Goal: Task Accomplishment & Management: Manage account settings

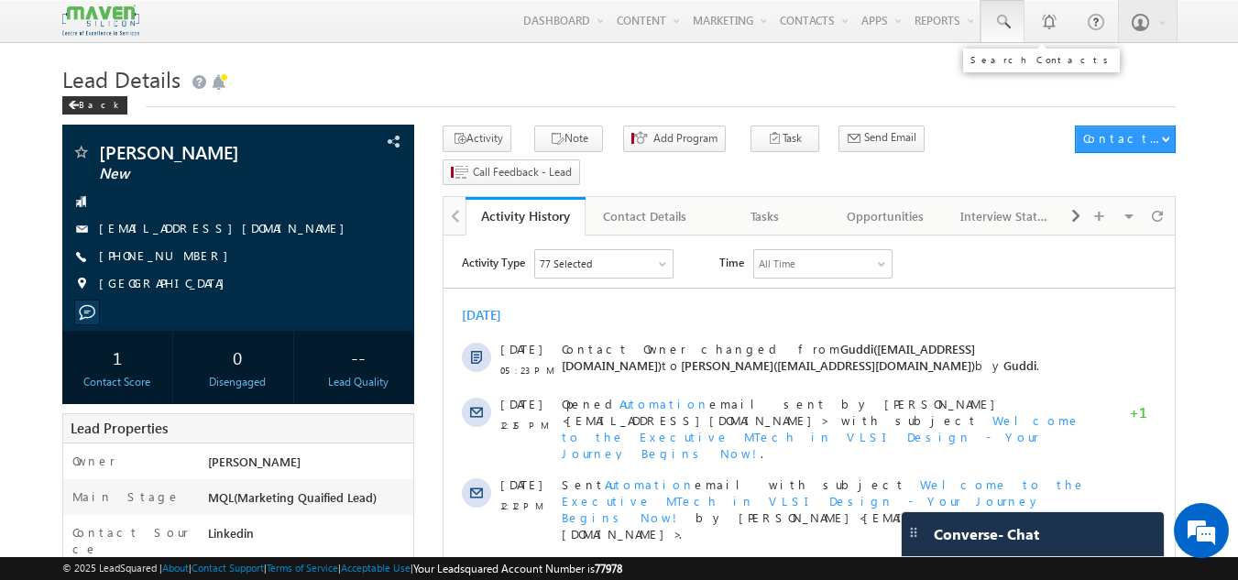
click at [1005, 12] on link at bounding box center [1003, 21] width 44 height 42
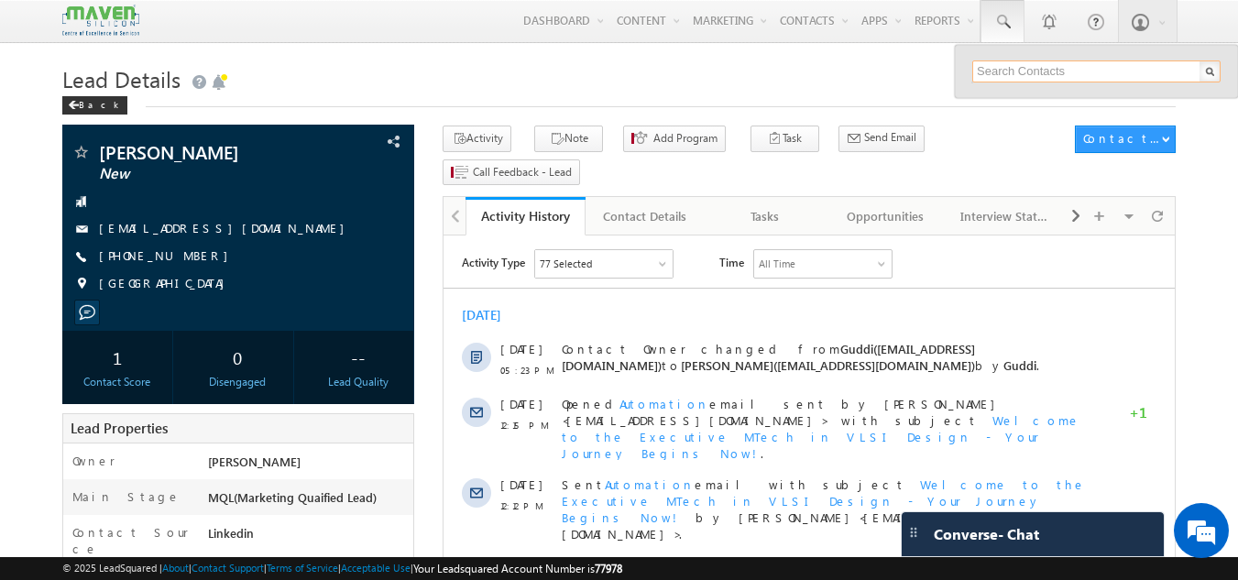
paste input "anukrishnan5689@gmail.com"
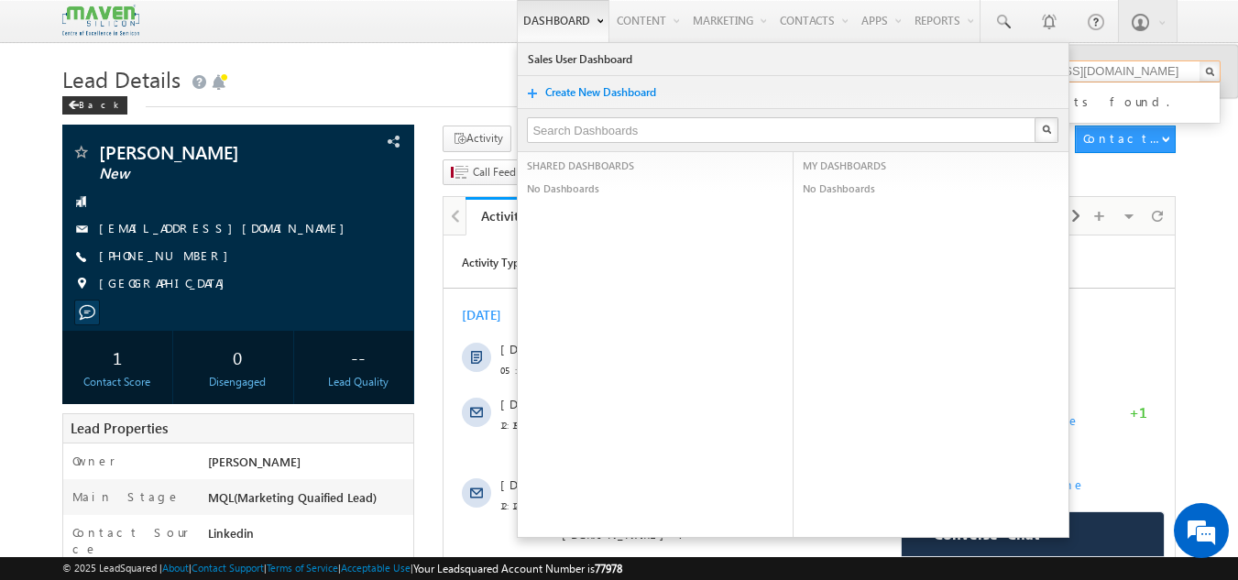
type input "anukrishnan5689@gmail.com"
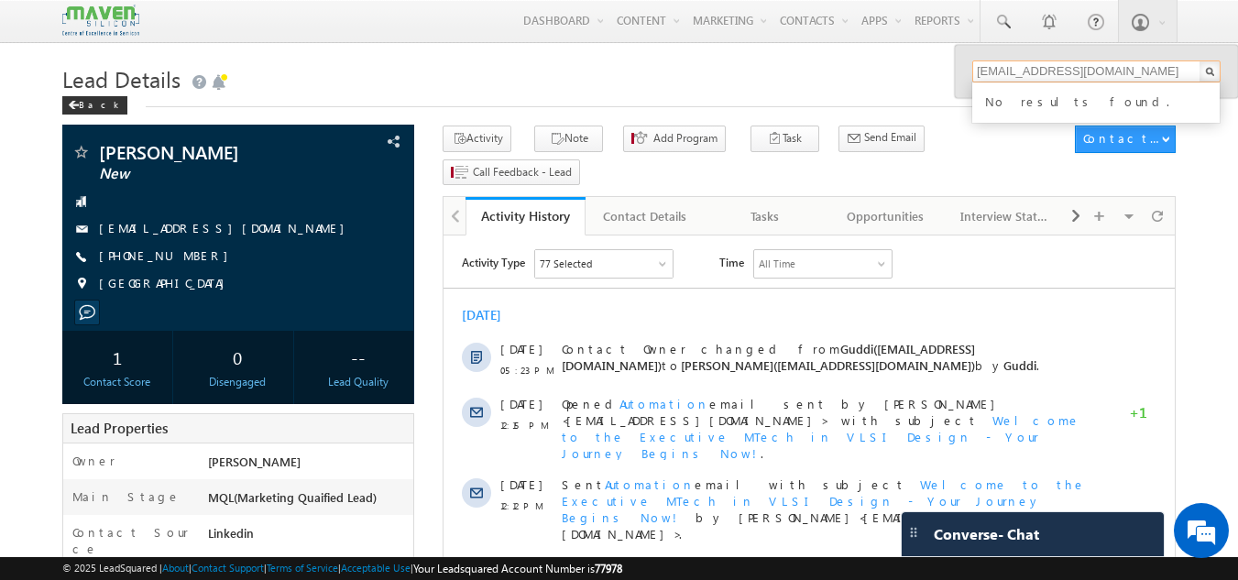
click at [1009, 72] on input "anukrishnan5689@gmail.com" at bounding box center [1096, 71] width 248 height 22
paste input "durgakrishnakumar04@gmail.com"
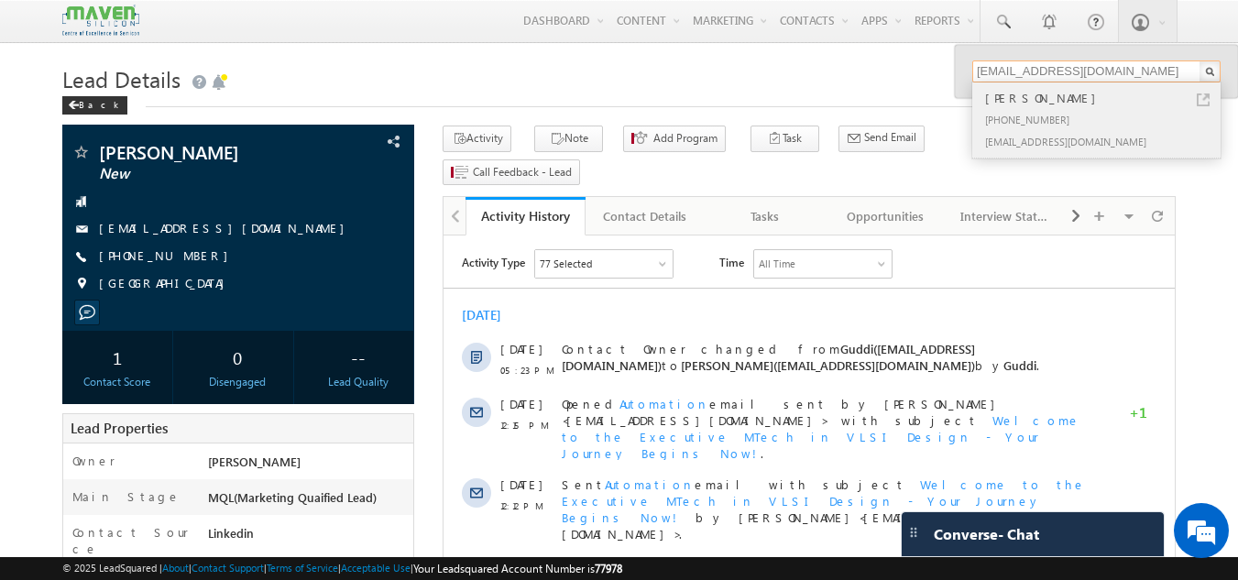
type input "durgakrishnakumar04@gmail.com"
click at [1039, 98] on div "[PERSON_NAME]" at bounding box center [1104, 98] width 246 height 20
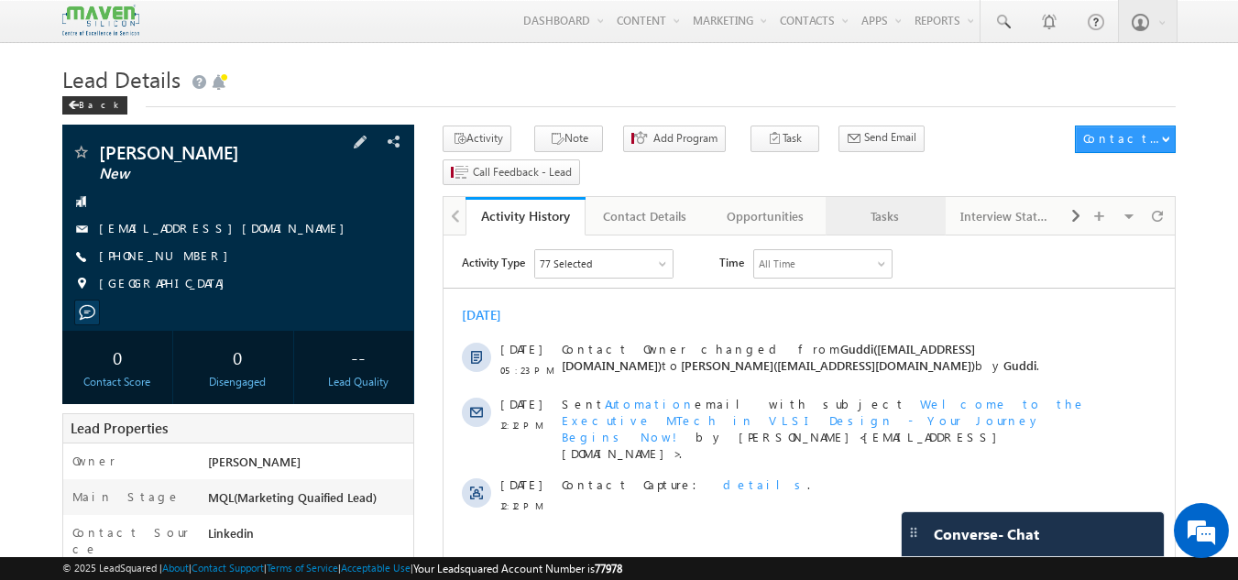
click at [874, 201] on link "Tasks" at bounding box center [886, 216] width 120 height 38
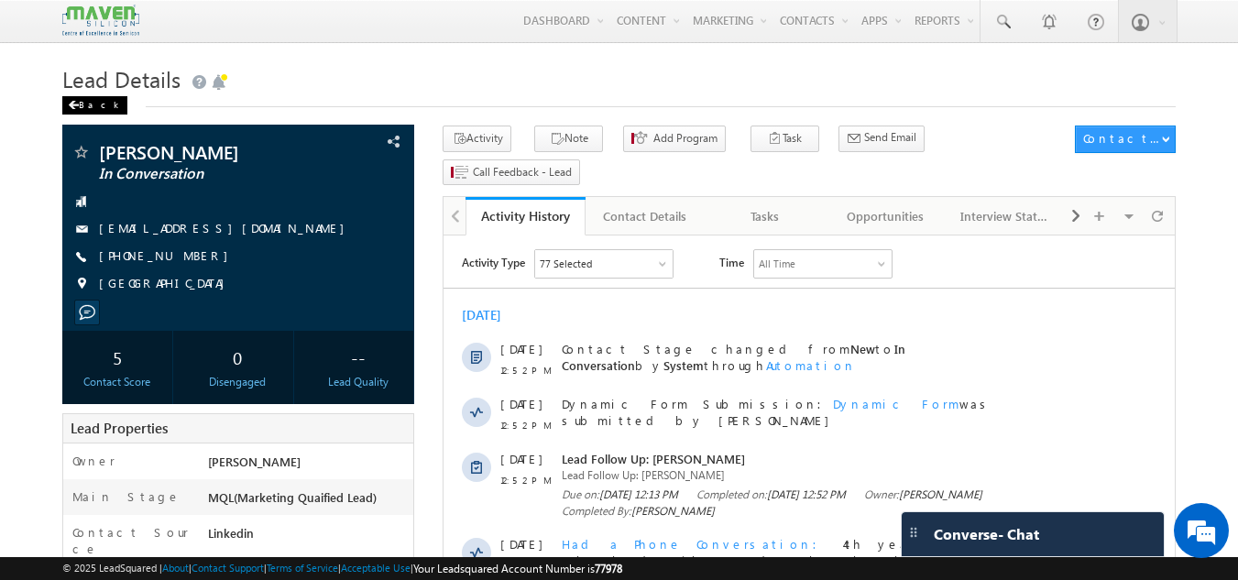
click at [88, 110] on div "Back" at bounding box center [94, 105] width 65 height 18
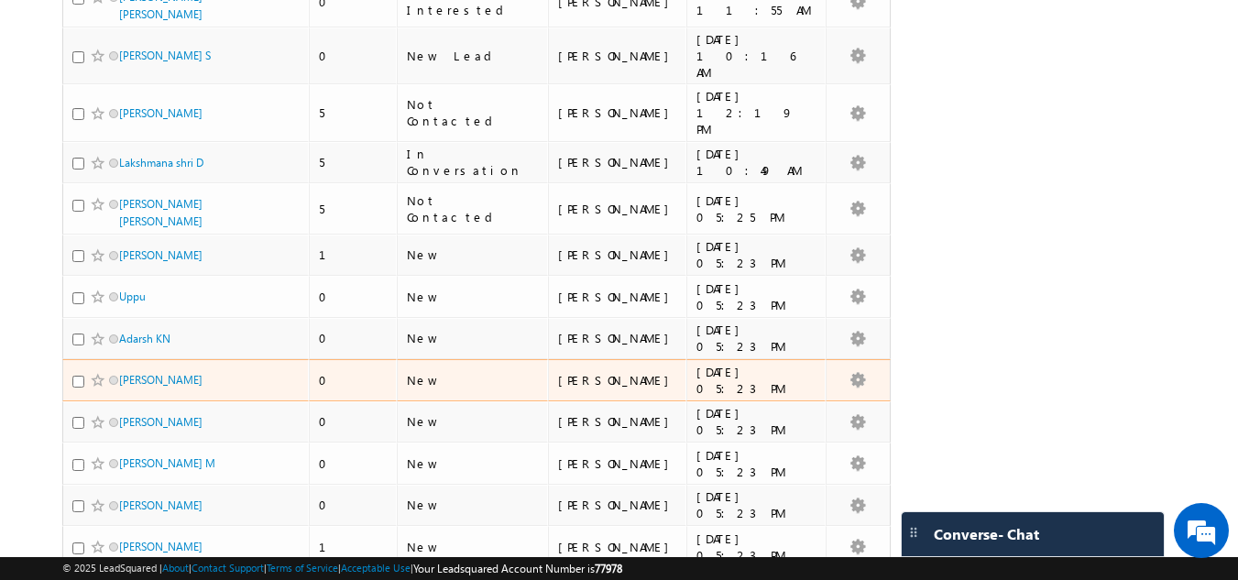
scroll to position [3841, 0]
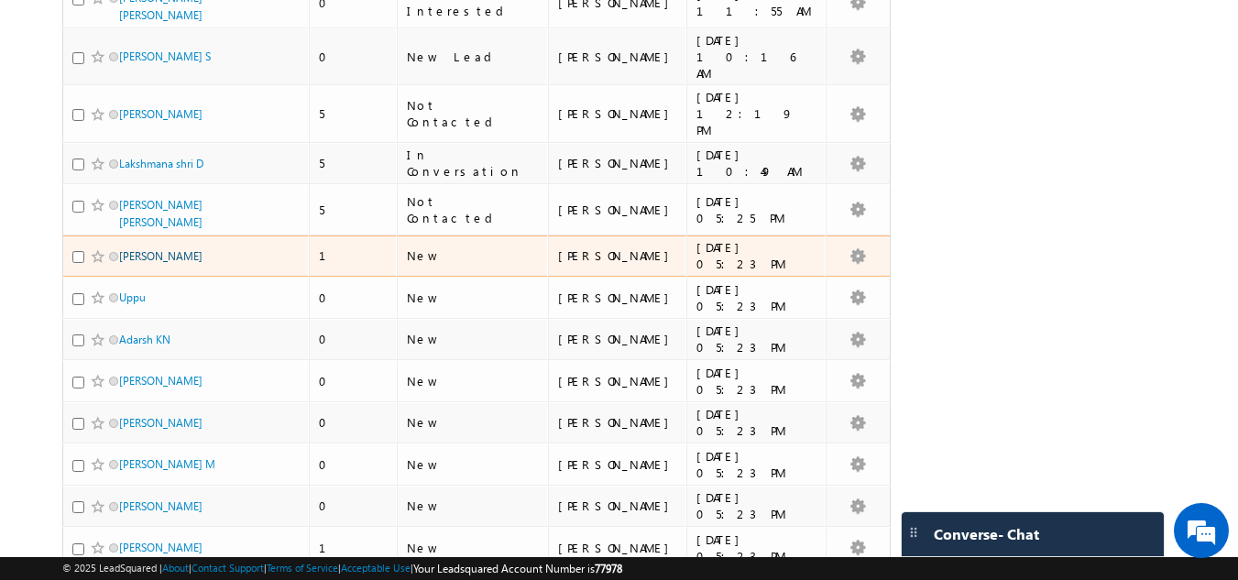
click at [136, 249] on link "[PERSON_NAME]" at bounding box center [160, 256] width 83 height 14
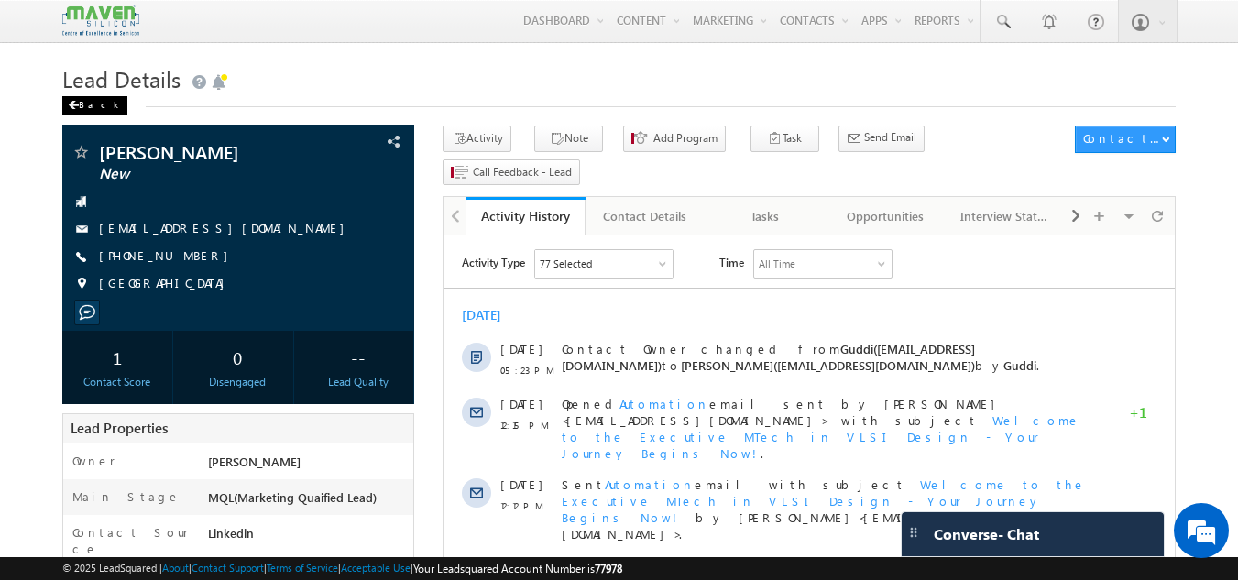
click at [82, 106] on div "Back" at bounding box center [94, 105] width 65 height 18
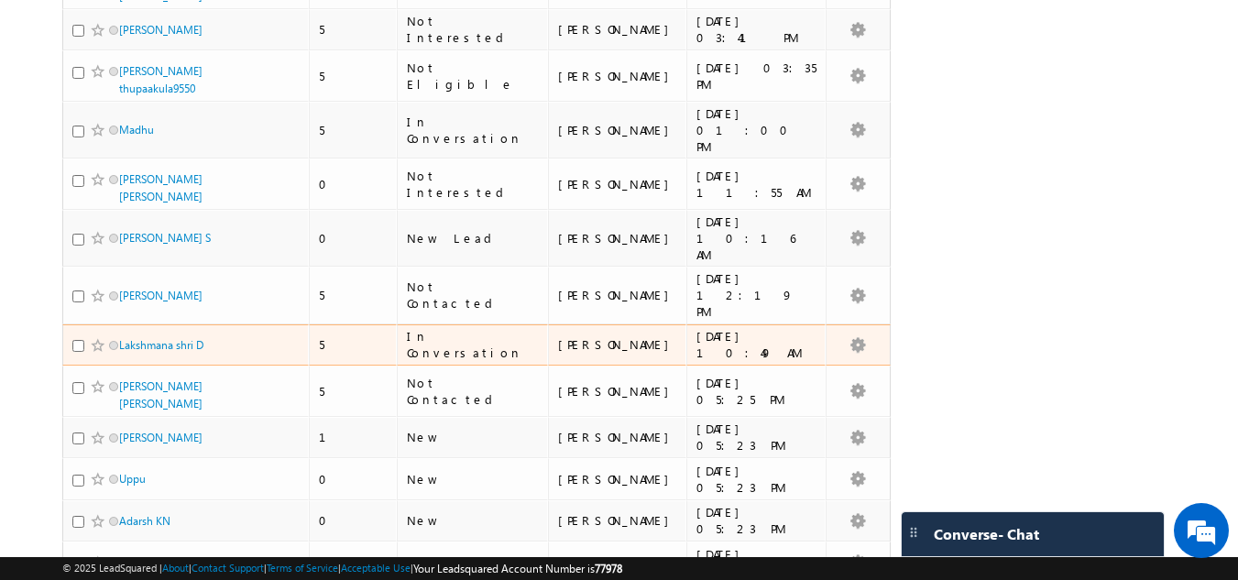
scroll to position [3662, 0]
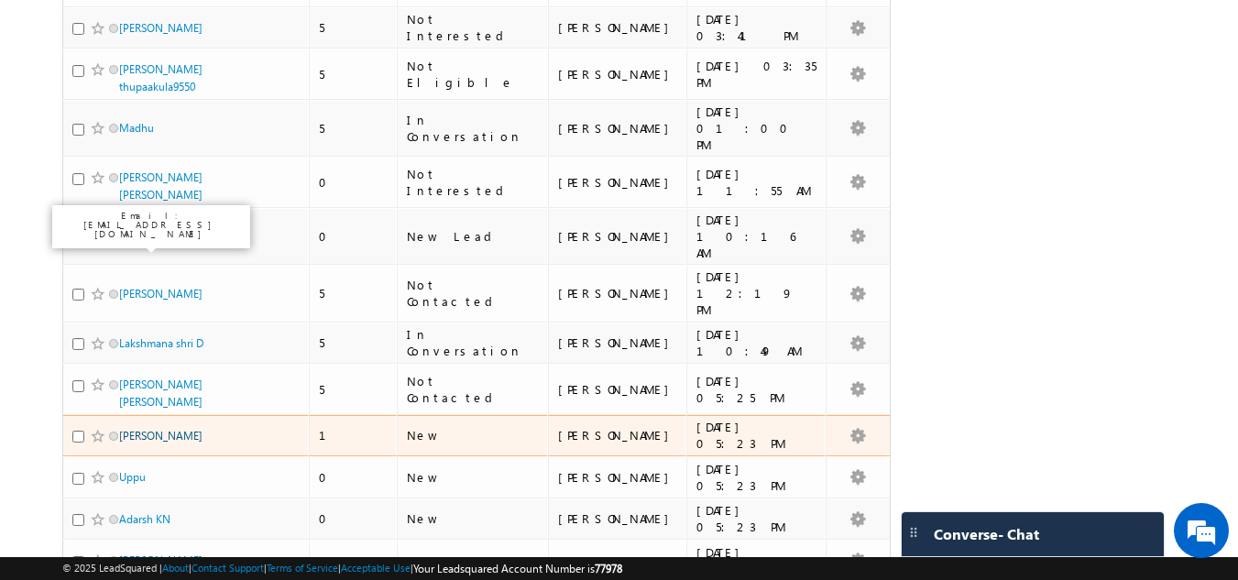
click at [122, 429] on link "[PERSON_NAME]" at bounding box center [160, 436] width 83 height 14
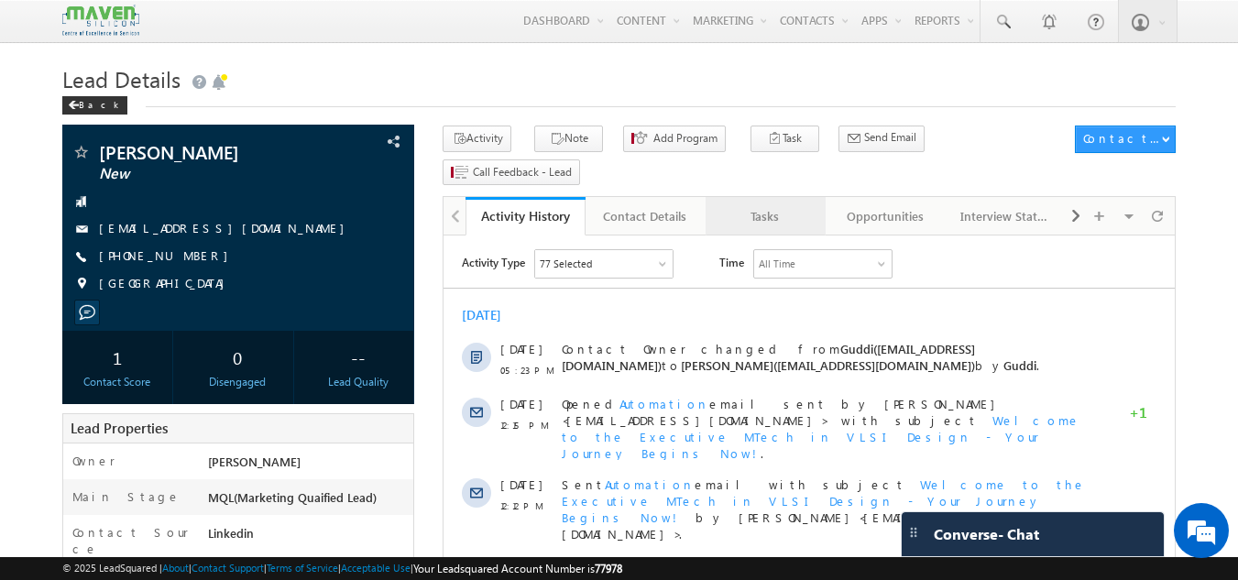
click at [761, 205] on div "Tasks" at bounding box center [764, 216] width 89 height 22
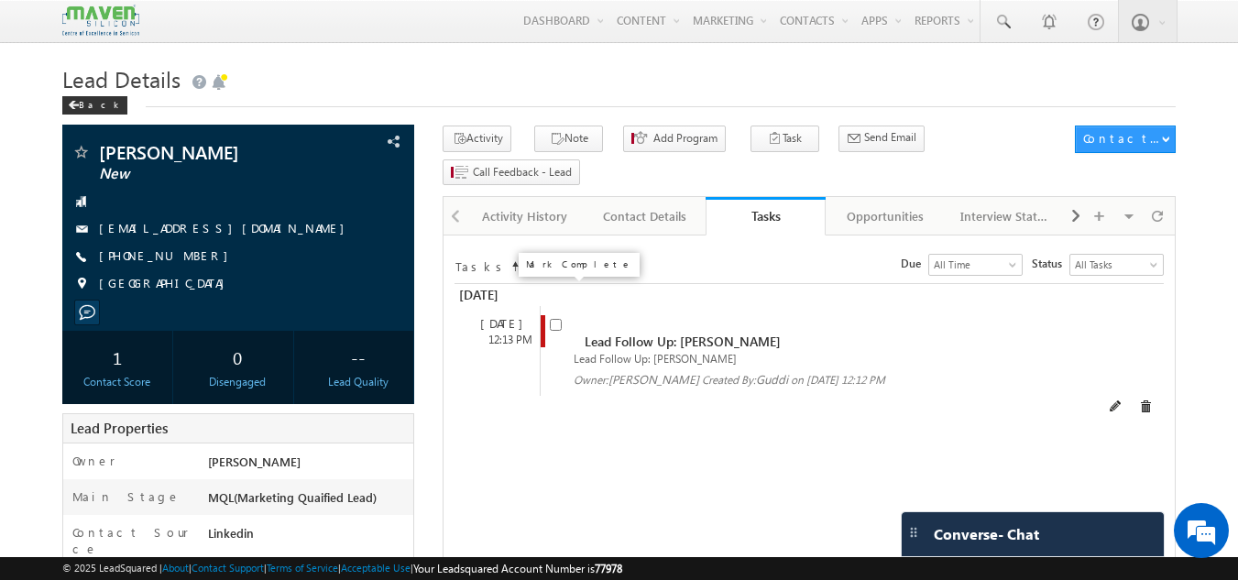
click at [559, 319] on input "checkbox" at bounding box center [556, 325] width 12 height 12
checkbox input "false"
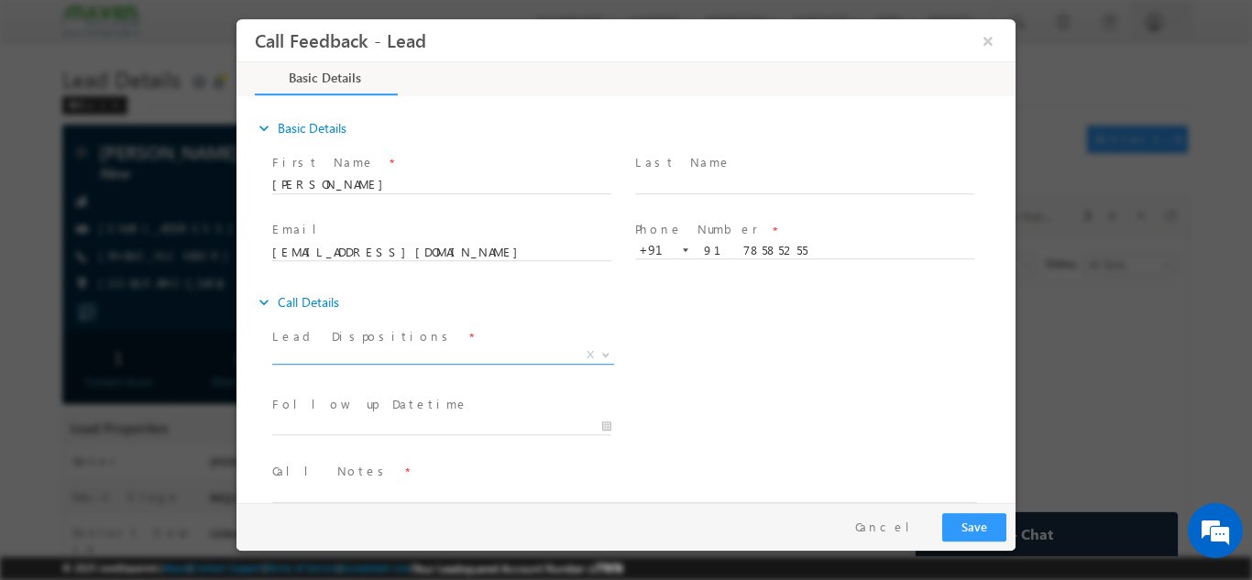
click at [458, 352] on span "X" at bounding box center [443, 354] width 342 height 18
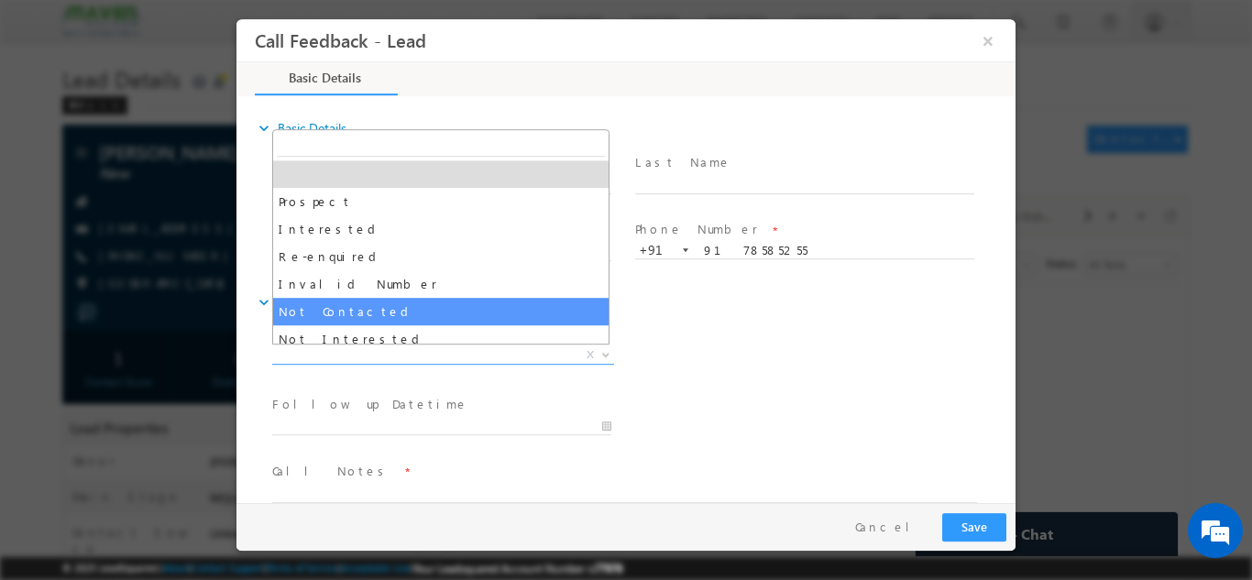
select select "Not Contacted"
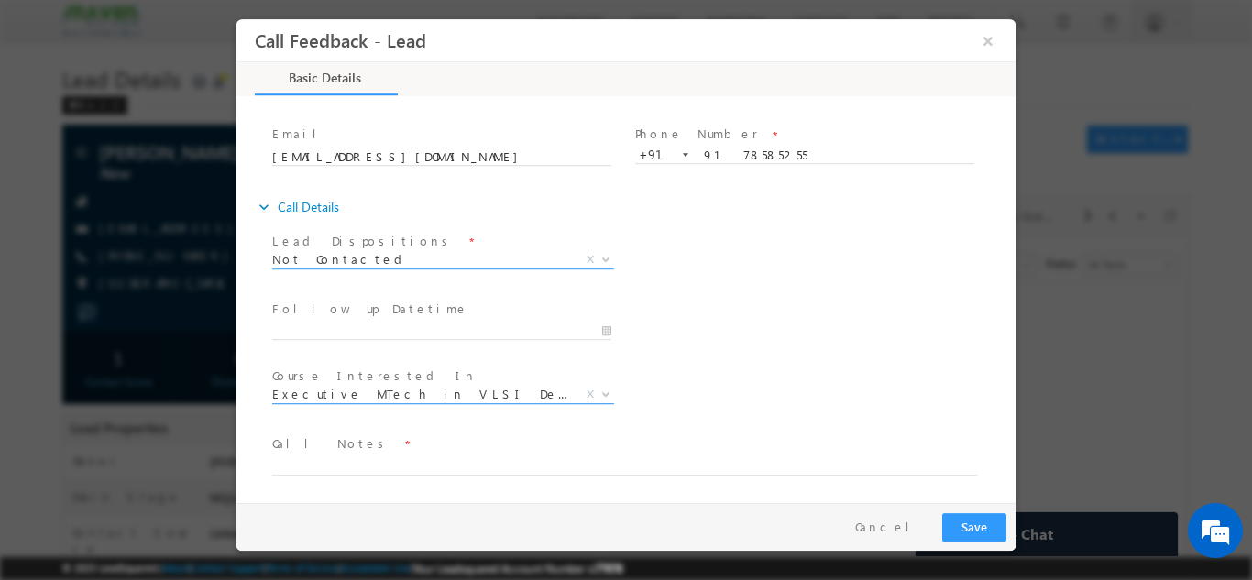
scroll to position [97, 0]
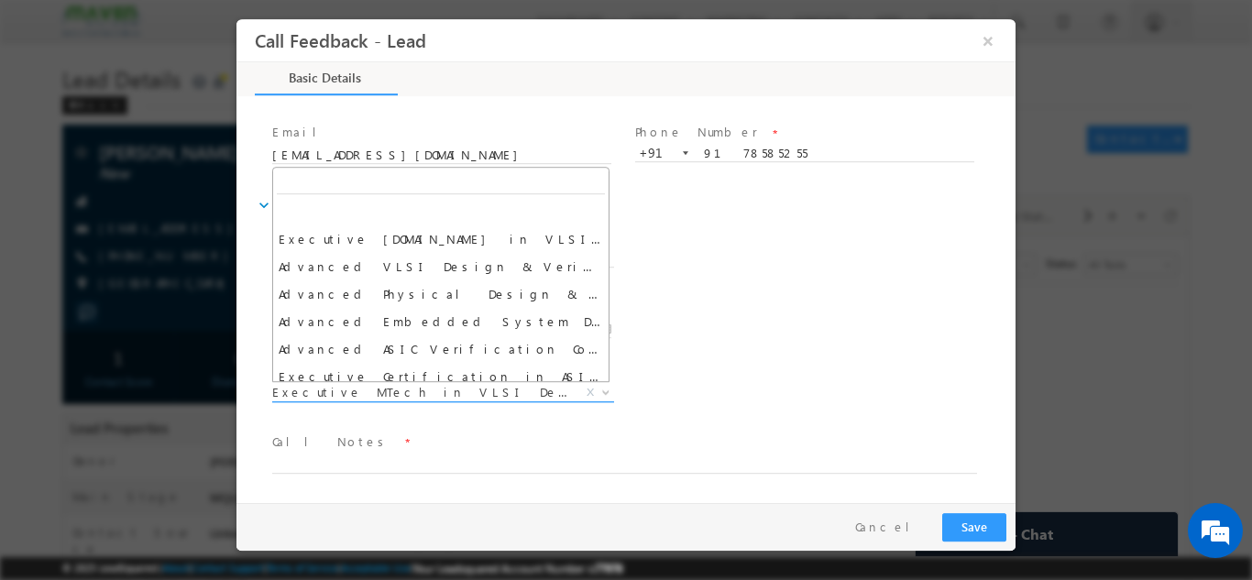
click at [424, 395] on span "Executive MTech in VLSI Design" at bounding box center [421, 391] width 298 height 16
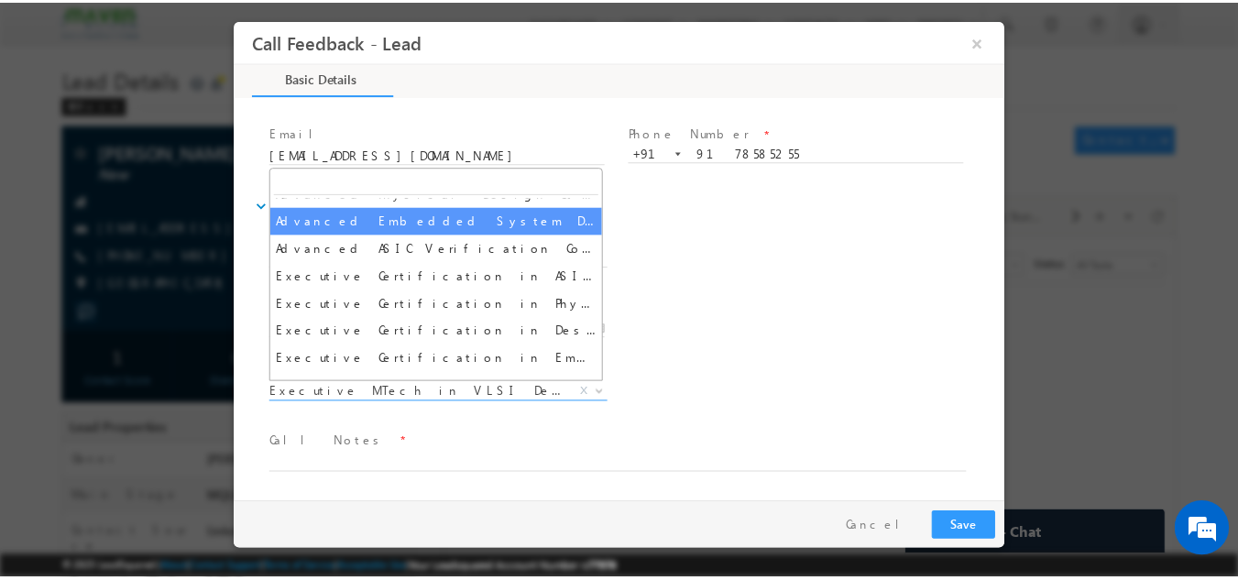
scroll to position [0, 0]
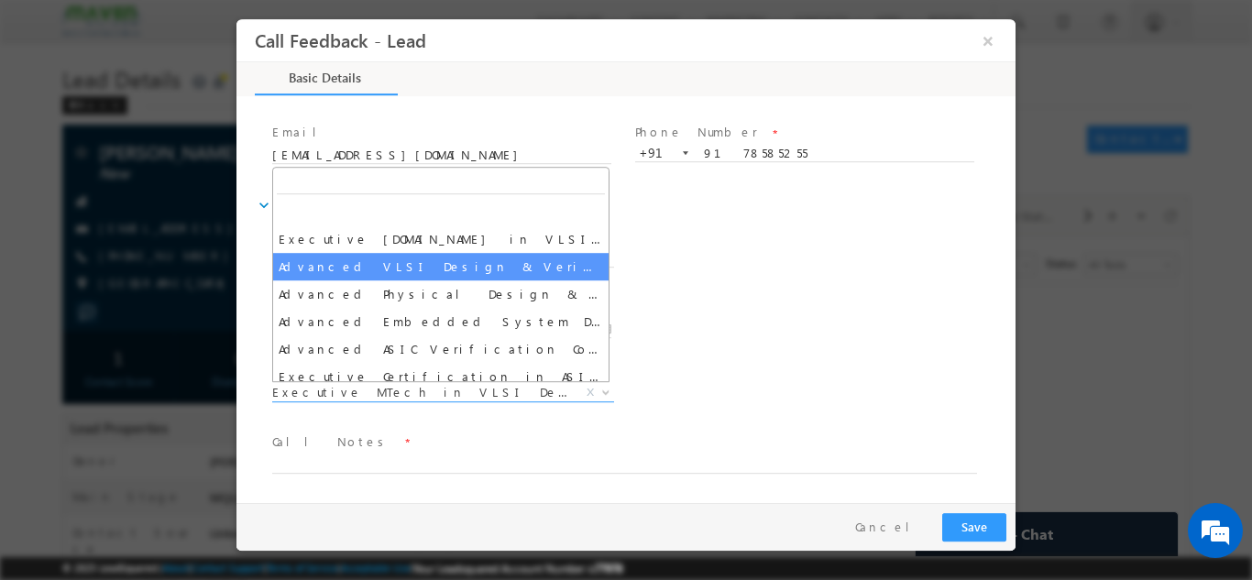
select select "Advanced VLSI Design & Verification Course"
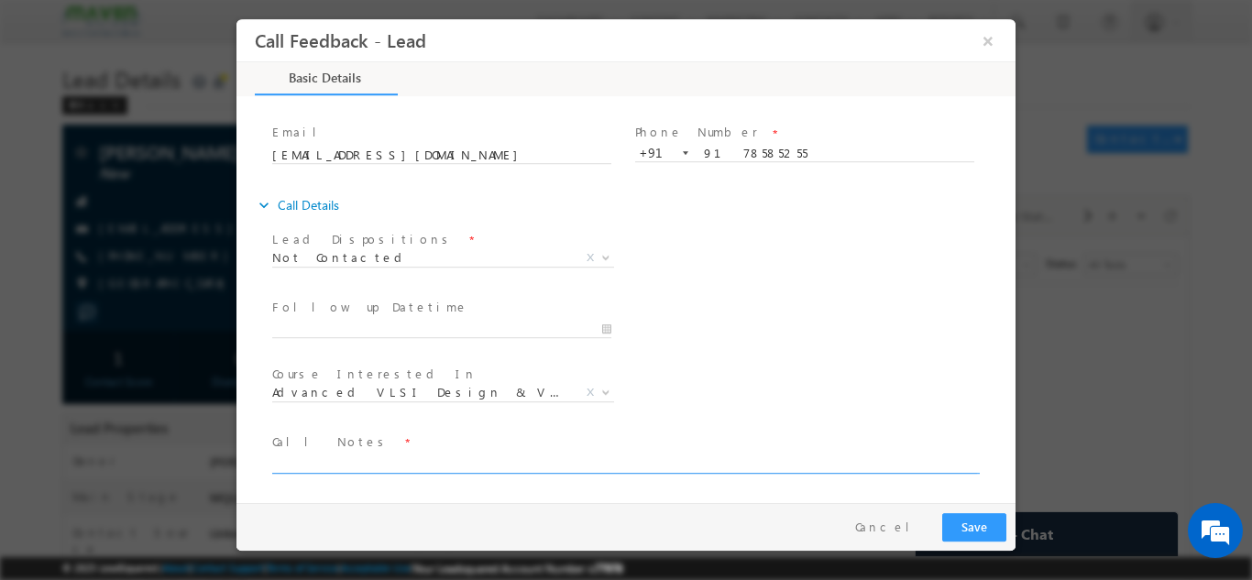
click at [449, 459] on textarea at bounding box center [624, 462] width 705 height 21
type textarea "DNP"
click at [967, 509] on div "Pay & Save Save Cancel" at bounding box center [630, 526] width 788 height 48
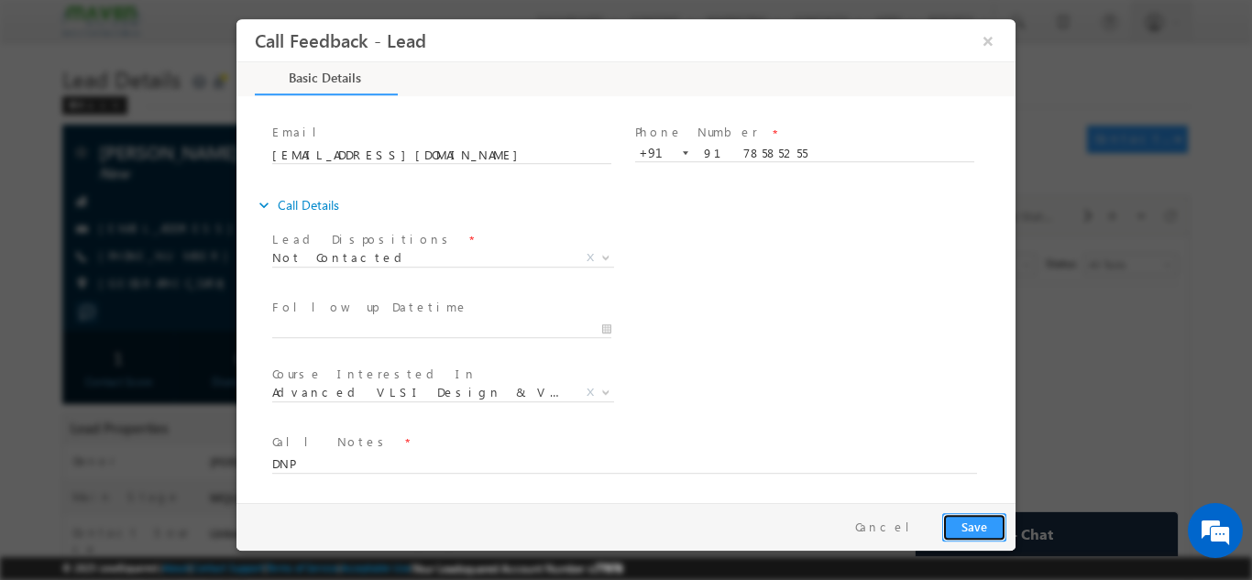
click at [975, 520] on button "Save" at bounding box center [974, 526] width 64 height 28
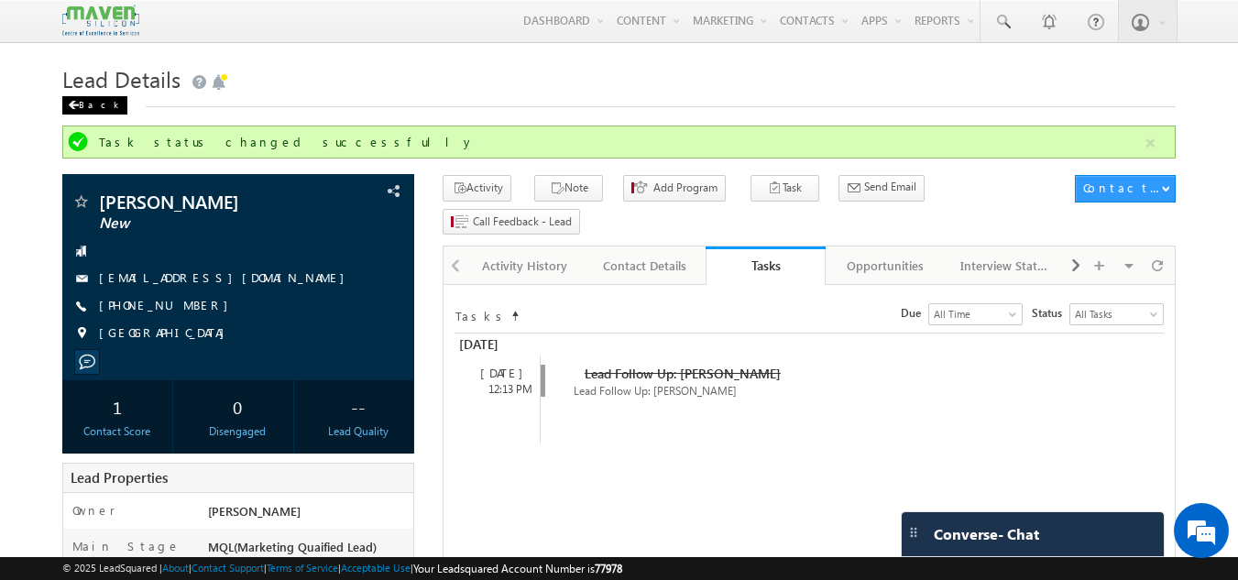
click at [86, 110] on div "Back" at bounding box center [94, 105] width 65 height 18
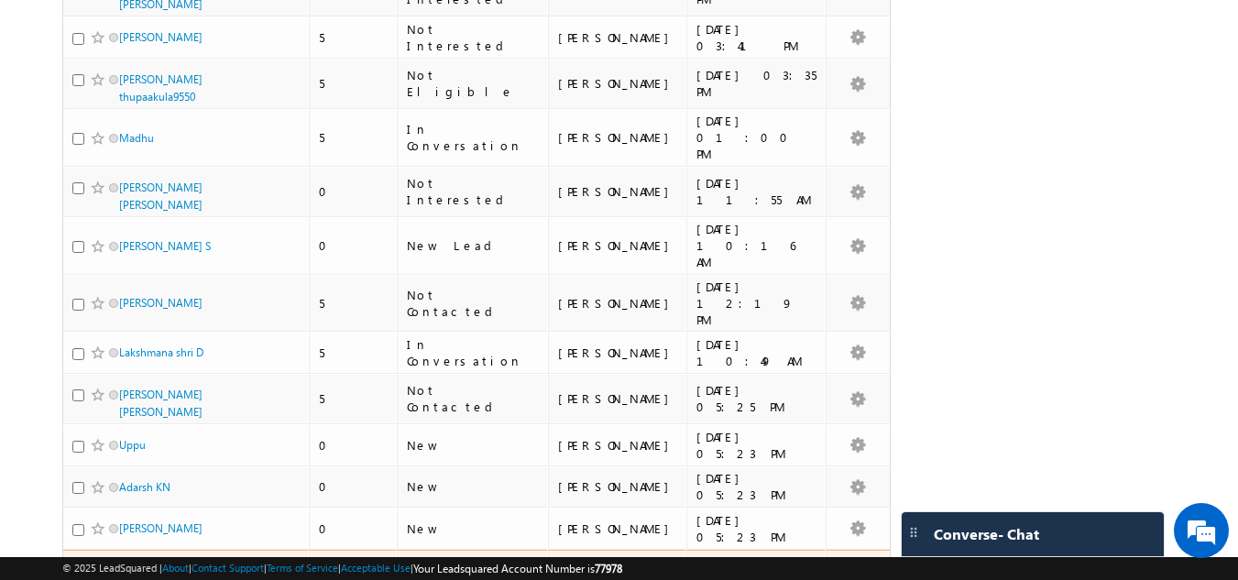
scroll to position [3693, 0]
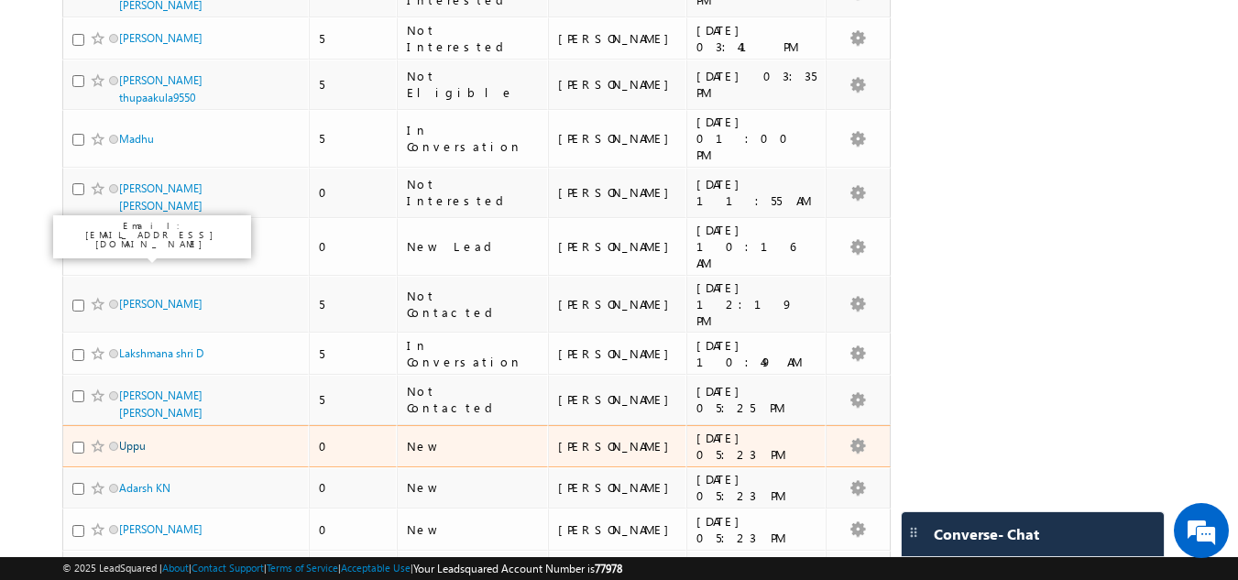
click at [140, 439] on link "Uppu" at bounding box center [132, 446] width 27 height 14
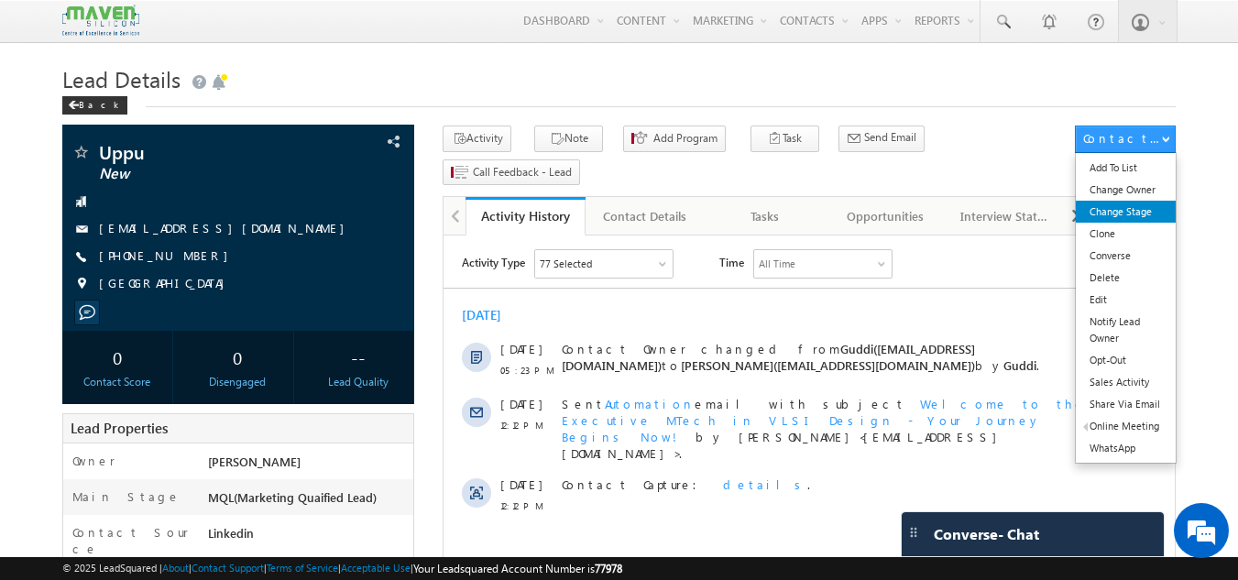
click at [1152, 206] on link "Change Stage" at bounding box center [1126, 212] width 100 height 22
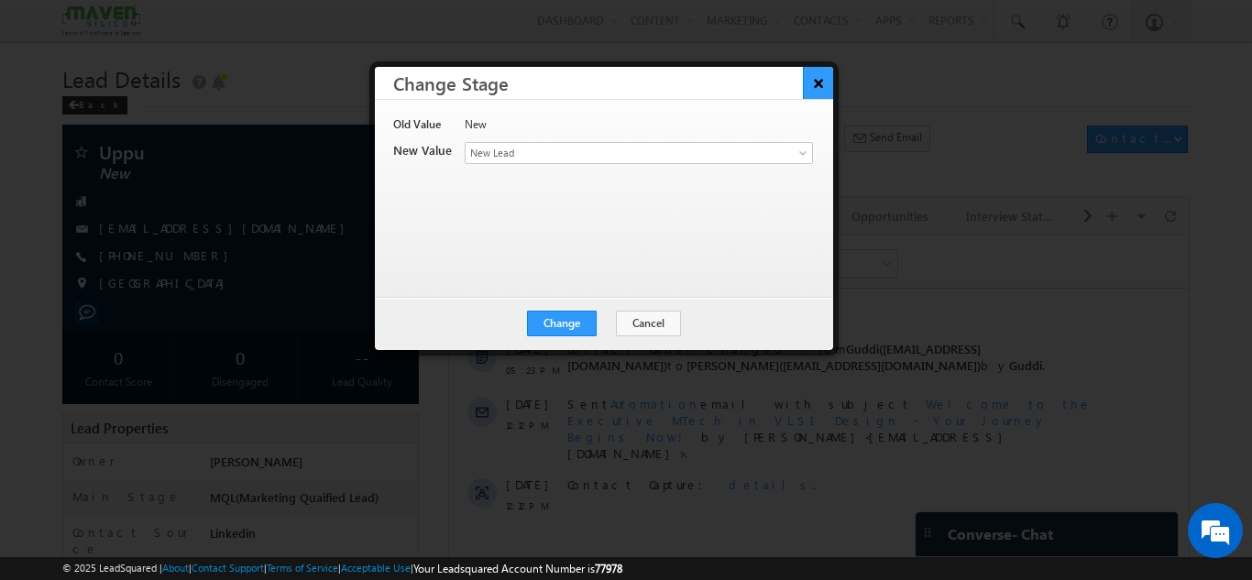
click at [818, 84] on button "×" at bounding box center [818, 83] width 30 height 32
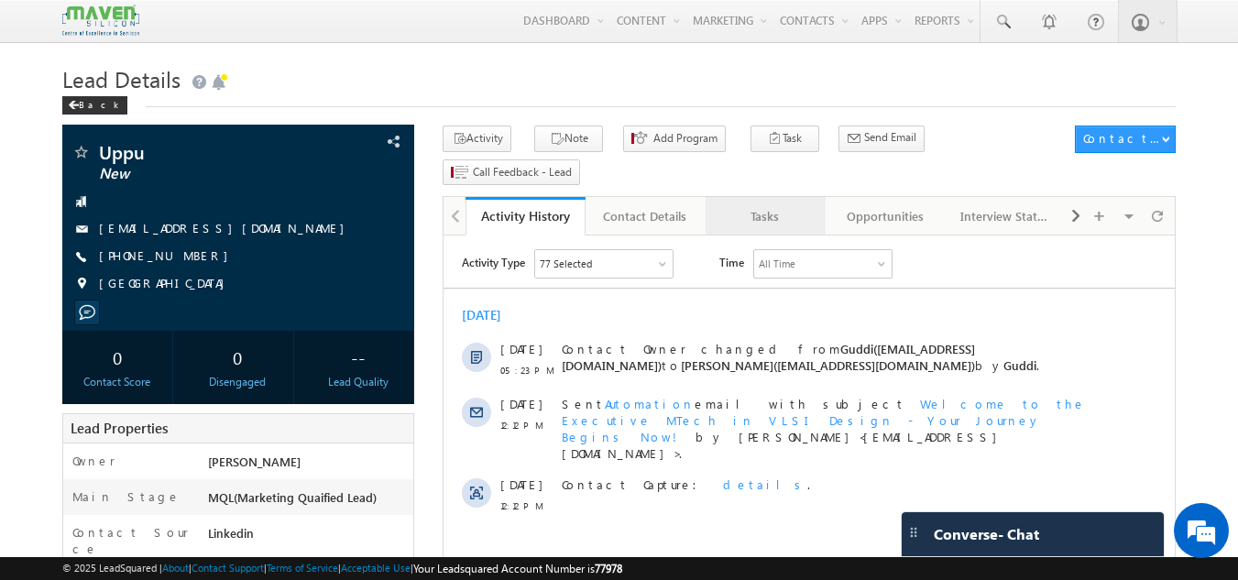
click at [770, 201] on link "Tasks" at bounding box center [766, 216] width 120 height 38
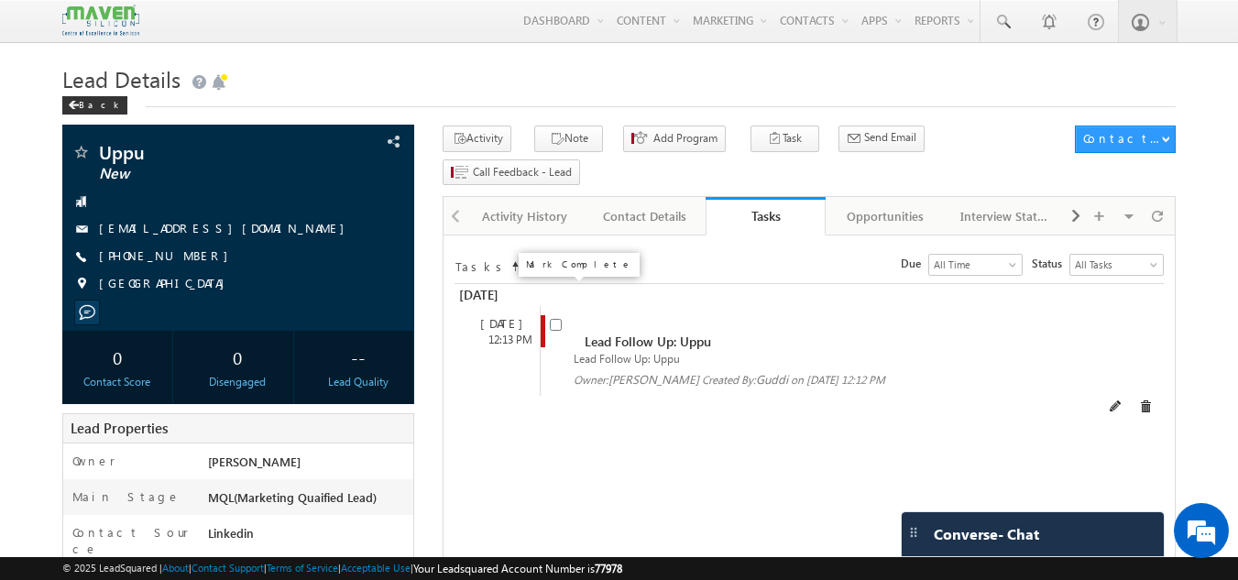
click at [553, 319] on input "checkbox" at bounding box center [556, 325] width 12 height 12
checkbox input "false"
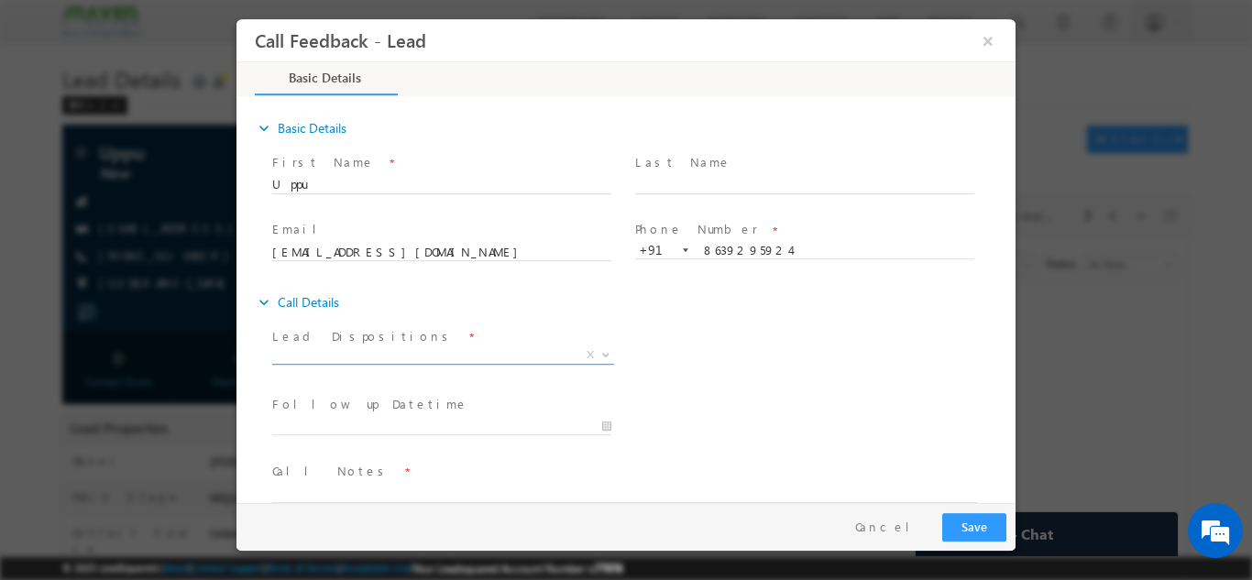
click at [518, 351] on span "X" at bounding box center [443, 354] width 342 height 18
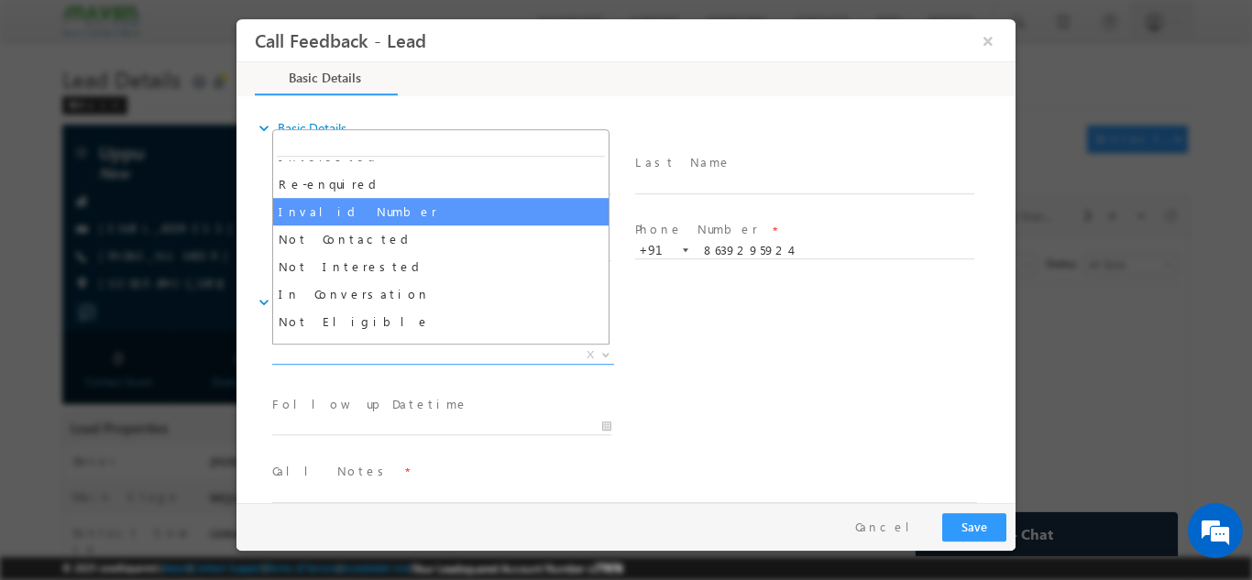
scroll to position [73, 0]
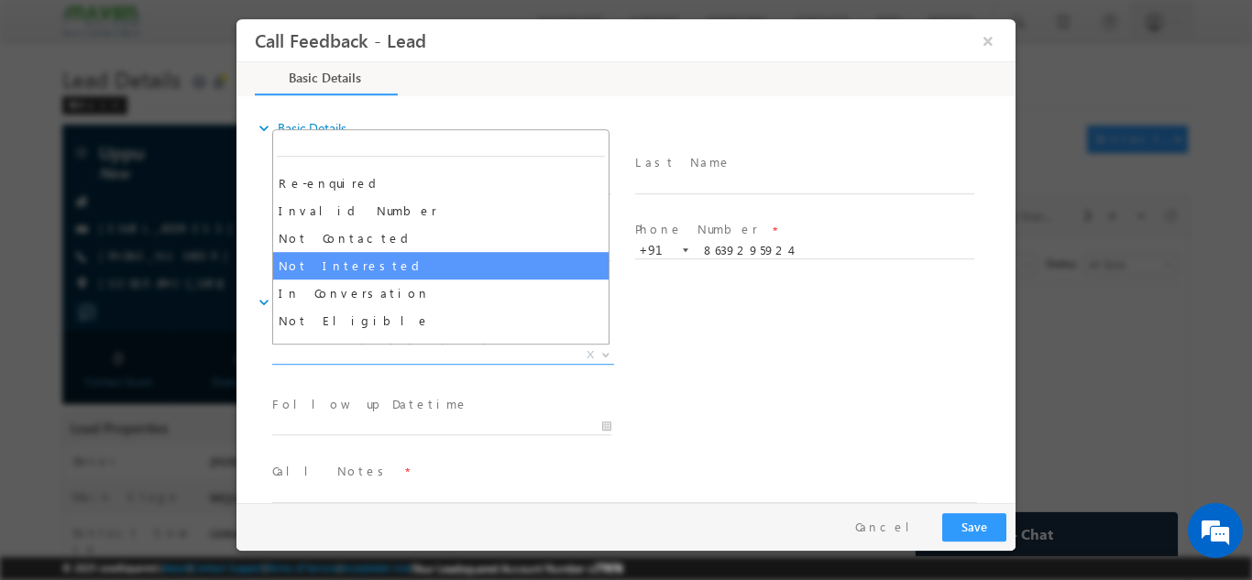
select select "Not Interested"
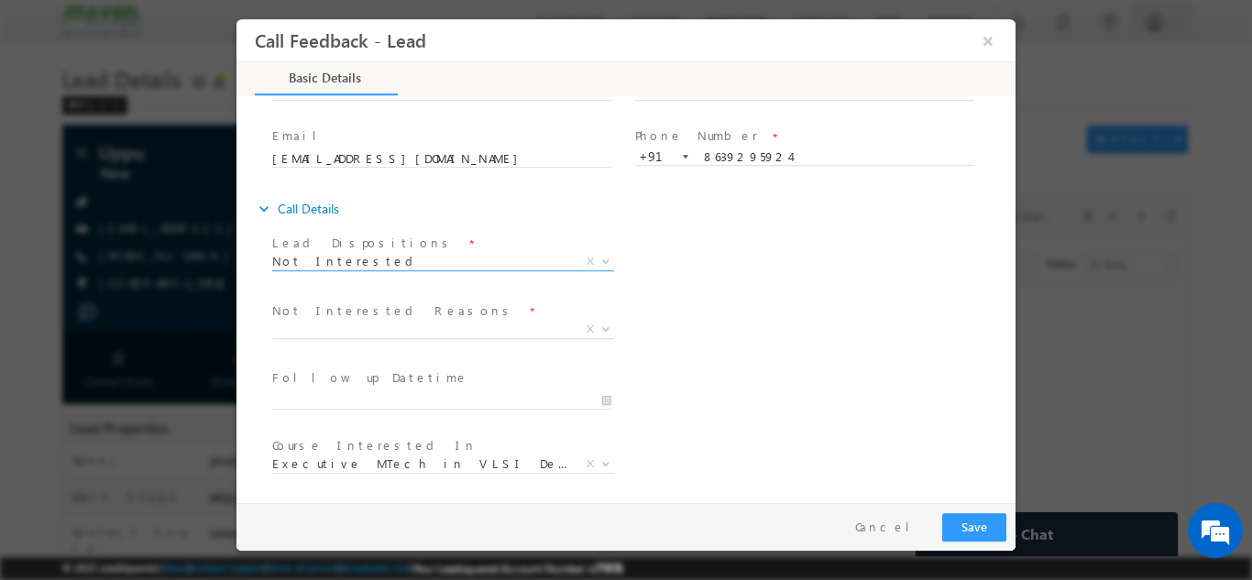
scroll to position [94, 0]
click at [404, 330] on span "X" at bounding box center [443, 328] width 342 height 18
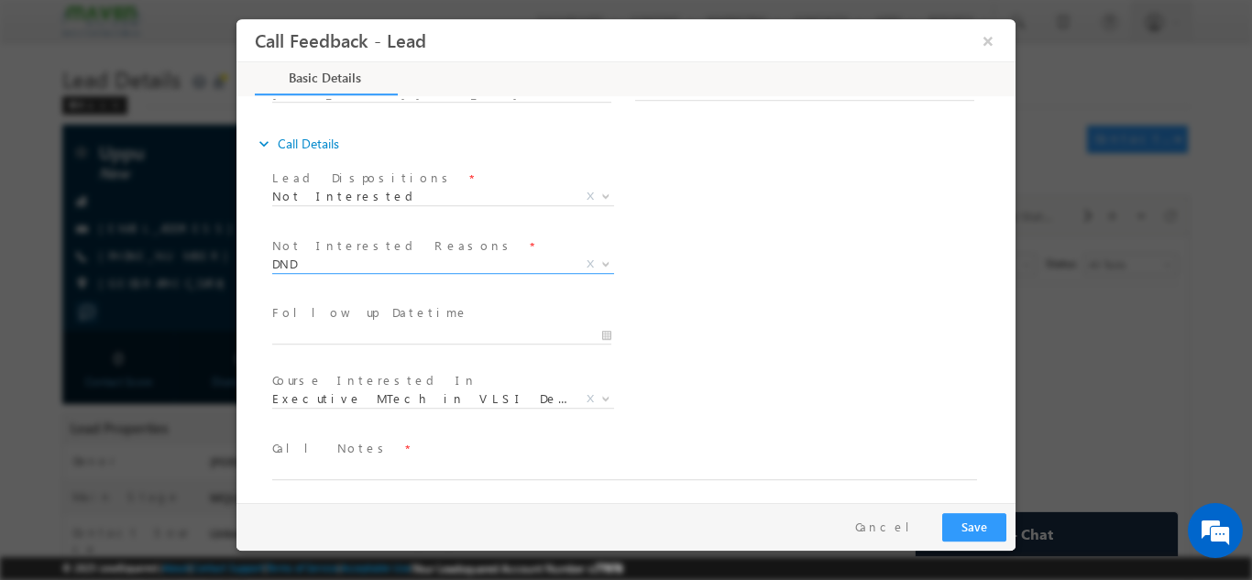
scroll to position [165, 0]
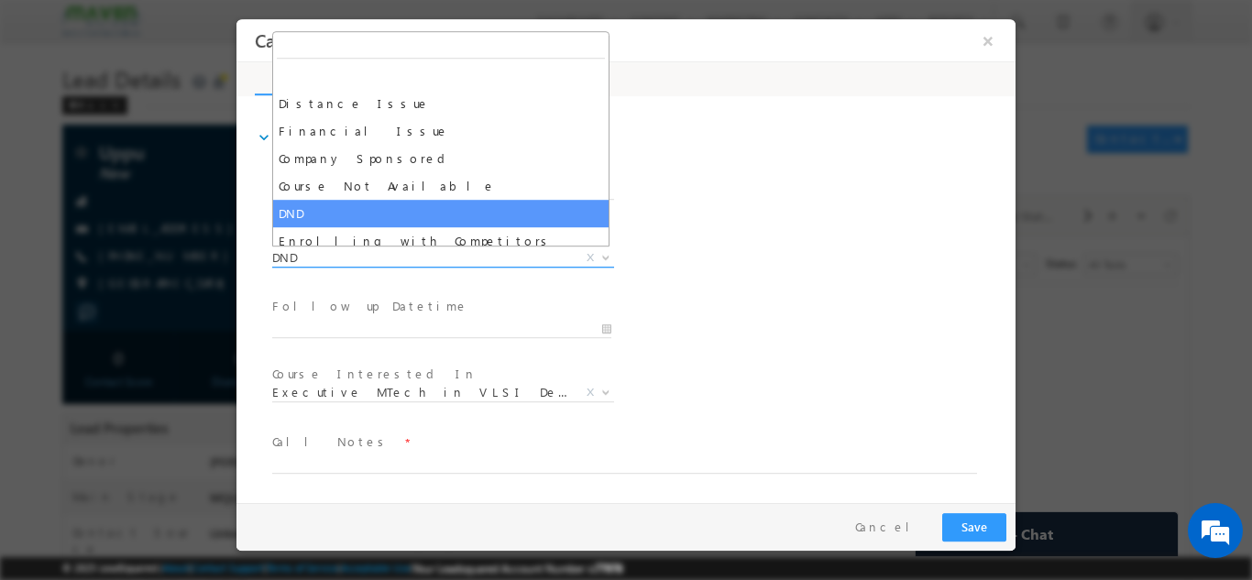
click at [313, 262] on span "DND" at bounding box center [421, 256] width 298 height 16
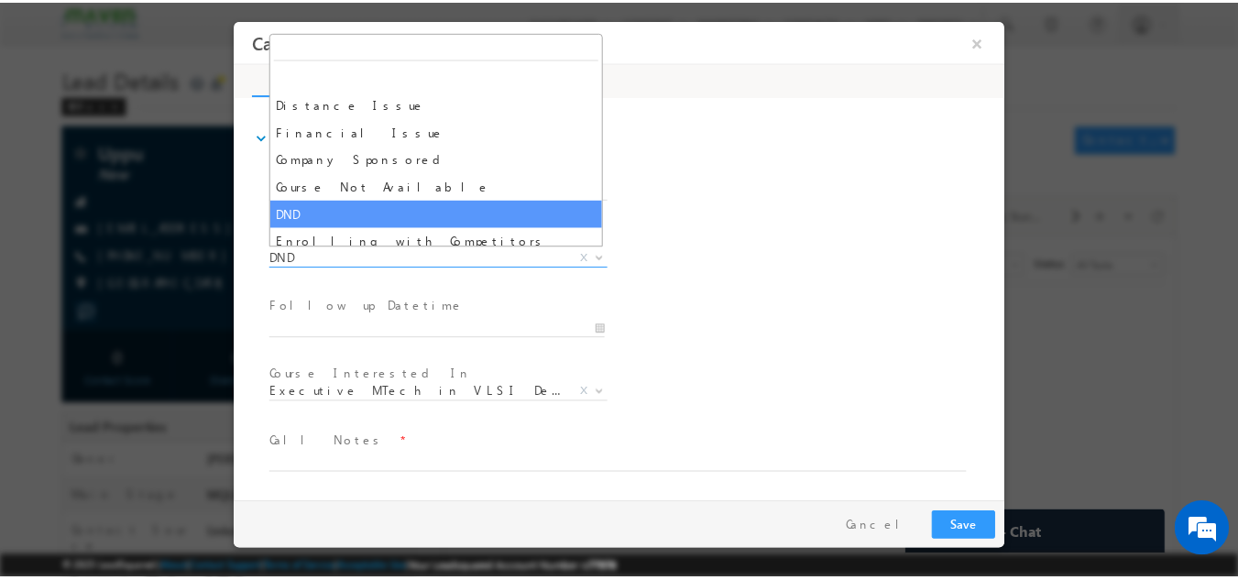
scroll to position [37, 0]
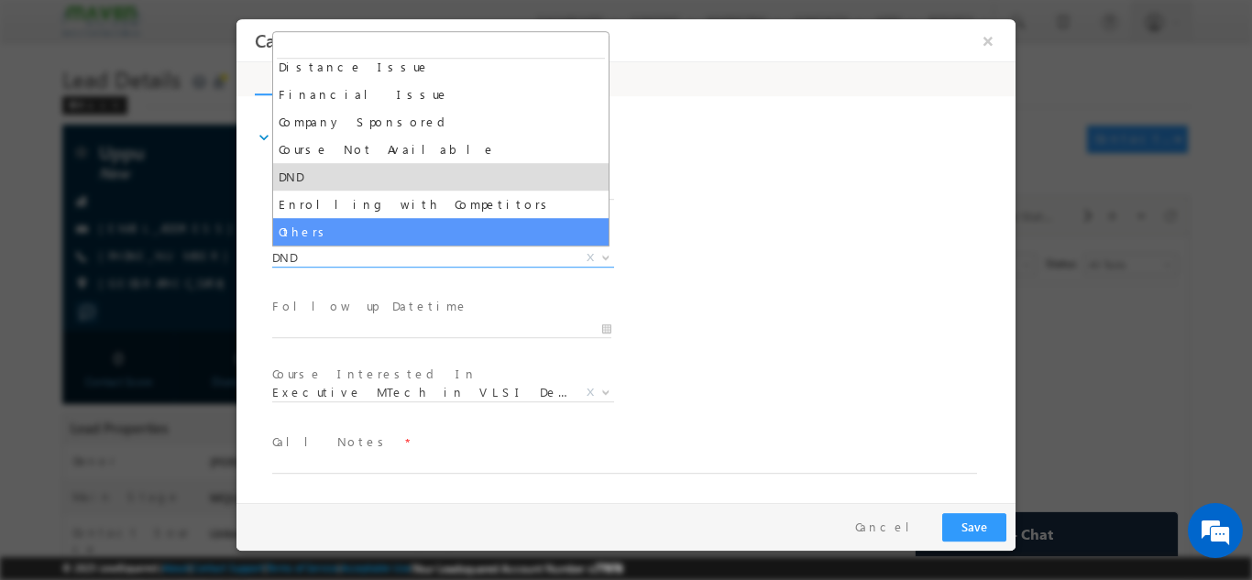
select select "Others"
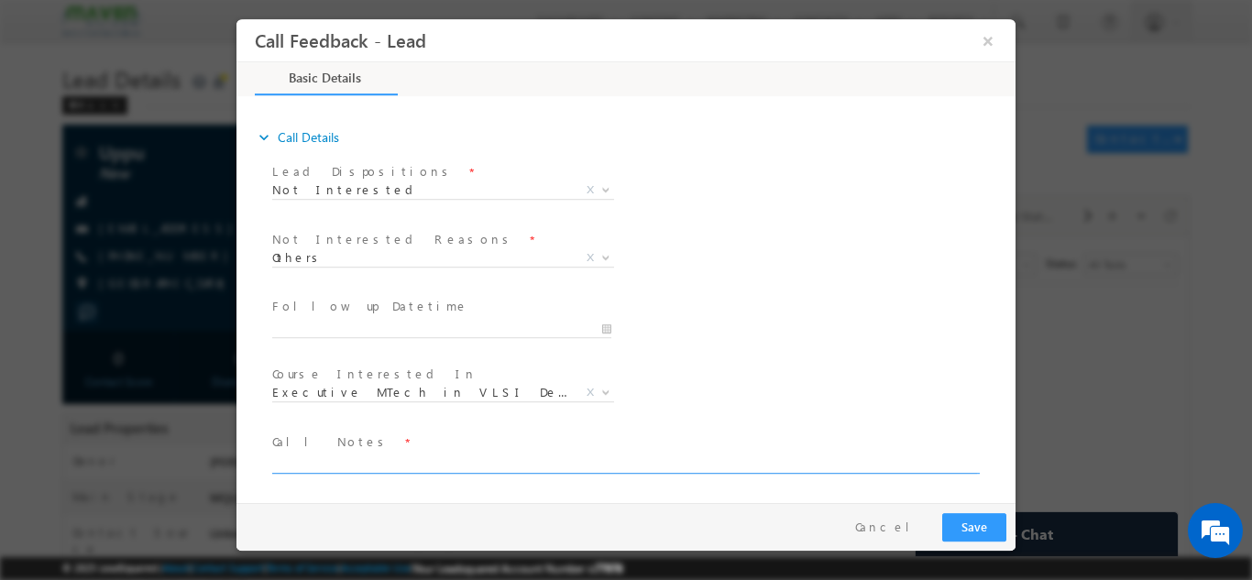
click at [343, 457] on textarea at bounding box center [624, 462] width 705 height 21
type textarea "Not interested , disconnected the call."
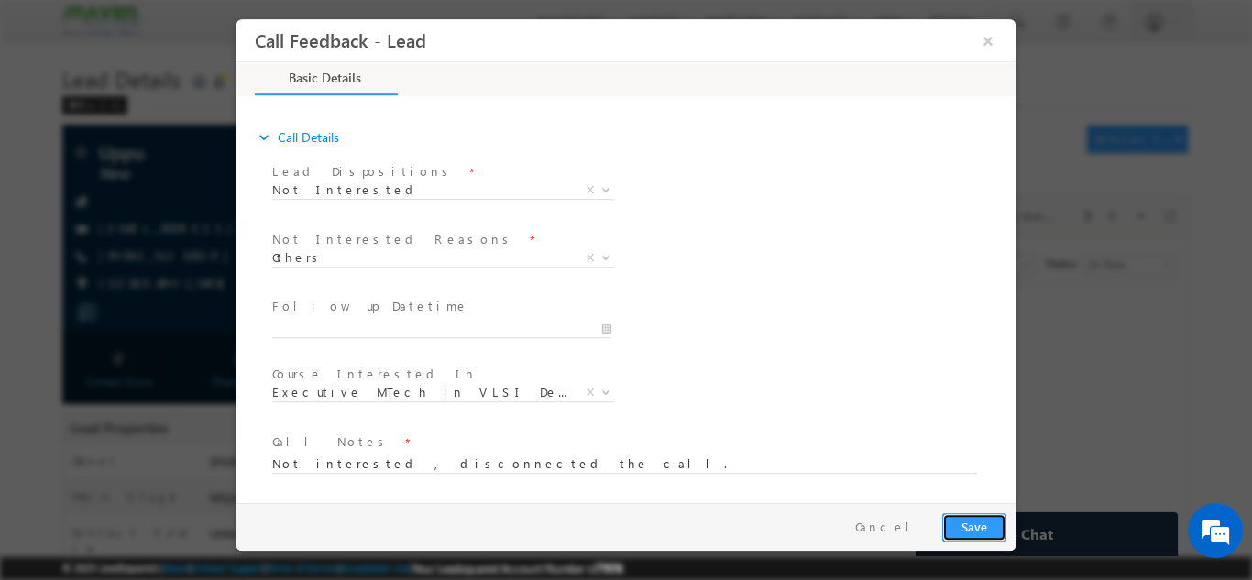
click at [962, 513] on button "Save" at bounding box center [974, 526] width 64 height 28
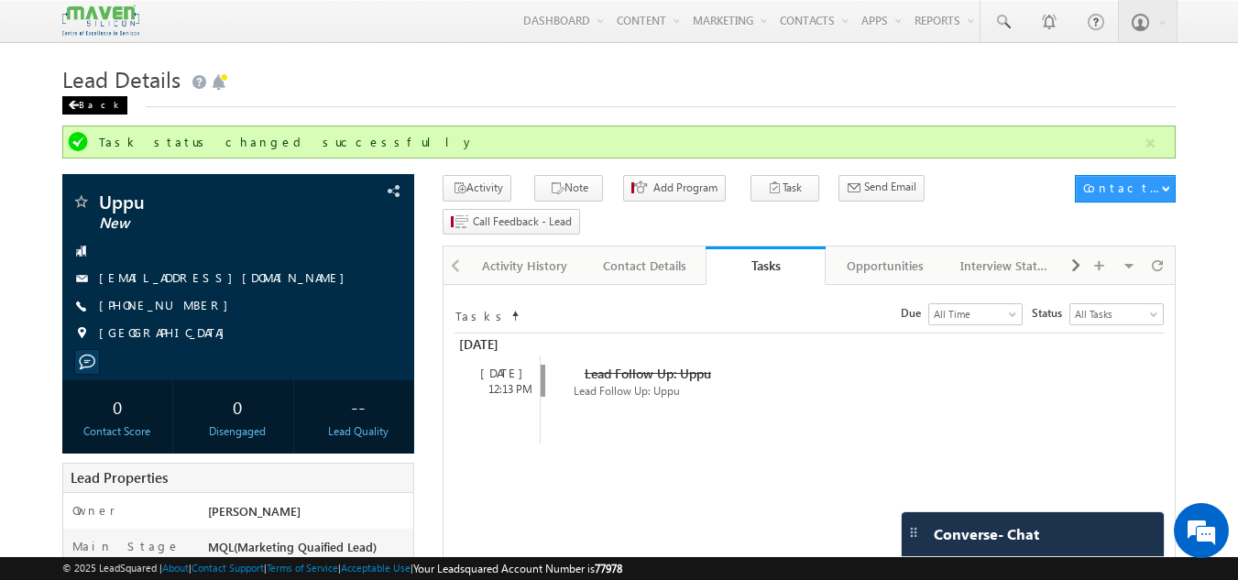
click at [82, 104] on div "Back" at bounding box center [94, 105] width 65 height 18
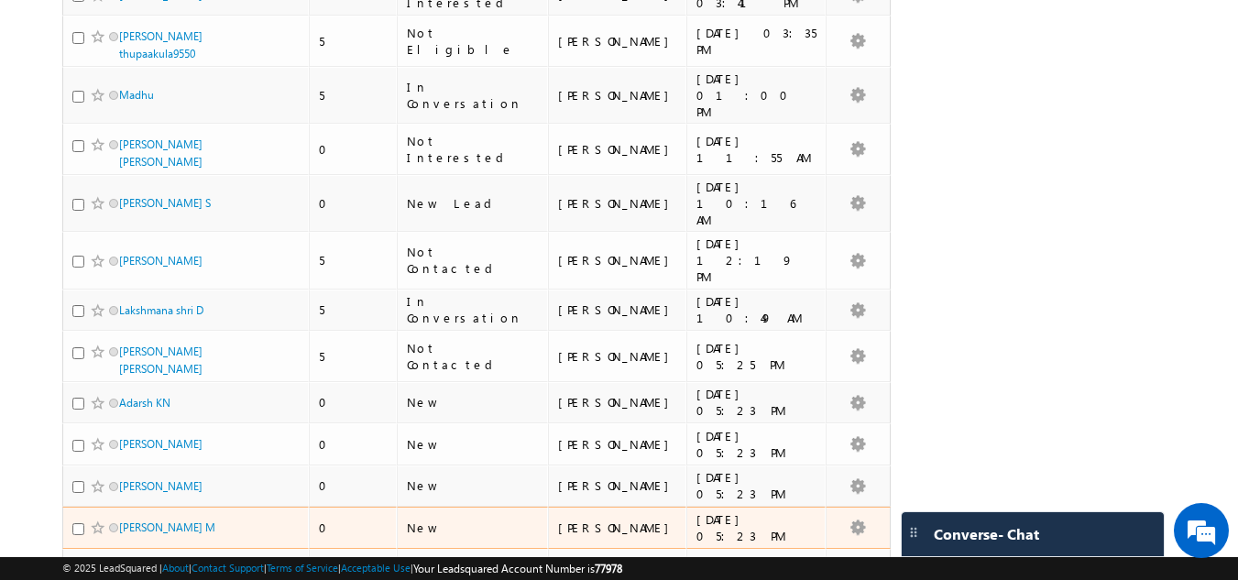
scroll to position [3779, 0]
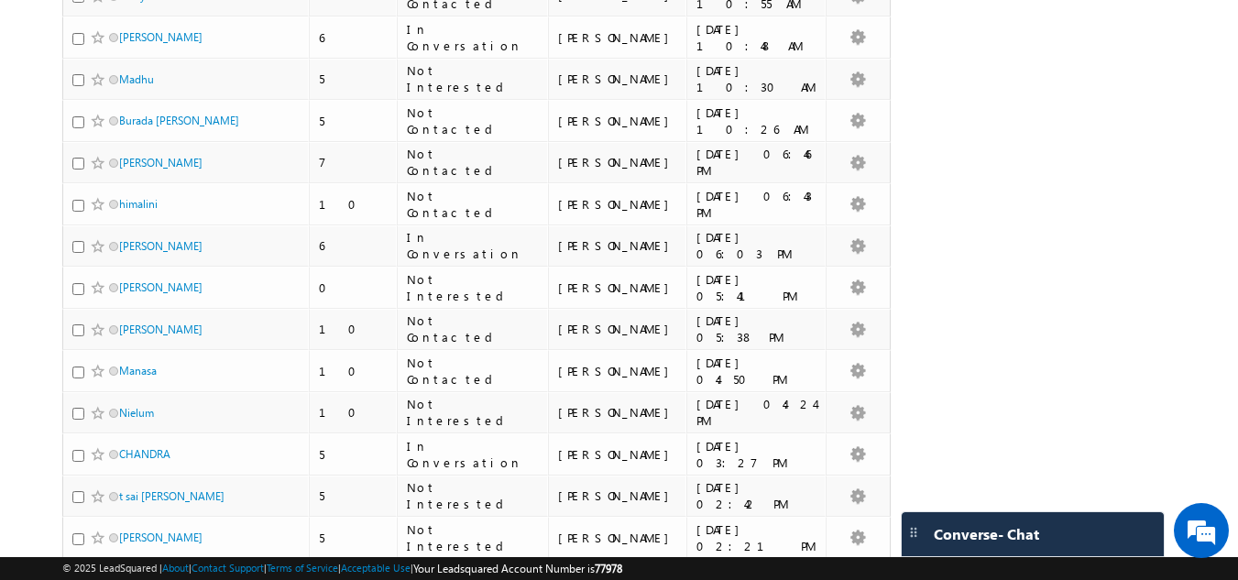
scroll to position [0, 0]
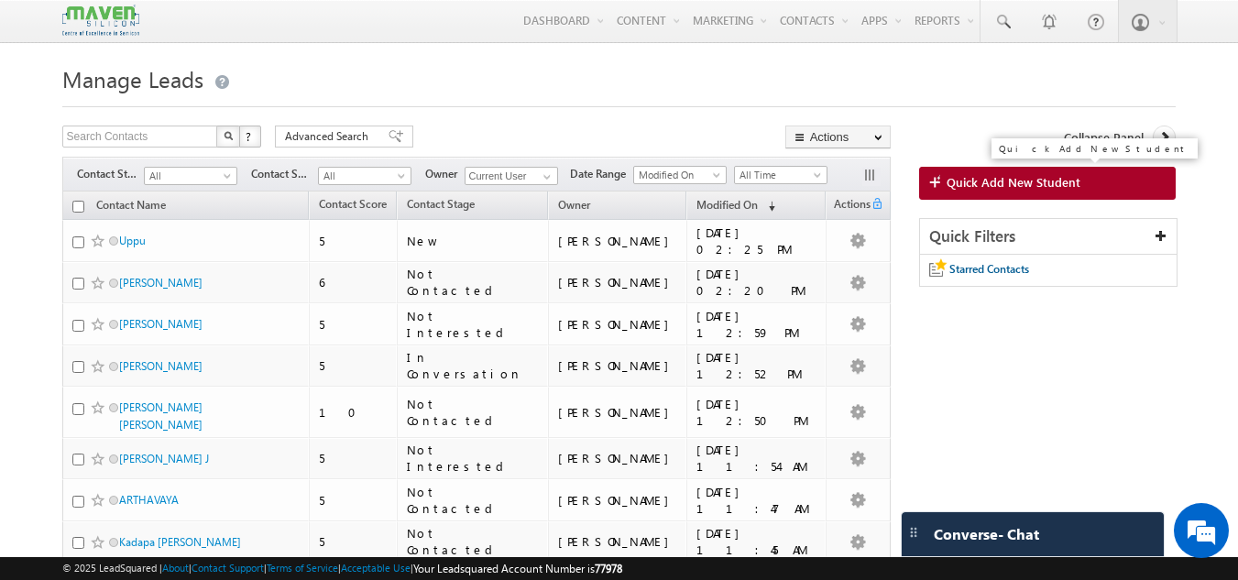
click at [1010, 191] on span "Quick Add New Student" at bounding box center [1014, 182] width 134 height 16
click at [970, 187] on span "Quick Add New Student" at bounding box center [1014, 182] width 134 height 16
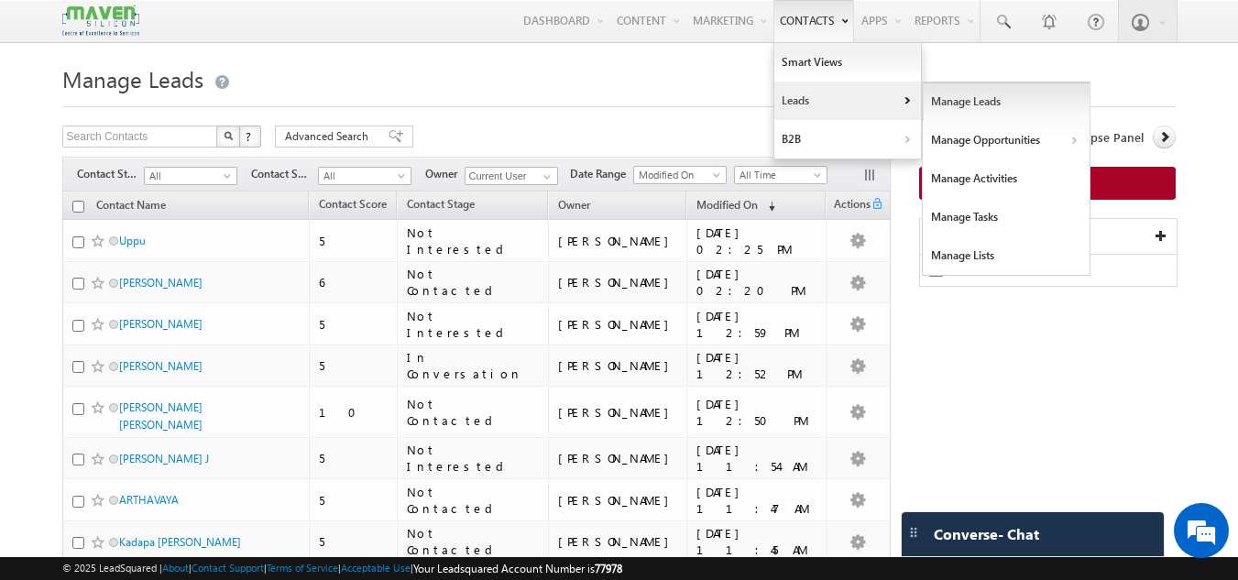
click at [959, 118] on link "Manage Leads" at bounding box center [1007, 101] width 168 height 38
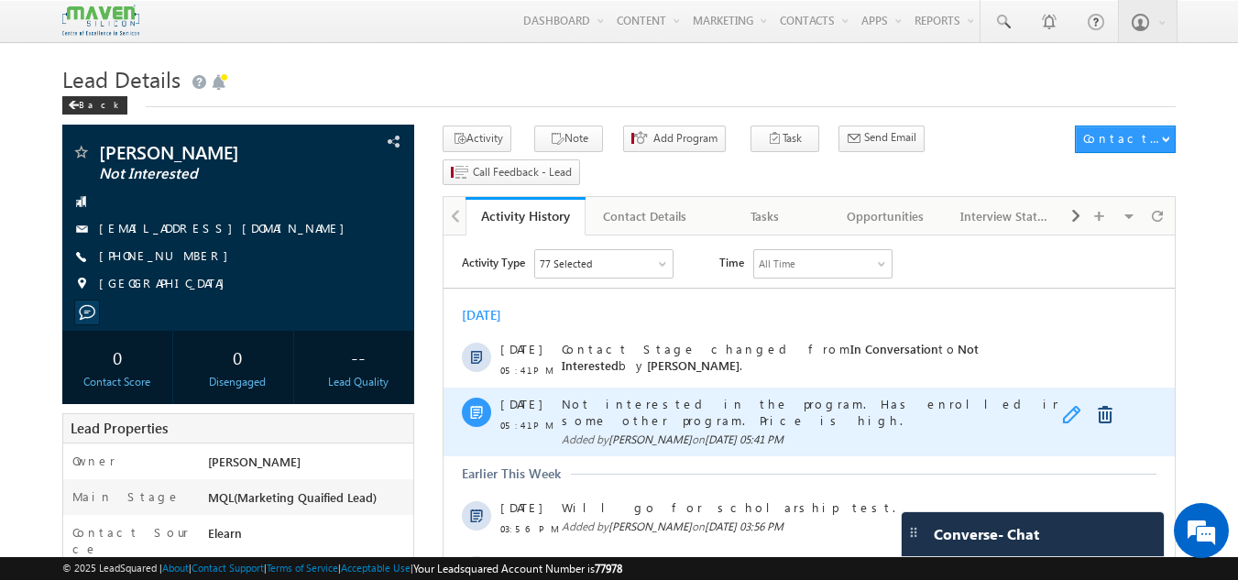
click at [1065, 412] on link at bounding box center [1073, 415] width 22 height 18
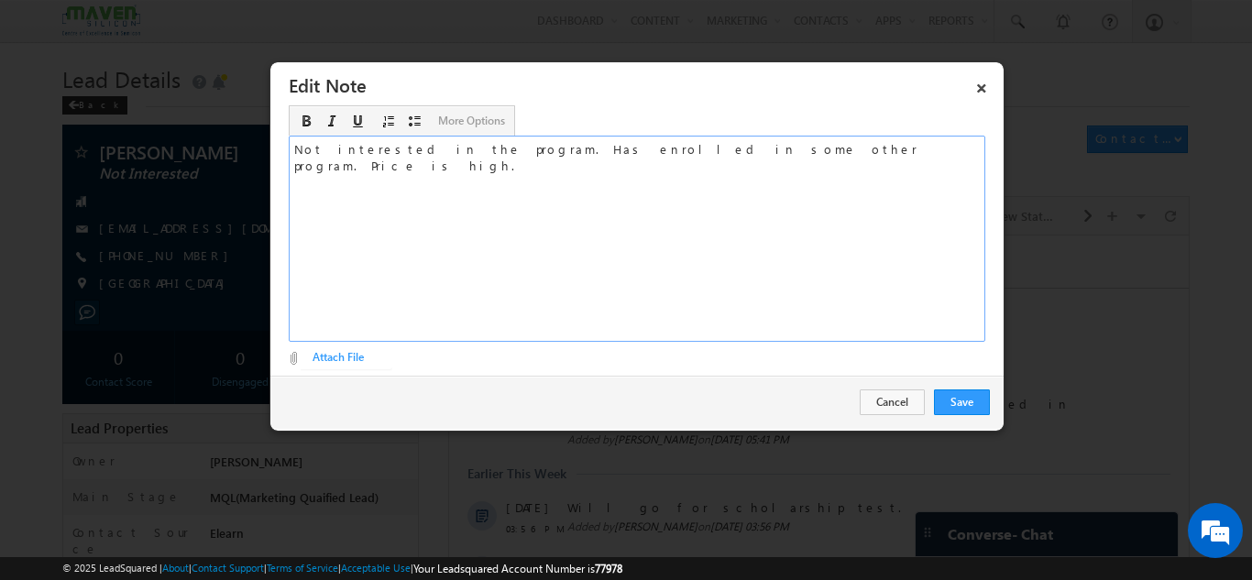
click at [649, 148] on div "Not interested in the program. Has enrolled in some other program. Price is hig…" at bounding box center [637, 239] width 696 height 206
click at [979, 402] on button "Save" at bounding box center [962, 402] width 56 height 26
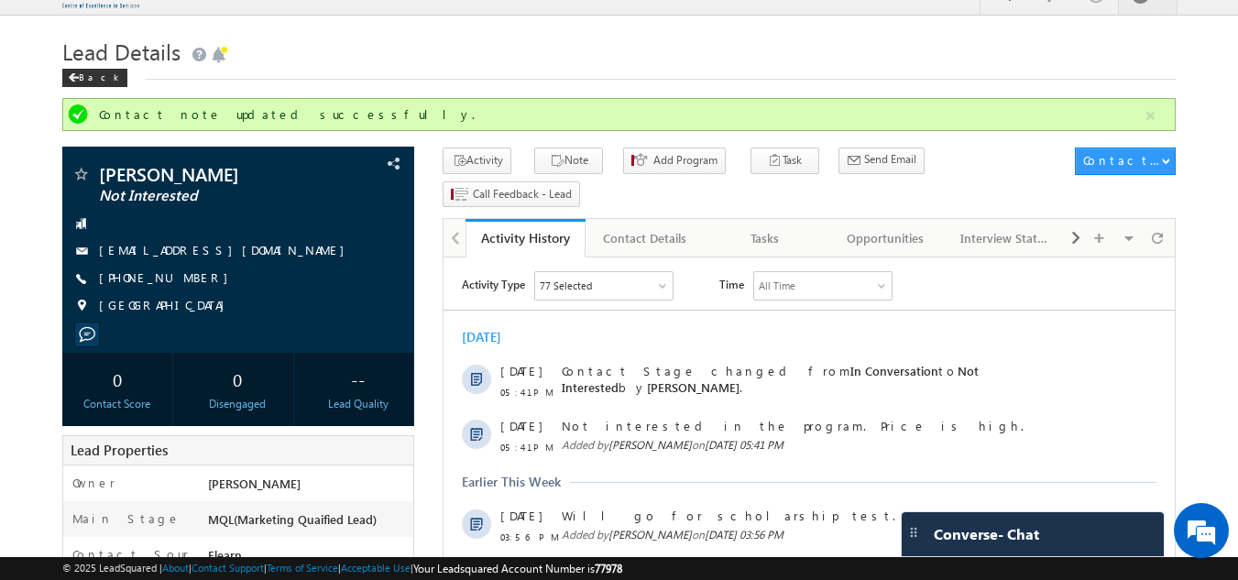
scroll to position [28, 0]
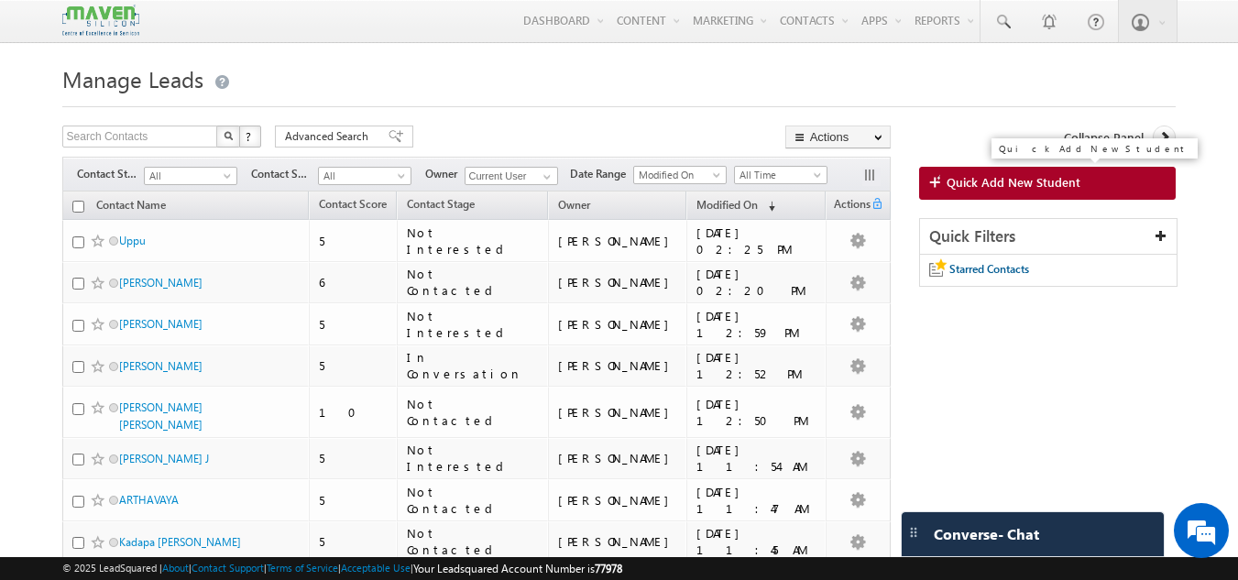
click at [972, 186] on span "Quick Add New Student" at bounding box center [1014, 182] width 134 height 16
click at [1012, 23] on span at bounding box center [1002, 22] width 18 height 18
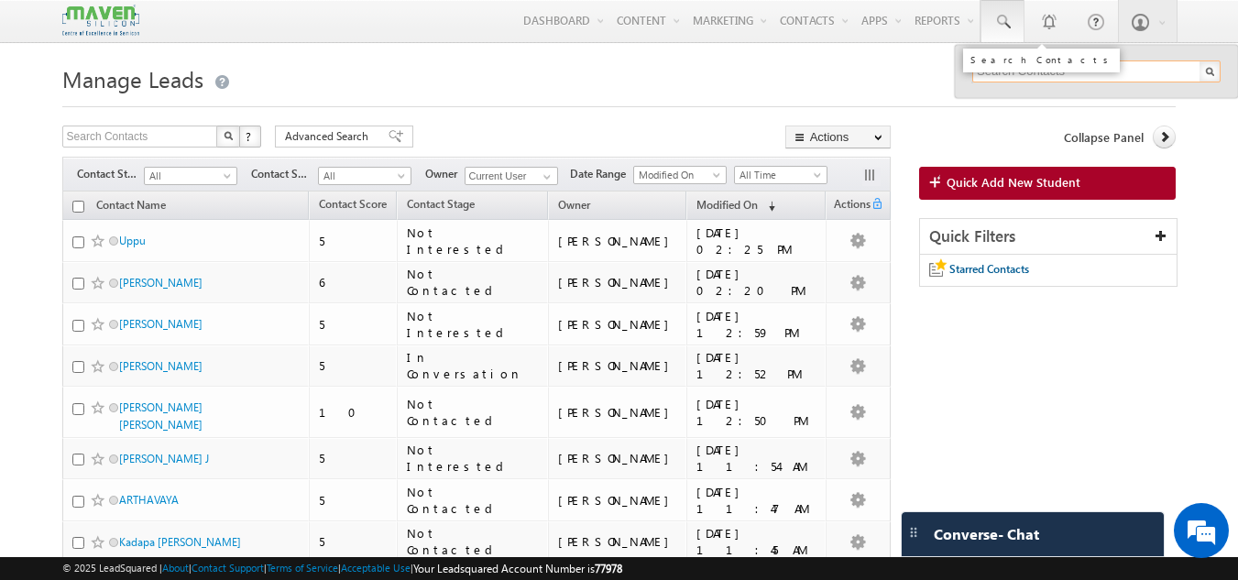
paste input "9866433368"
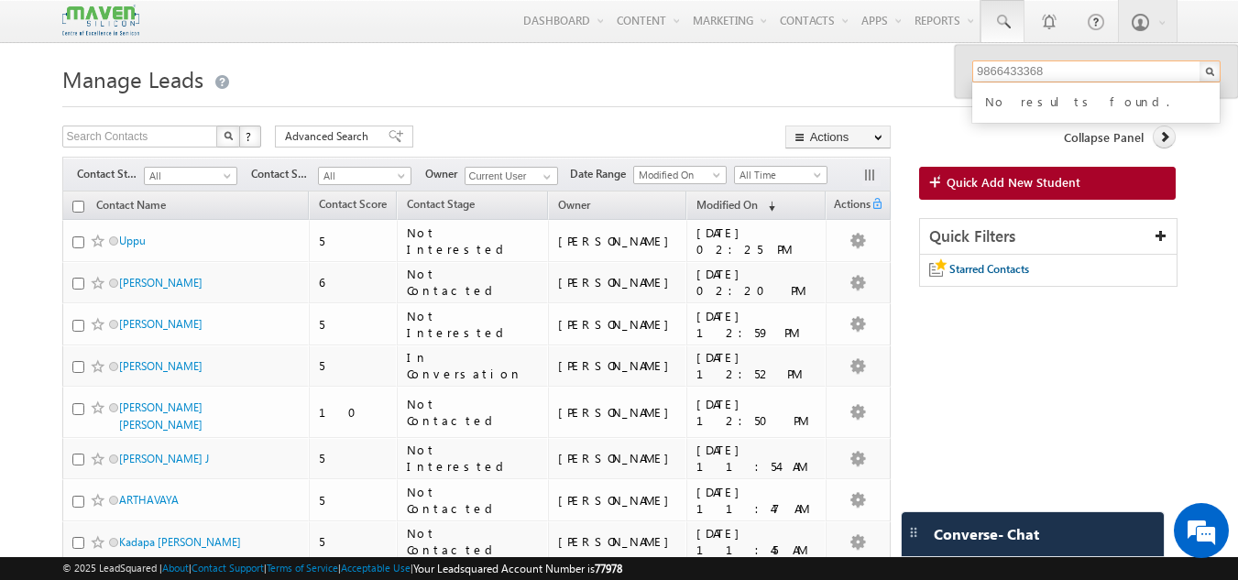
type input "9866433368"
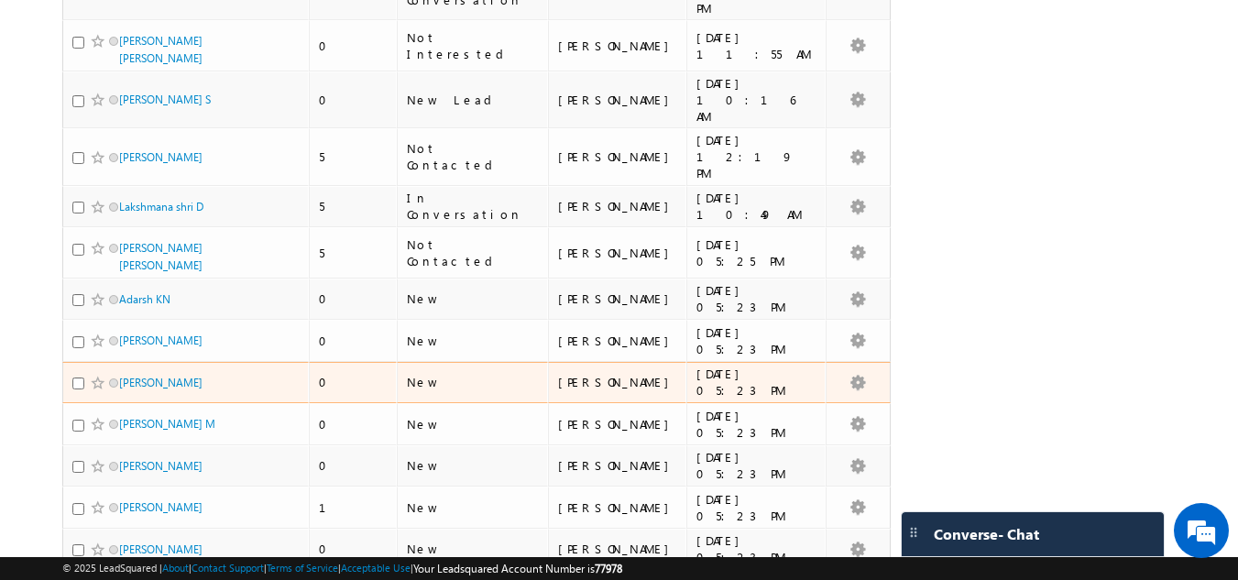
scroll to position [3883, 0]
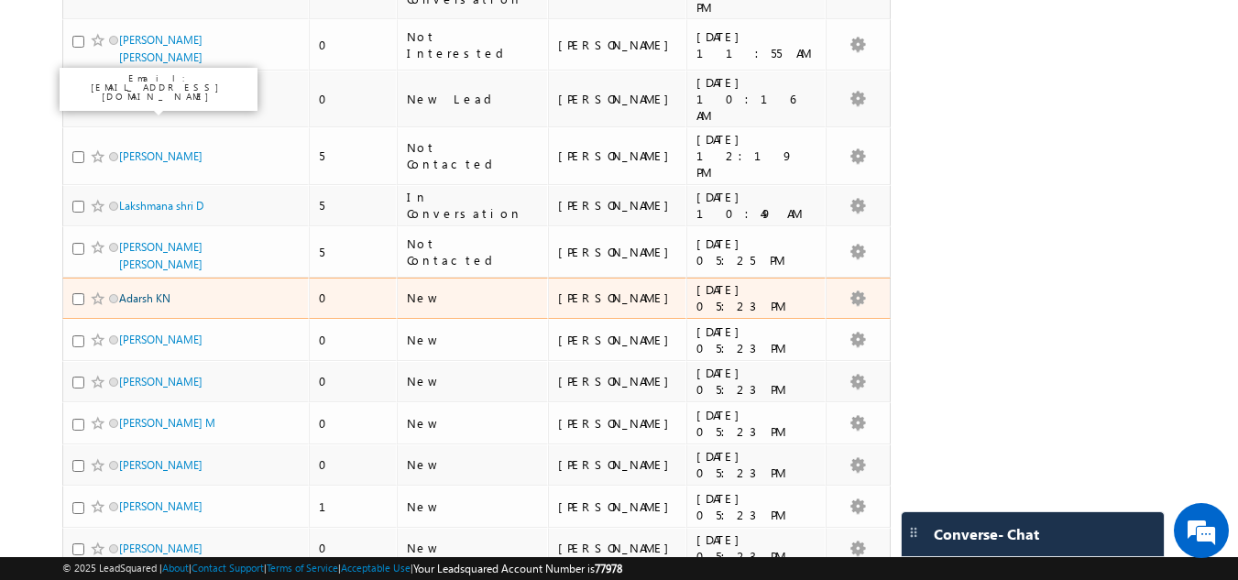
click at [157, 291] on link "Adarsh KN" at bounding box center [144, 298] width 51 height 14
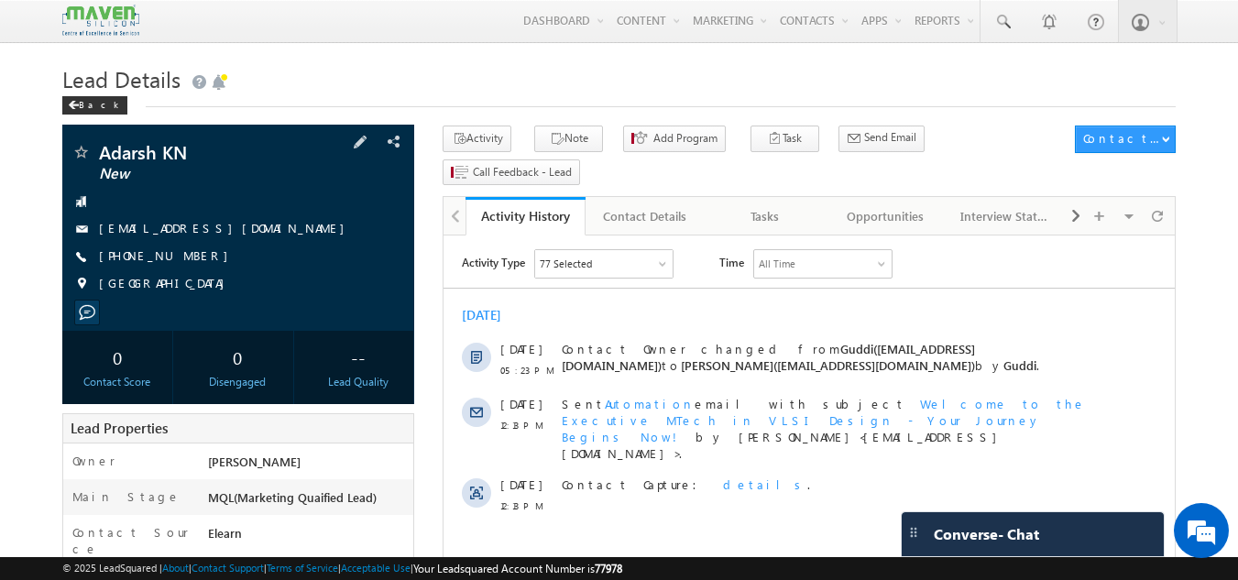
click at [211, 260] on div "[PHONE_NUMBER]" at bounding box center [238, 256] width 334 height 18
click at [369, 148] on span at bounding box center [360, 142] width 20 height 20
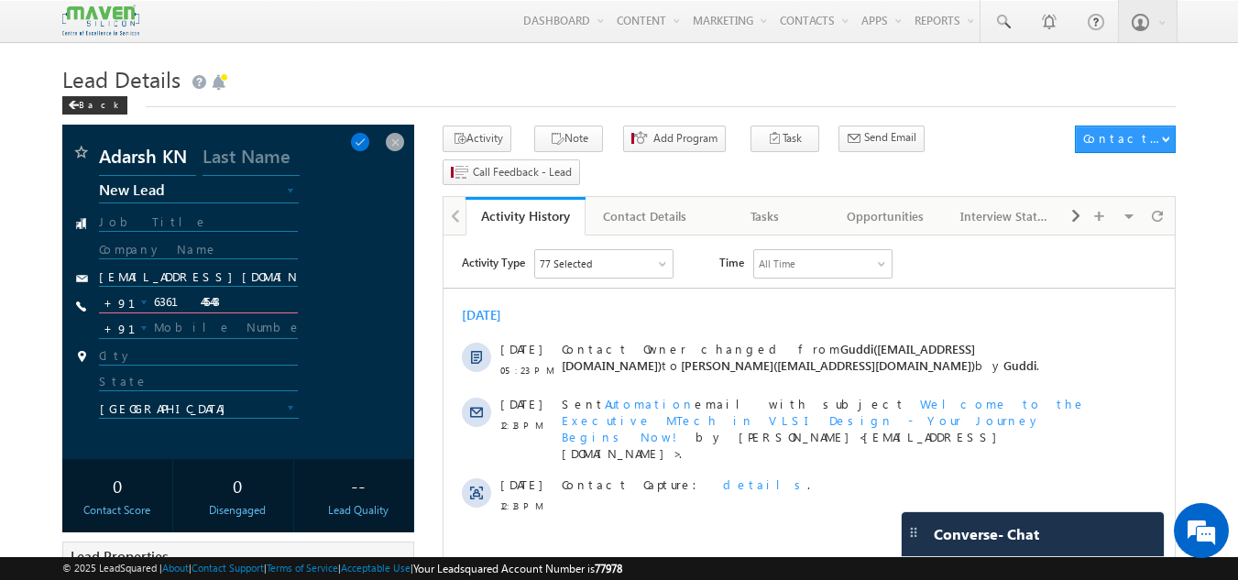
click at [221, 298] on input "6361445443" at bounding box center [199, 302] width 200 height 22
click at [405, 134] on span at bounding box center [395, 142] width 20 height 20
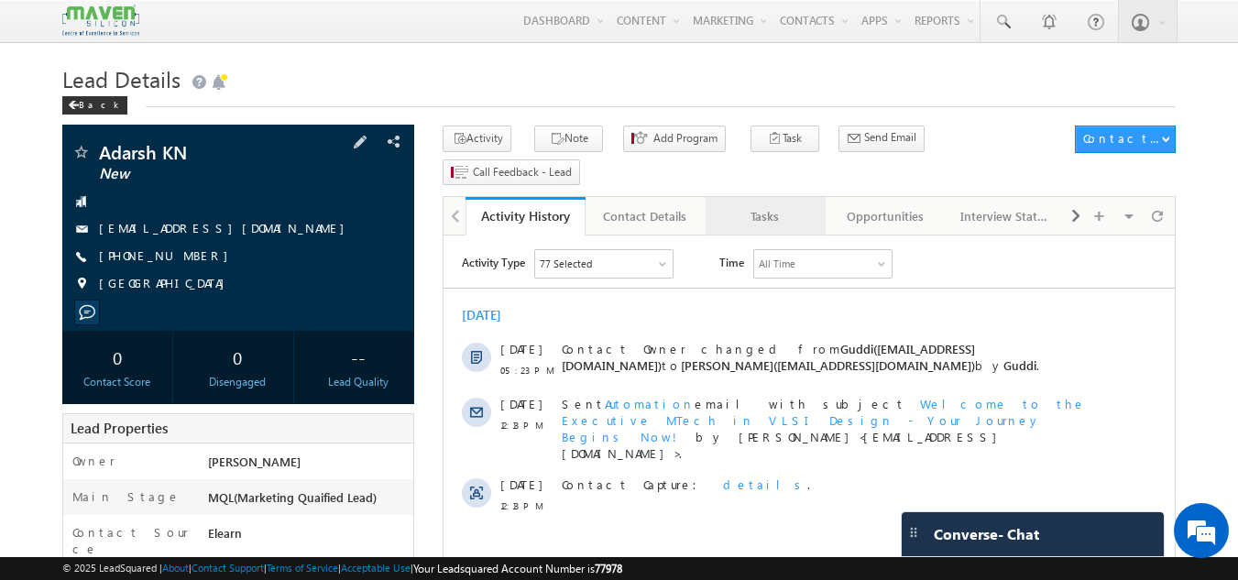
click at [770, 205] on div "Tasks" at bounding box center [764, 216] width 89 height 22
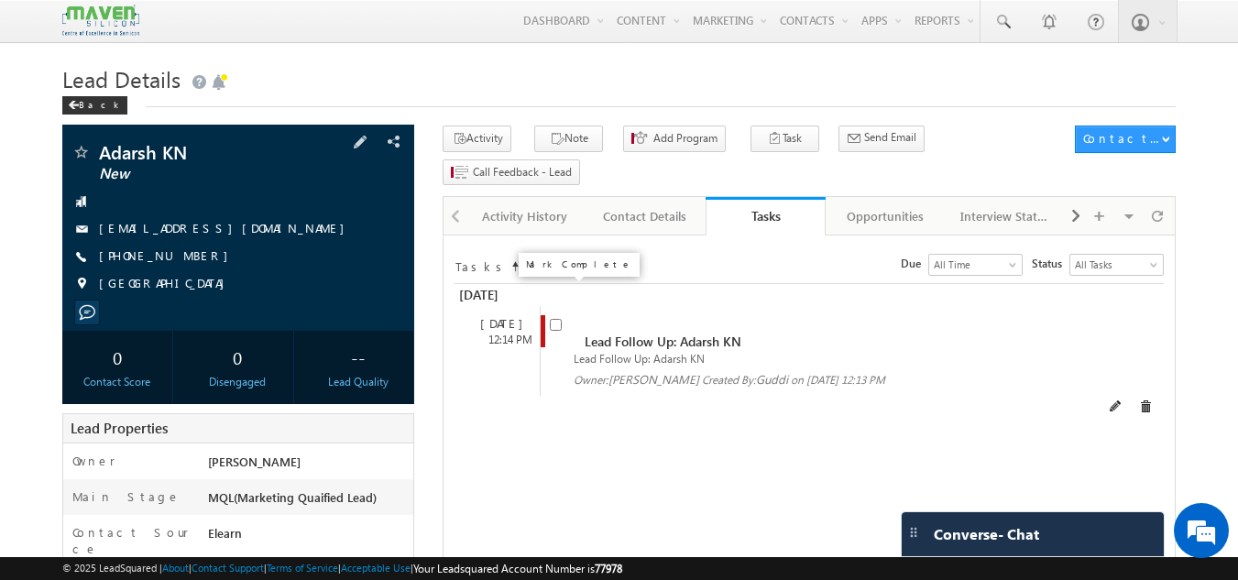
click at [551, 319] on input "checkbox" at bounding box center [556, 325] width 12 height 12
checkbox input "false"
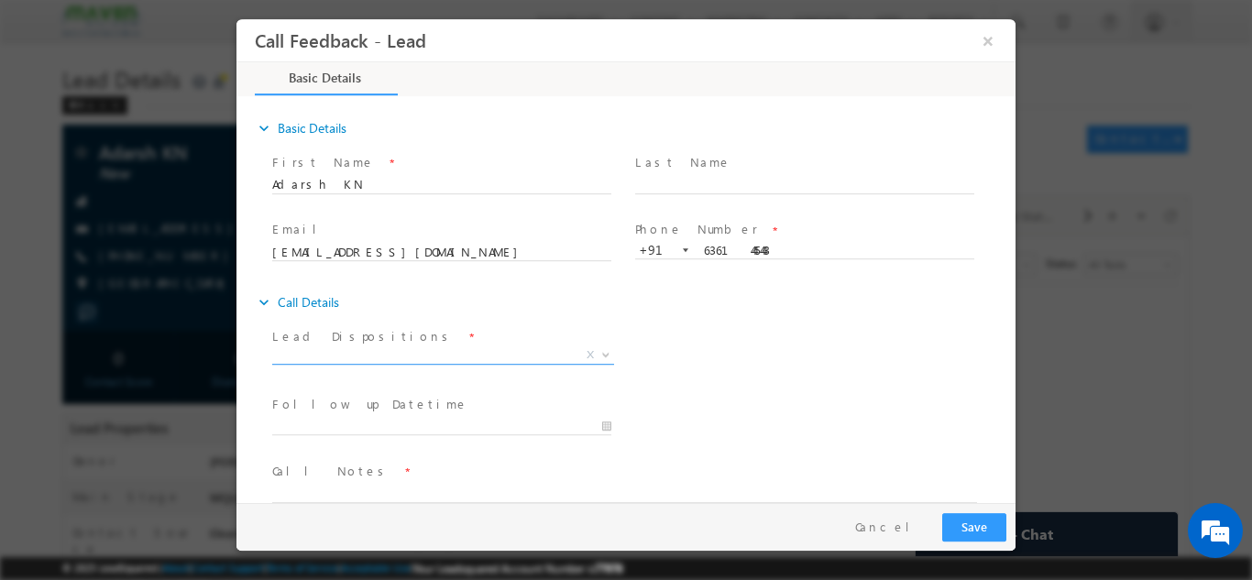
click at [405, 358] on span "X" at bounding box center [443, 354] width 342 height 18
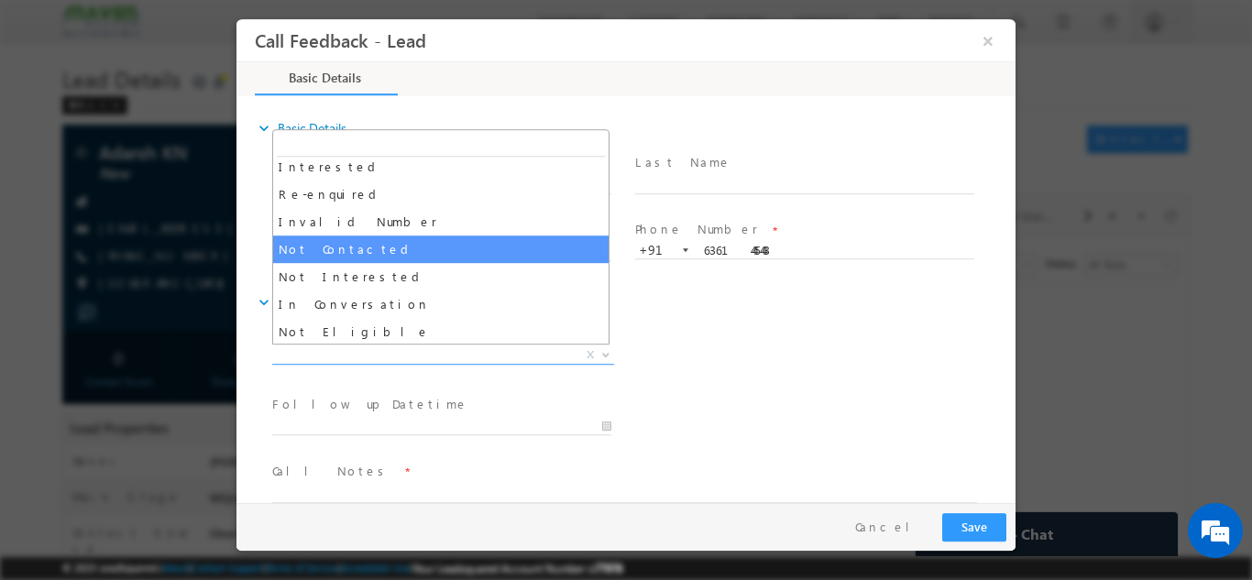
scroll to position [63, 0]
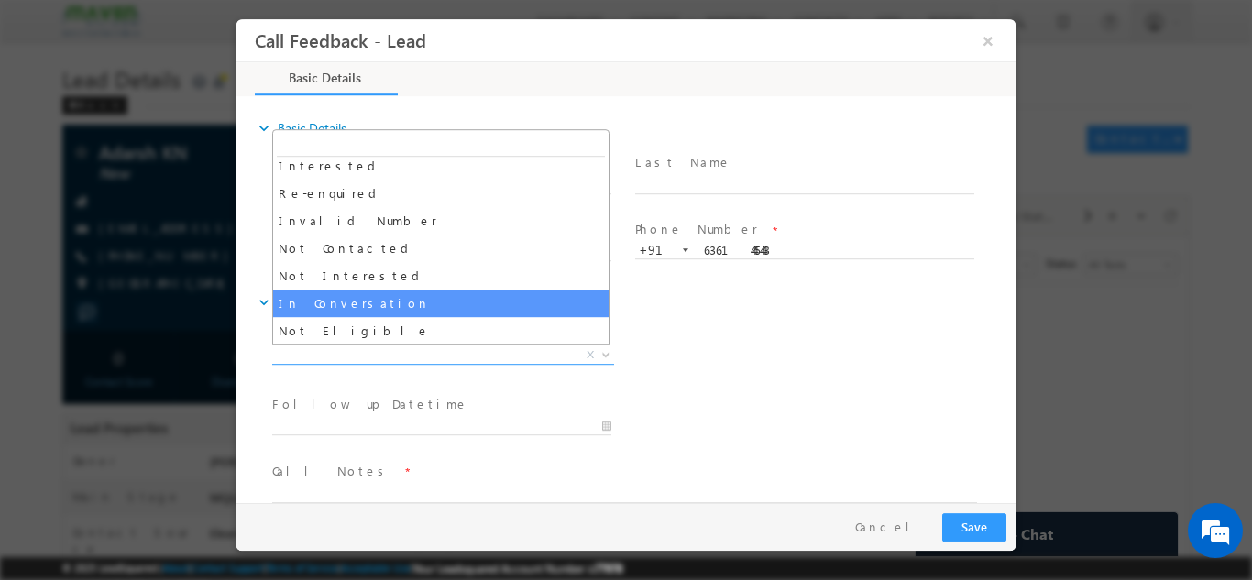
select select "In Conversation"
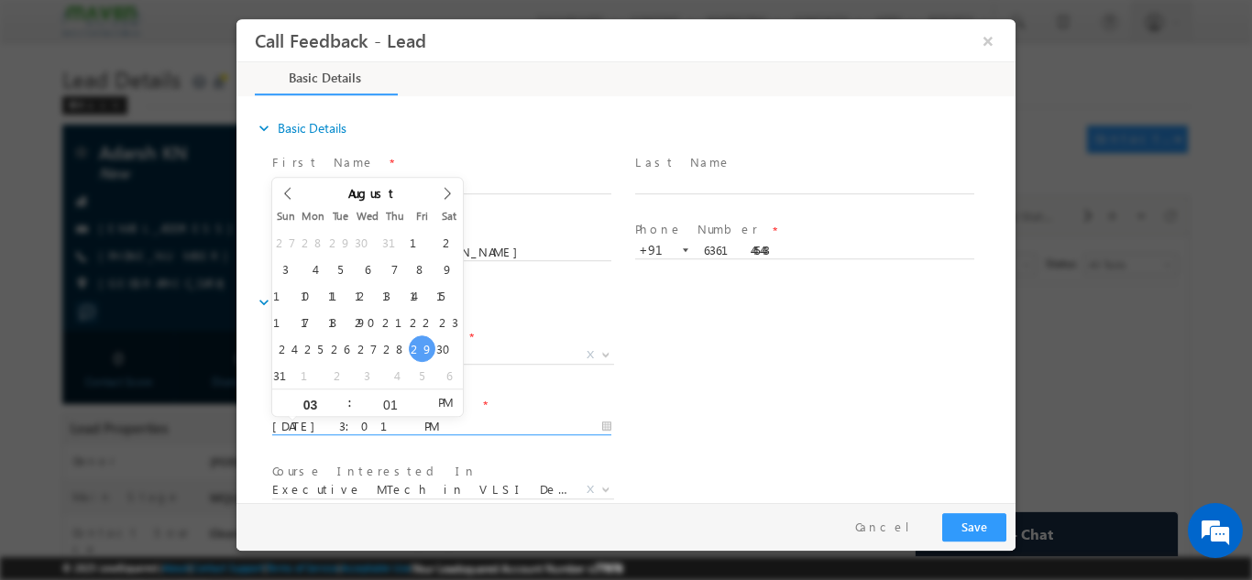
click at [386, 433] on input "29/08/2025 3:01 PM" at bounding box center [441, 426] width 339 height 18
type input "30/08/2025 3:01 PM"
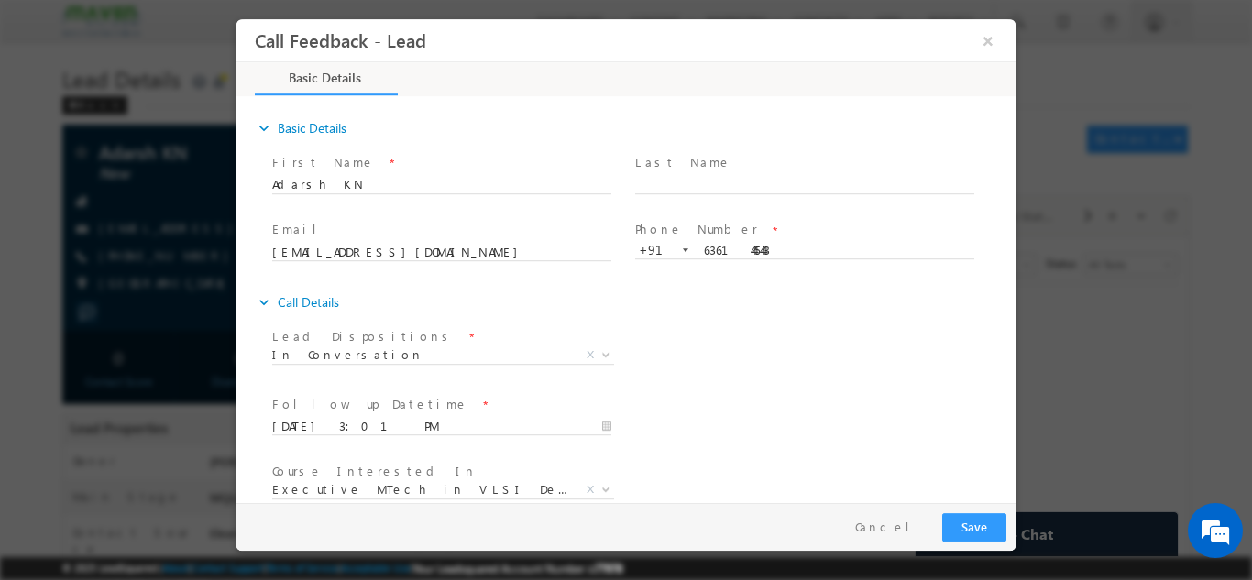
click at [771, 391] on div "Follow up Datetime * 30/08/2025 3:01 PM Program Type * Long Term Short Term X" at bounding box center [641, 424] width 747 height 68
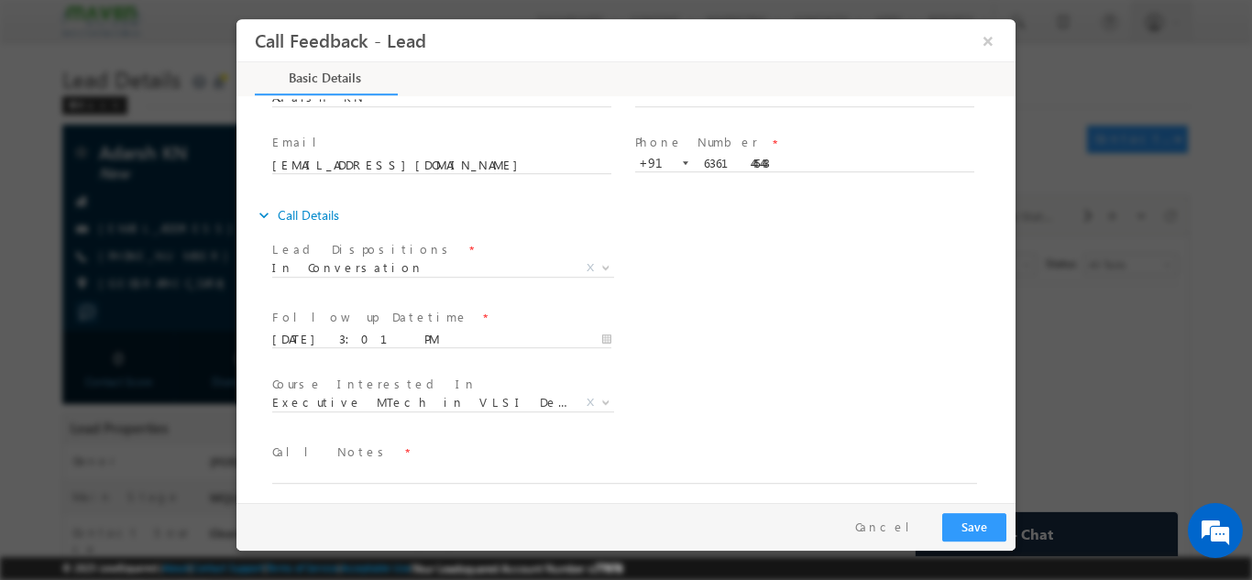
scroll to position [88, 0]
click at [433, 403] on span "Executive MTech in VLSI Design" at bounding box center [421, 400] width 298 height 16
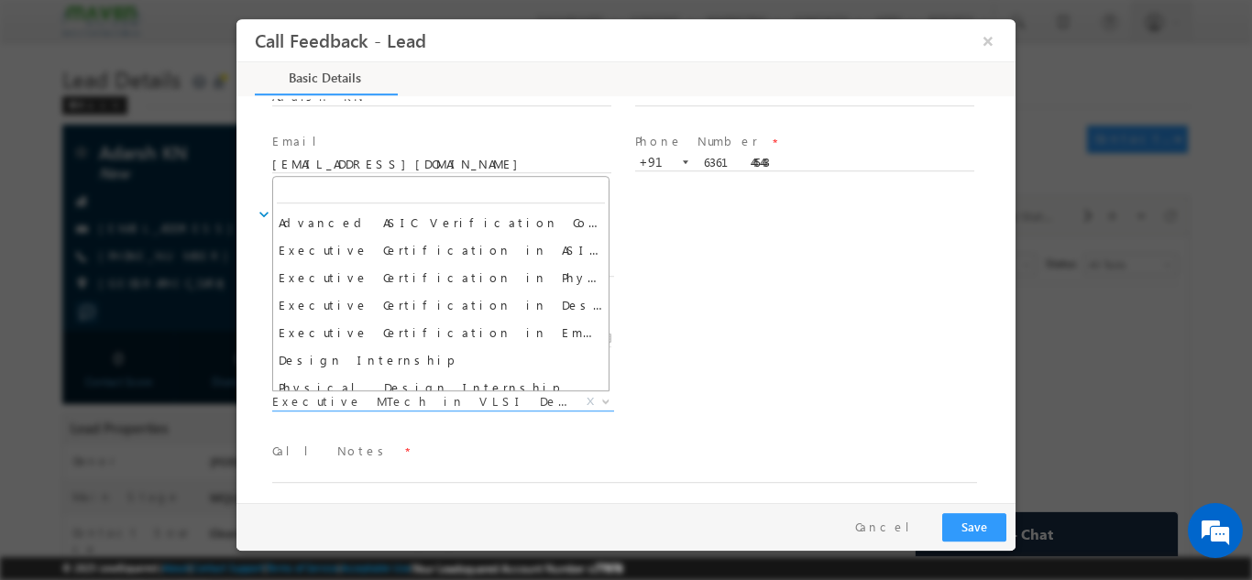
scroll to position [0, 0]
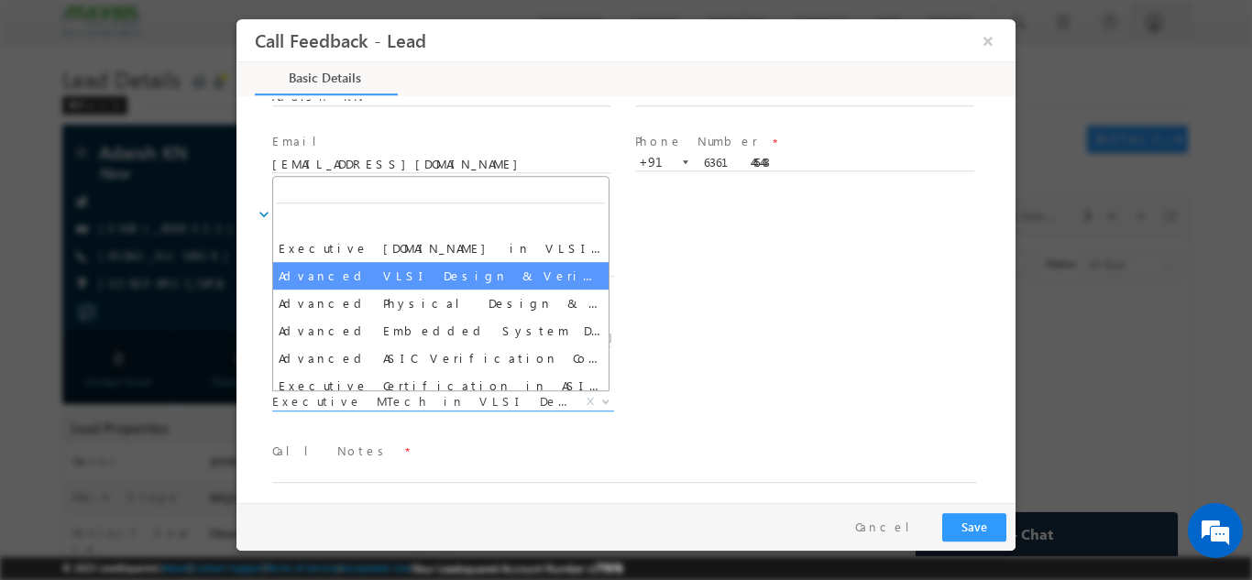
select select "Advanced VLSI Design & Verification Course"
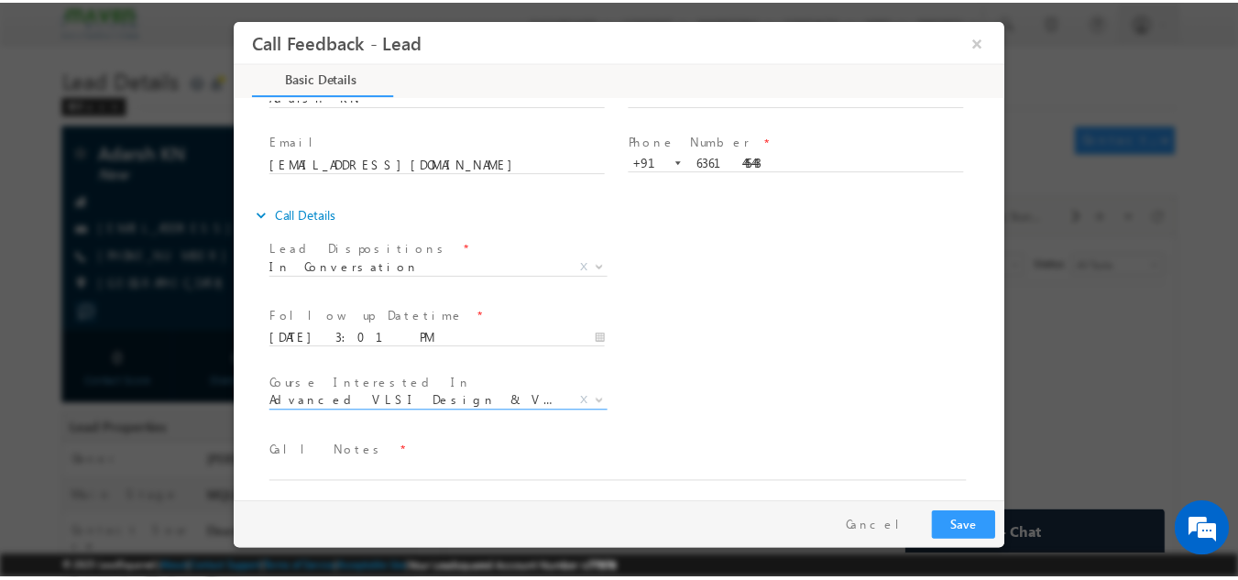
scroll to position [97, 0]
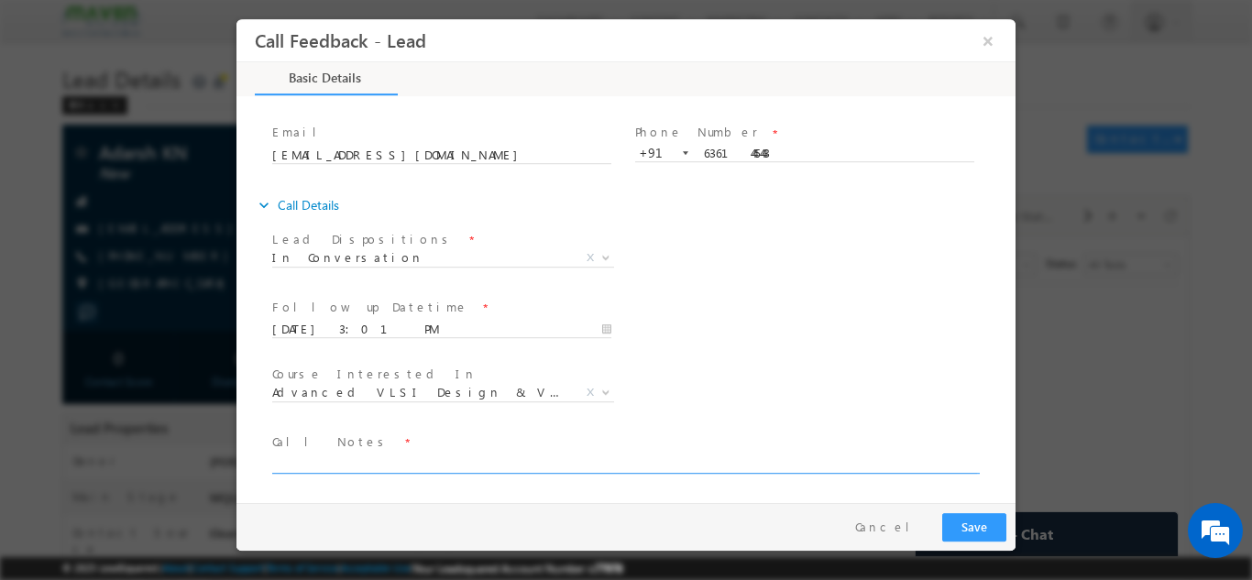
click at [509, 464] on textarea at bounding box center [624, 462] width 705 height 21
click at [439, 461] on textarea "4th year cx, will check details wnd reply back." at bounding box center [624, 462] width 705 height 21
click at [433, 463] on textarea "4th year cx, will check details wnd reply back." at bounding box center [624, 462] width 705 height 21
type textarea "4th year cx, will check details and reply back."
click at [1001, 522] on button "Save" at bounding box center [974, 526] width 64 height 28
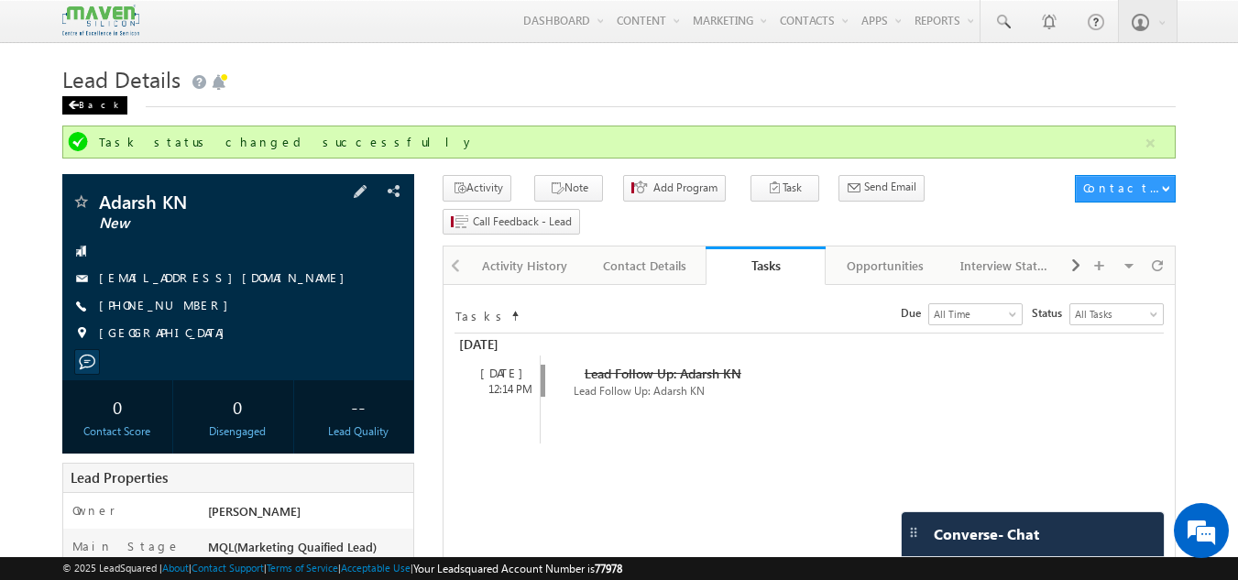
click at [86, 104] on div "Back" at bounding box center [94, 105] width 65 height 18
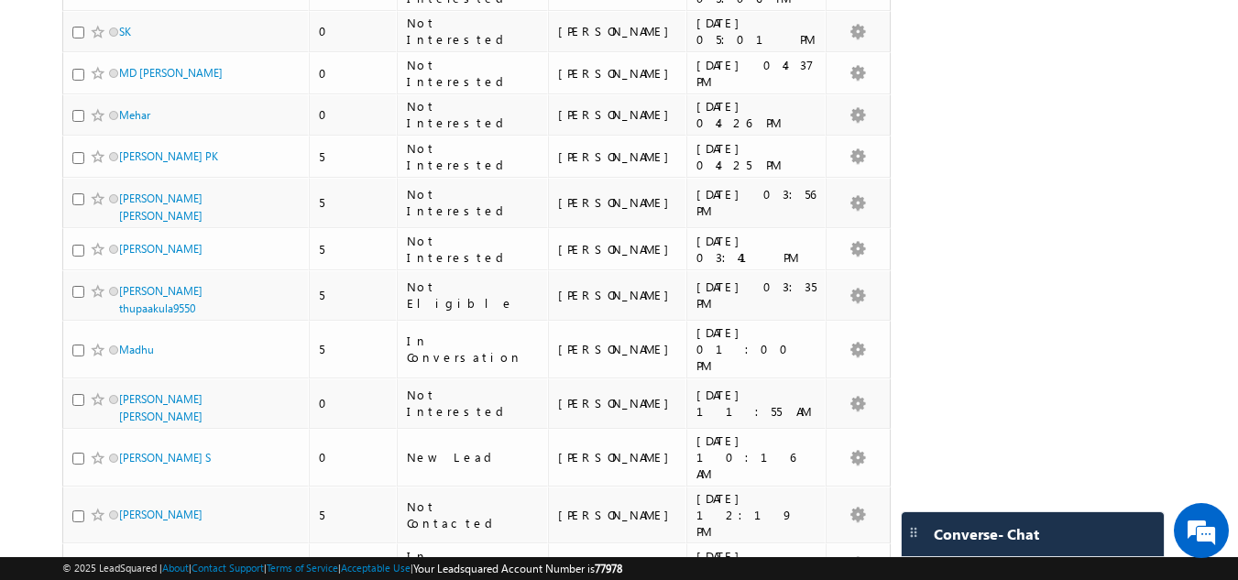
scroll to position [3635, 0]
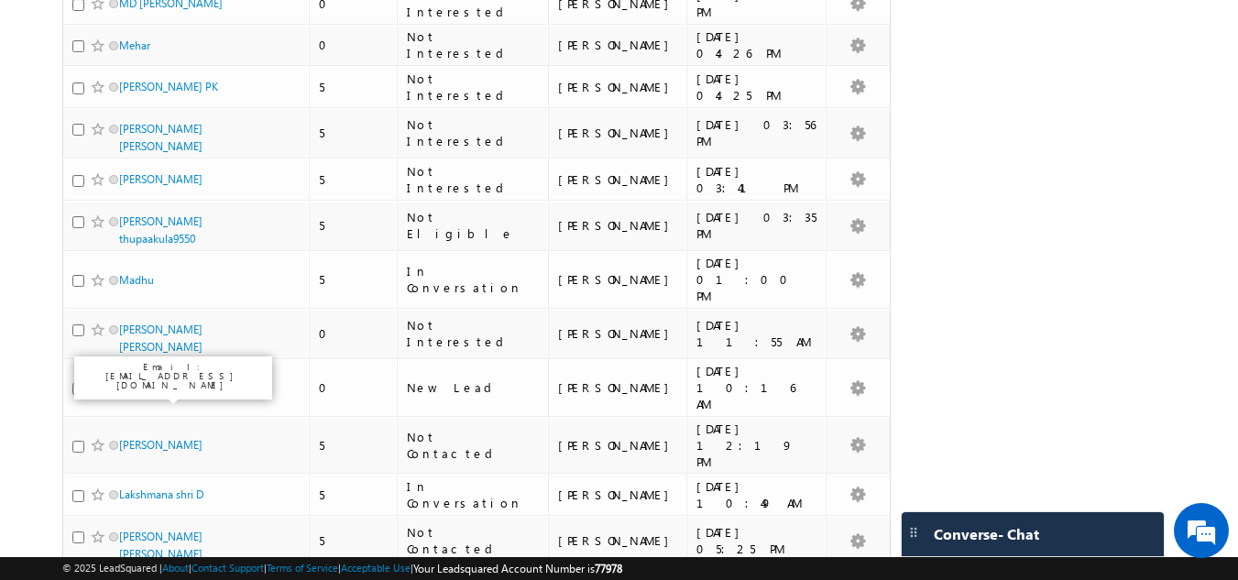
click at [159, 579] on link "Pradeep Kumar" at bounding box center [160, 587] width 83 height 14
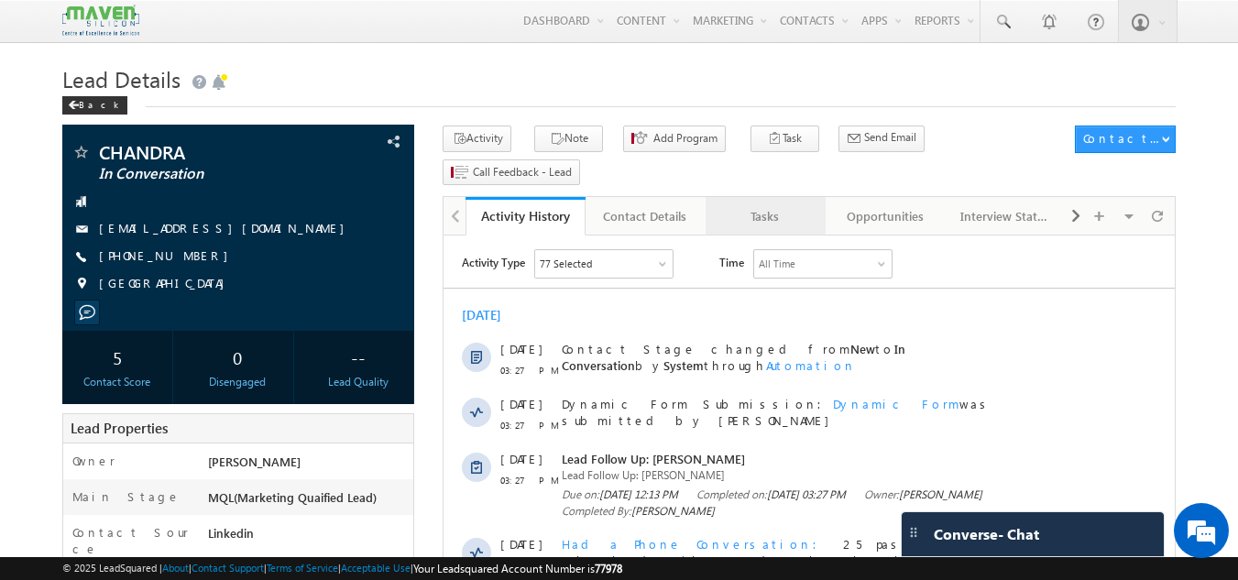
click at [762, 205] on div "Tasks" at bounding box center [764, 216] width 89 height 22
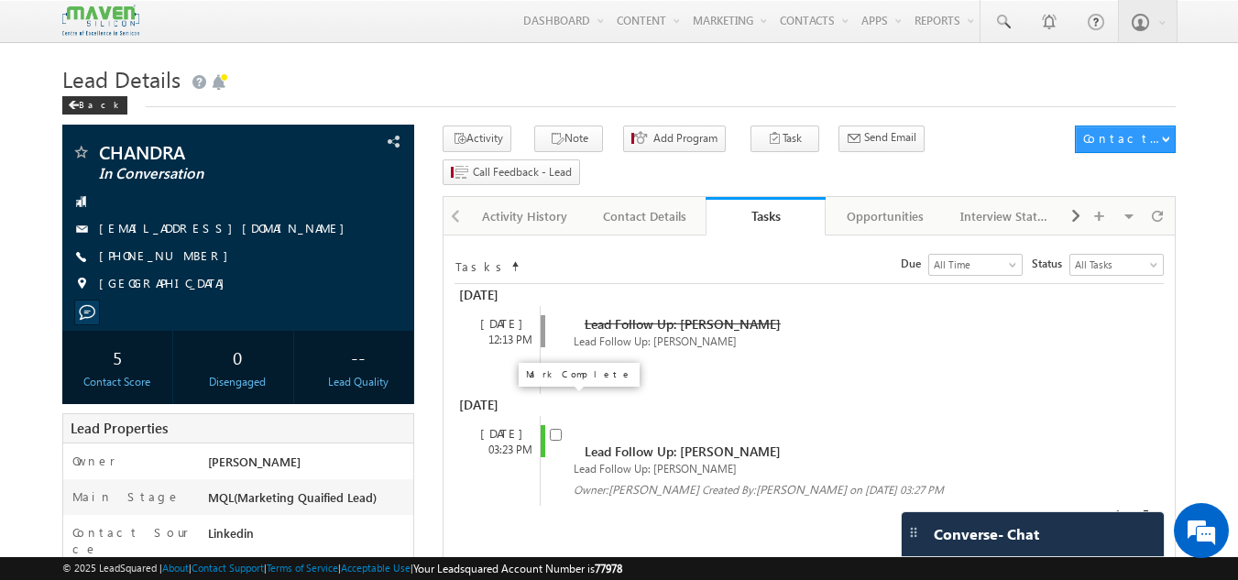
click at [553, 429] on input "checkbox" at bounding box center [556, 435] width 12 height 12
checkbox input "false"
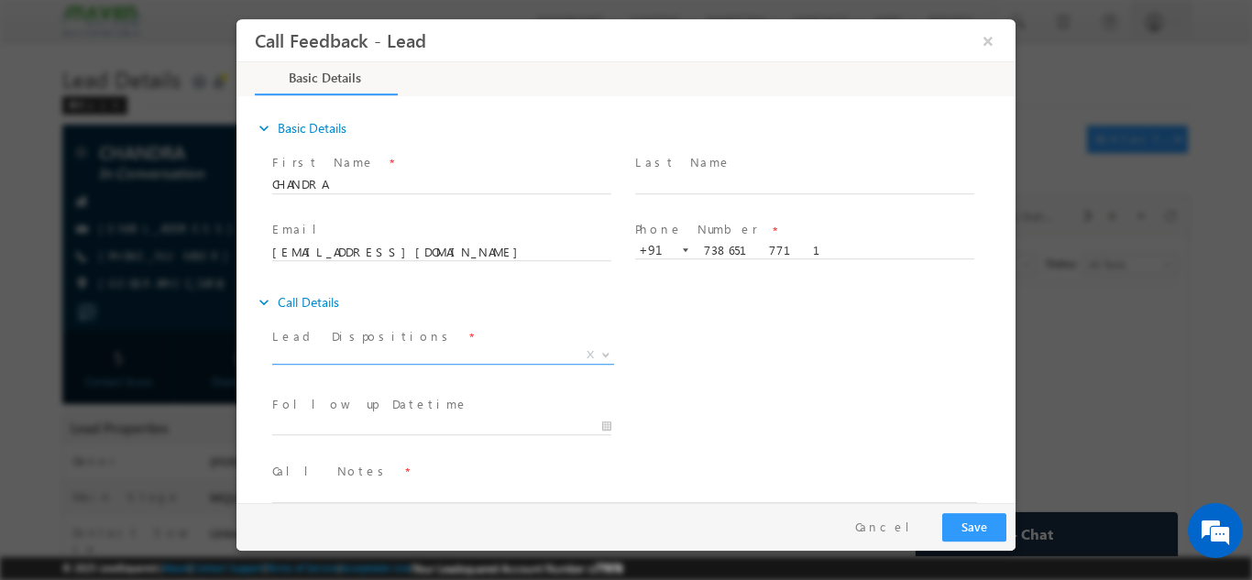
click at [374, 361] on span "X" at bounding box center [443, 354] width 342 height 18
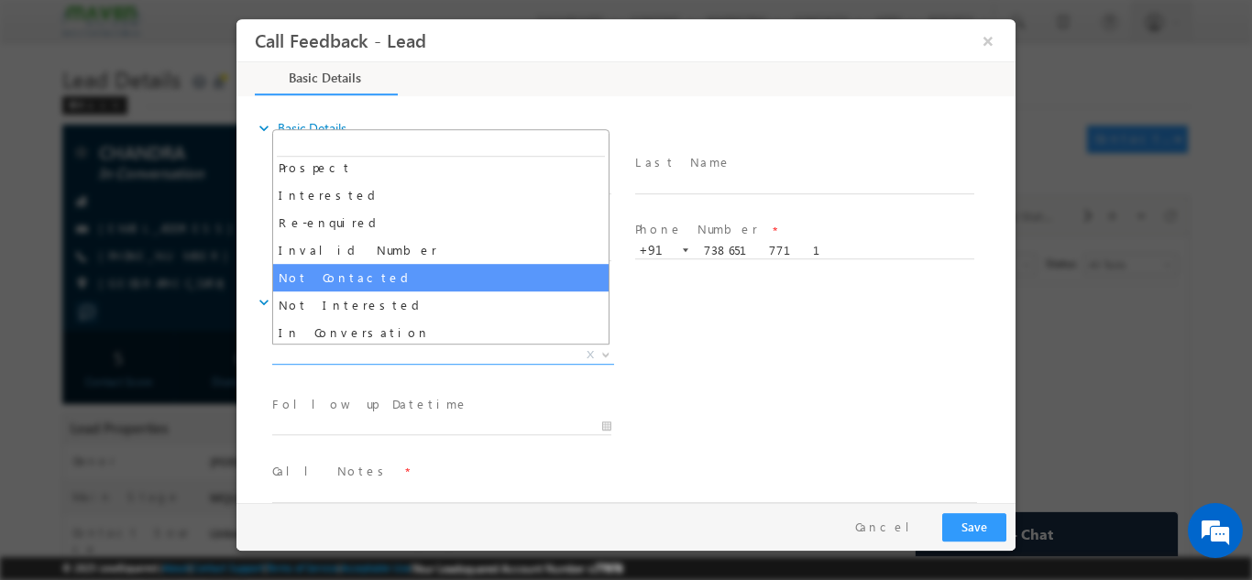
scroll to position [35, 0]
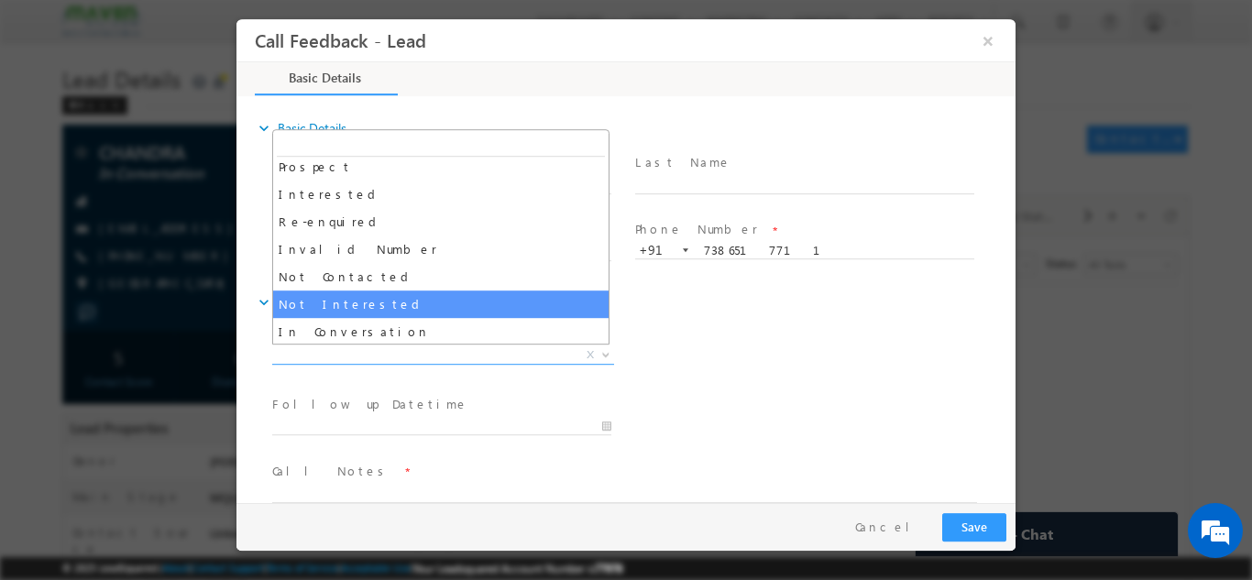
select select "Not Interested"
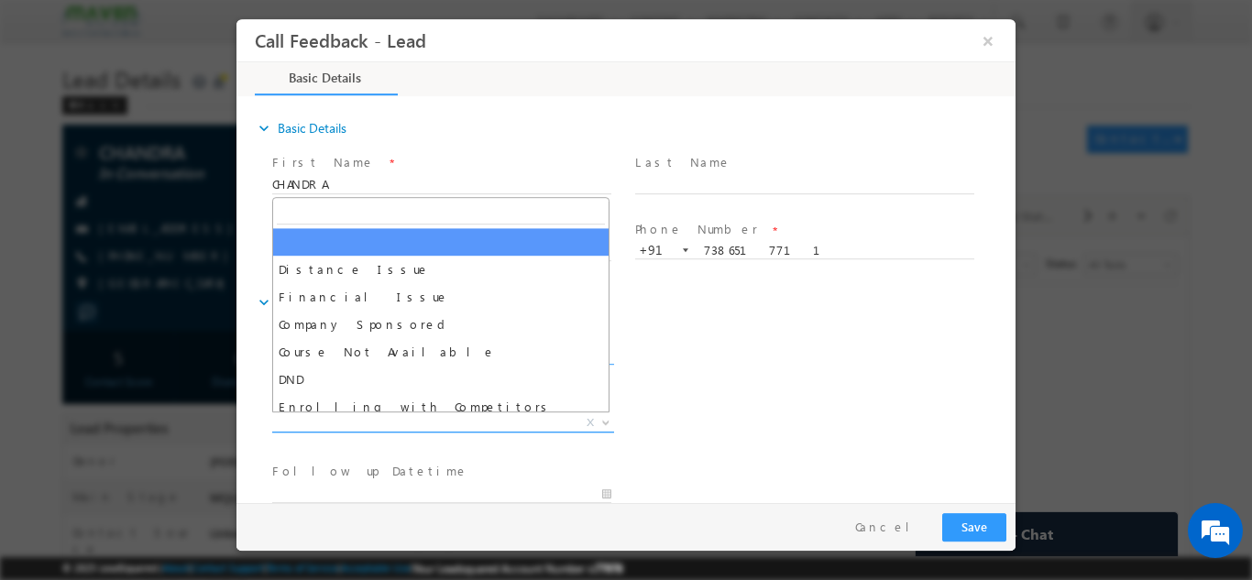
click at [385, 416] on span "X" at bounding box center [443, 422] width 342 height 18
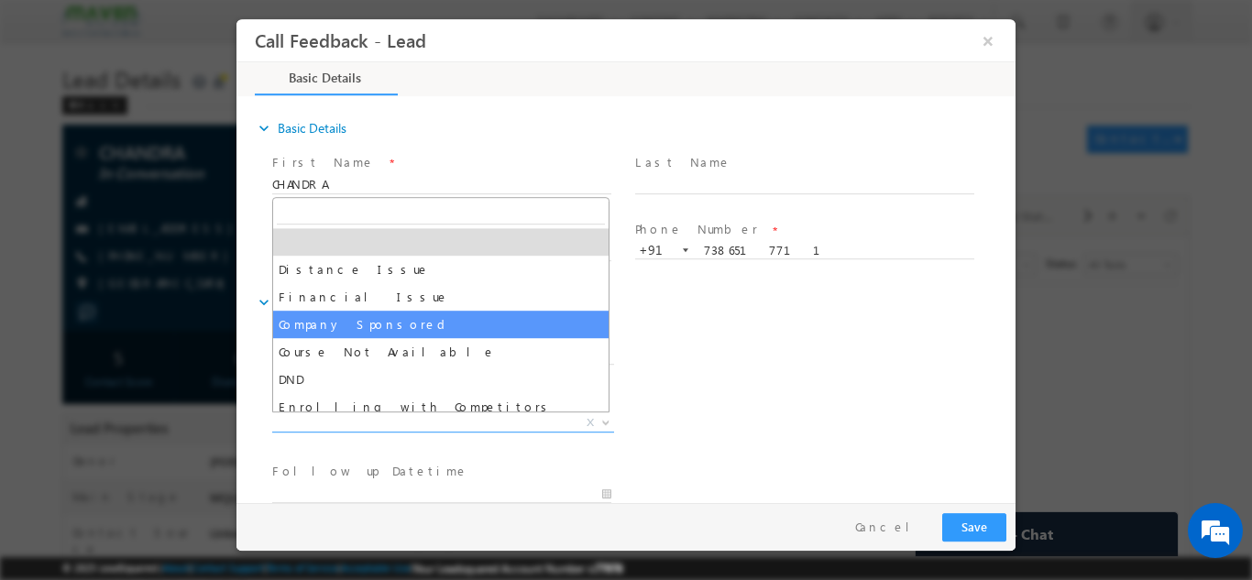
scroll to position [37, 0]
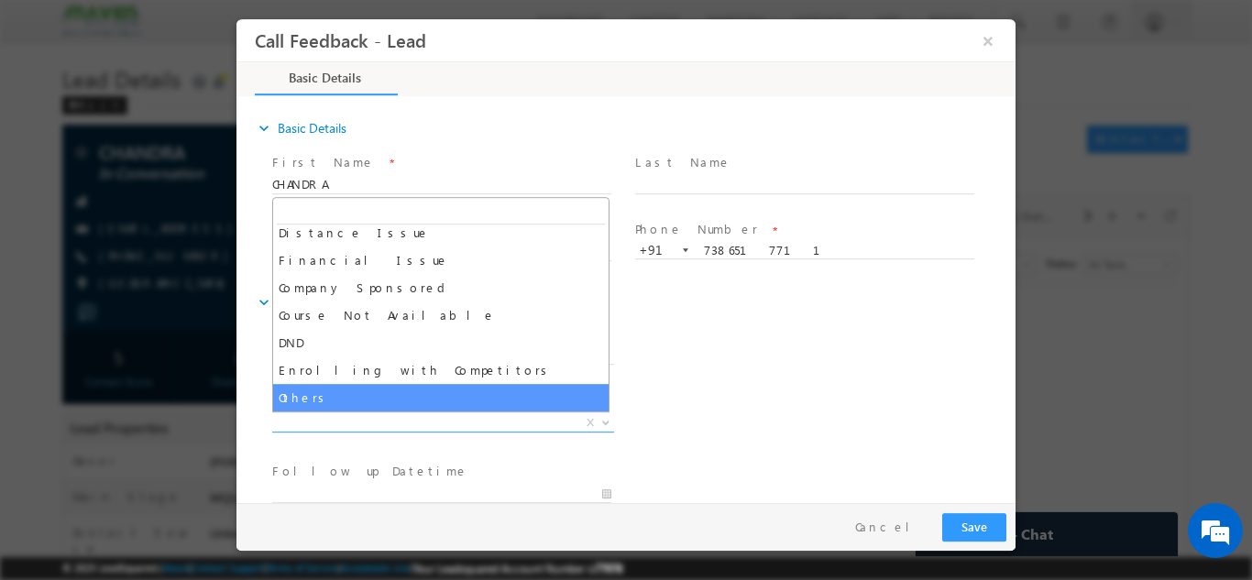
select select "Others"
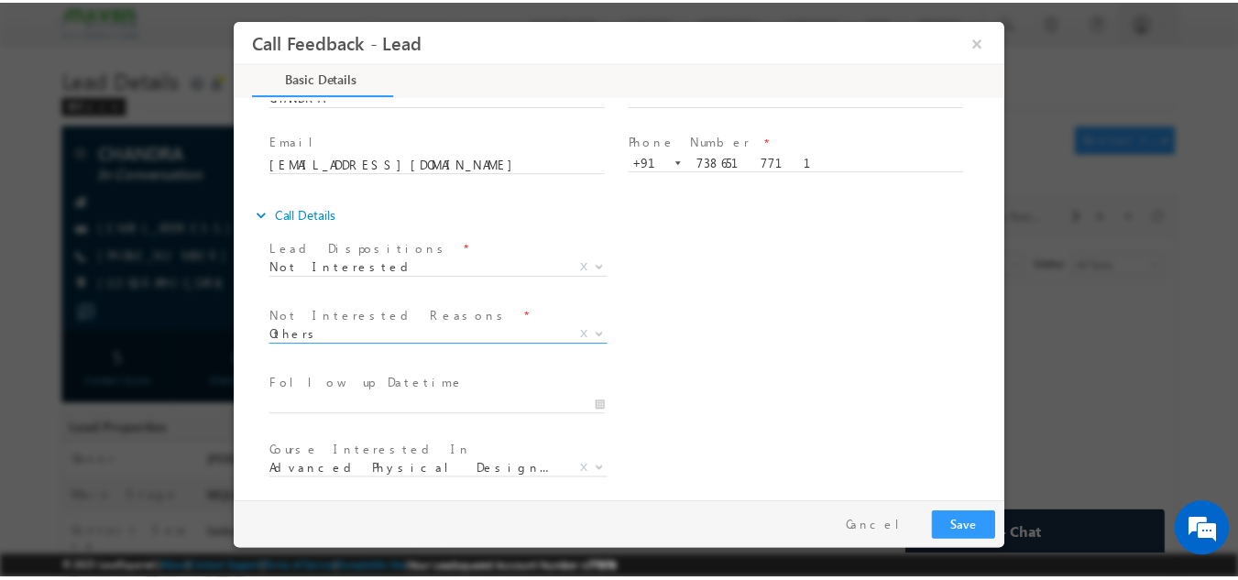
scroll to position [165, 0]
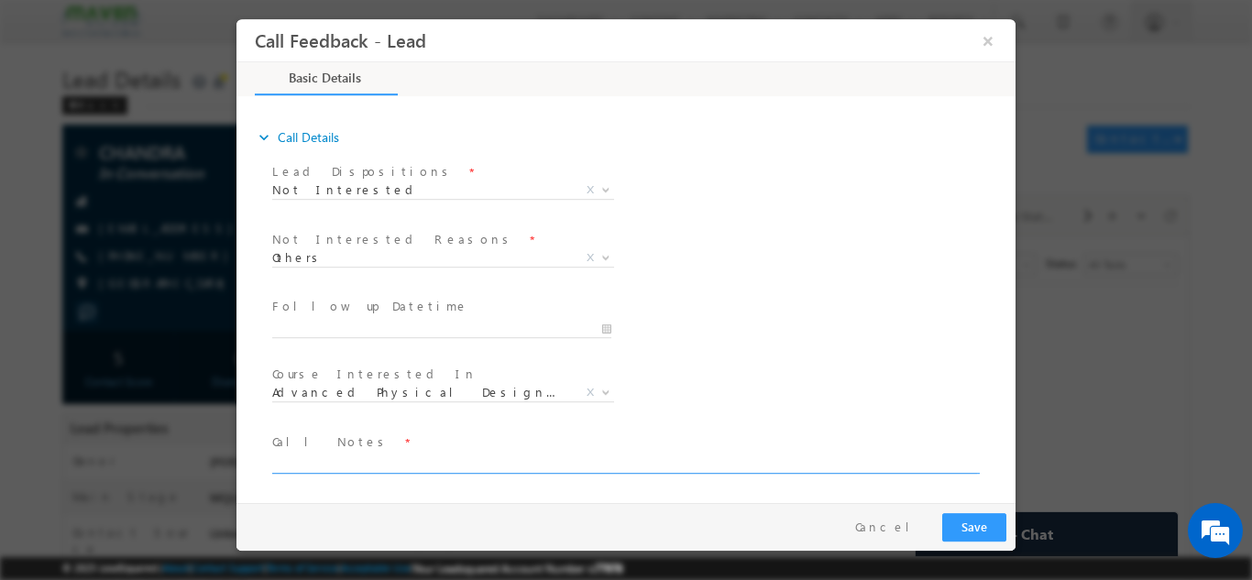
click at [361, 463] on textarea at bounding box center [624, 462] width 705 height 21
type textarea "Not interested because of timing issue."
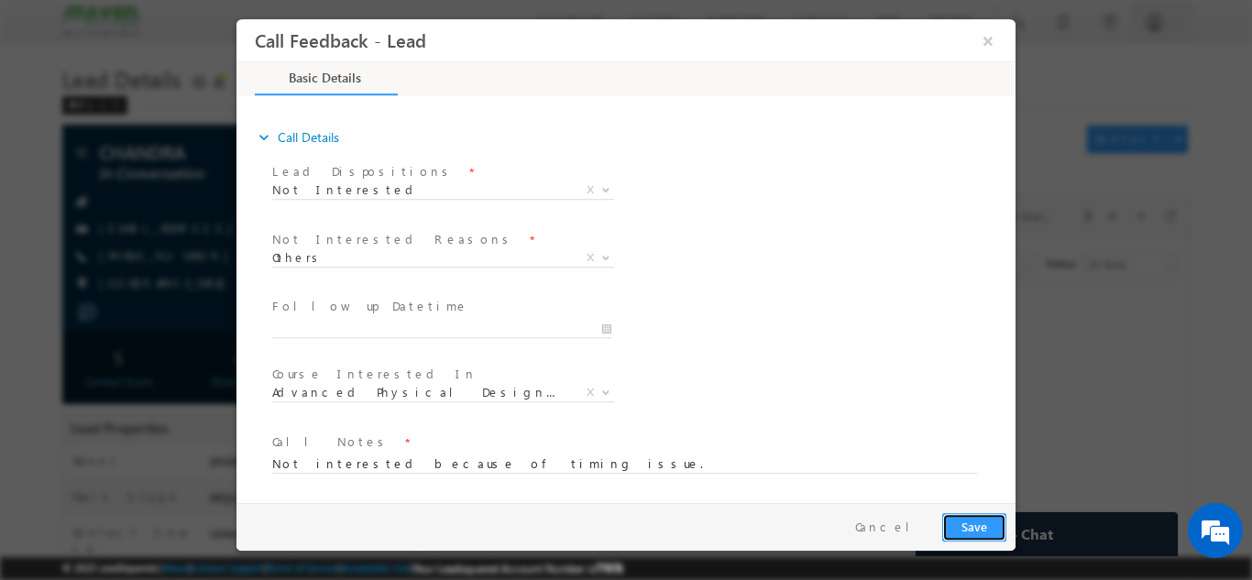
click at [961, 531] on button "Save" at bounding box center [974, 526] width 64 height 28
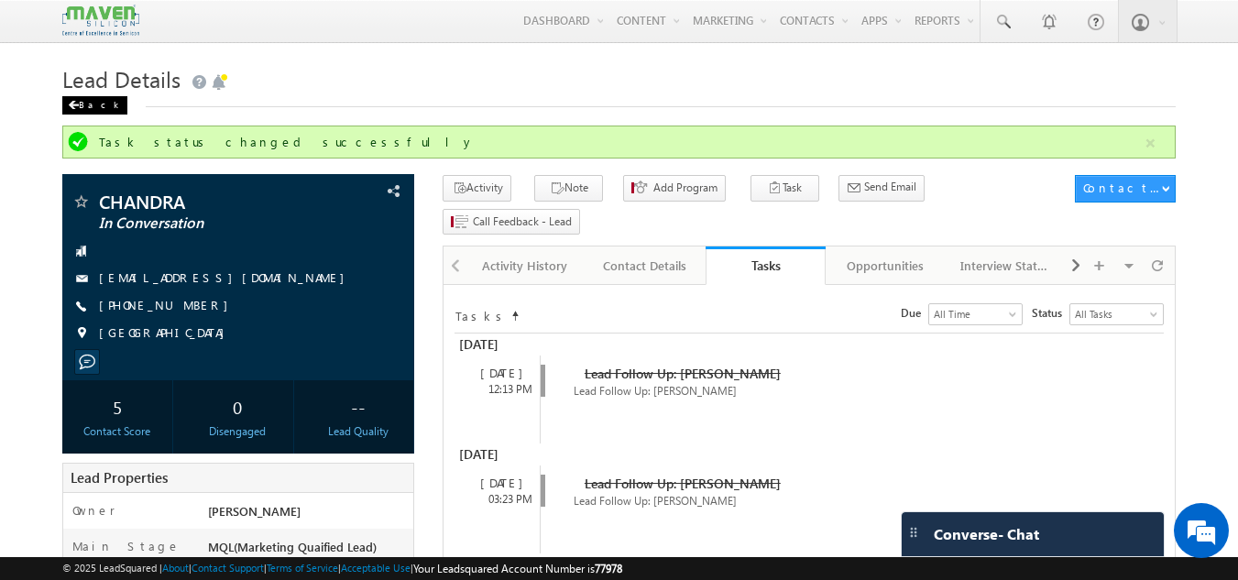
click at [90, 105] on div "Back" at bounding box center [94, 105] width 65 height 18
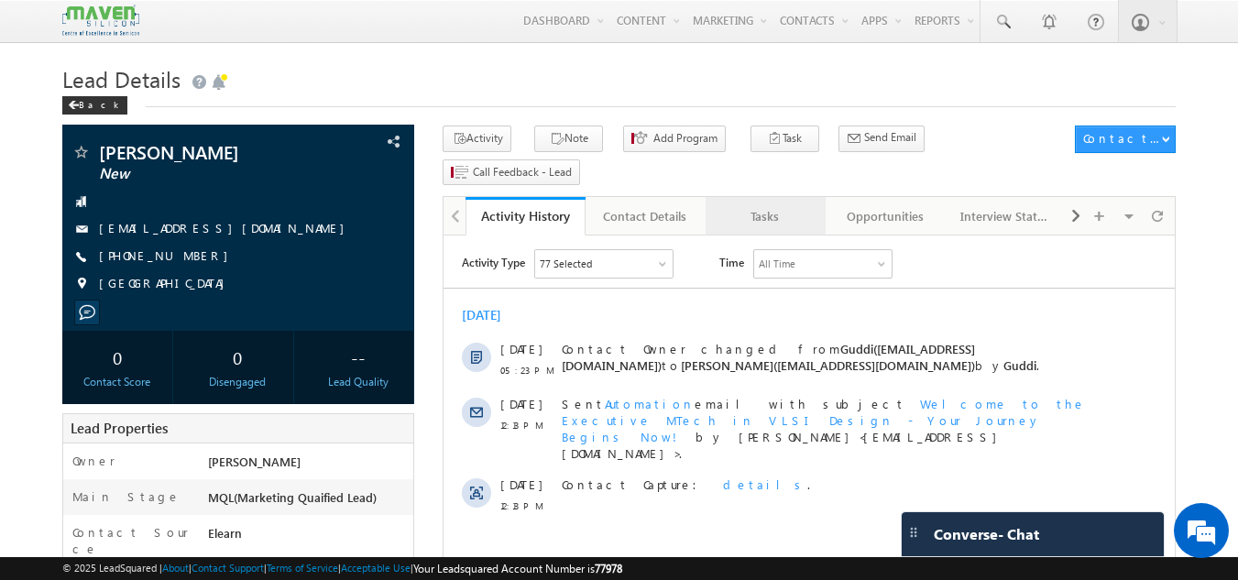
click at [793, 205] on div "Tasks" at bounding box center [764, 216] width 89 height 22
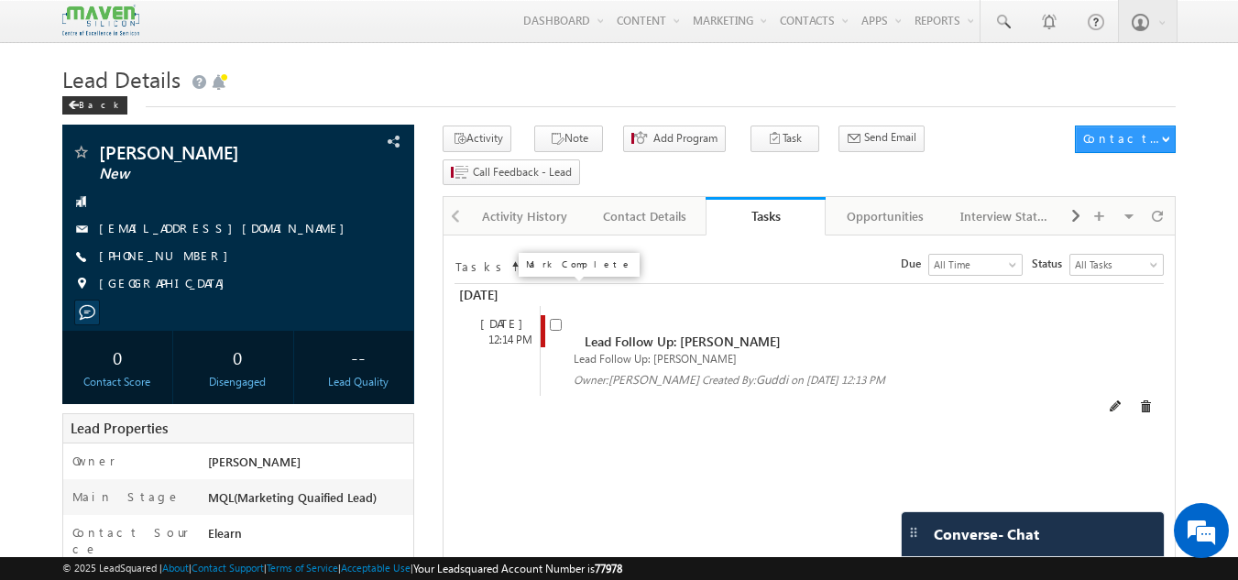
click at [555, 319] on input "checkbox" at bounding box center [556, 325] width 12 height 12
checkbox input "false"
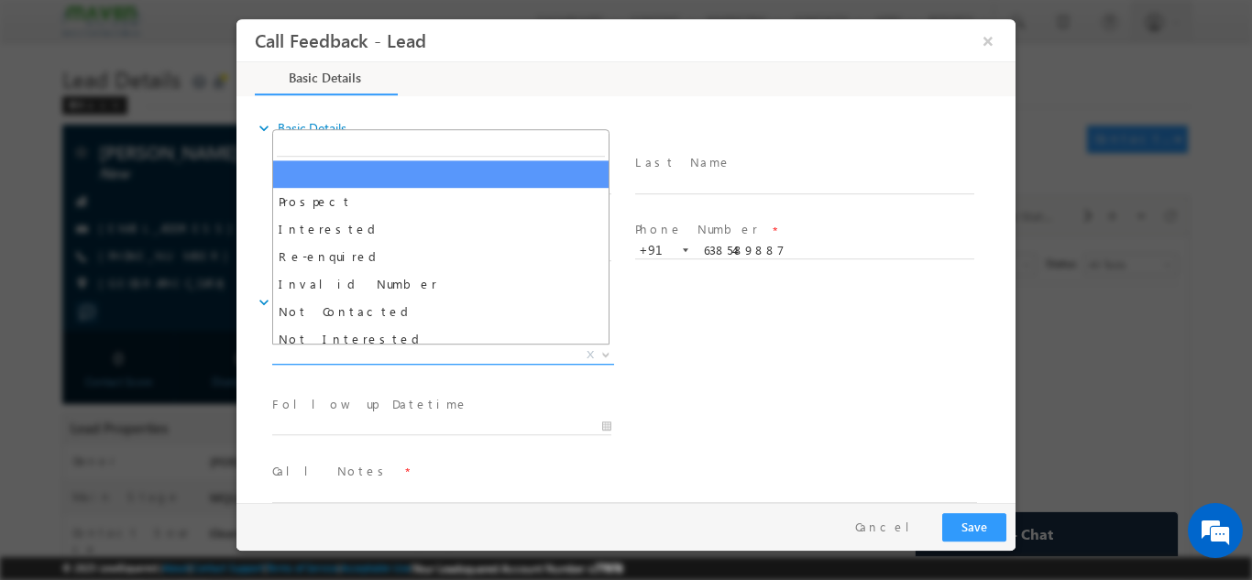
click at [437, 355] on span "X" at bounding box center [443, 354] width 342 height 18
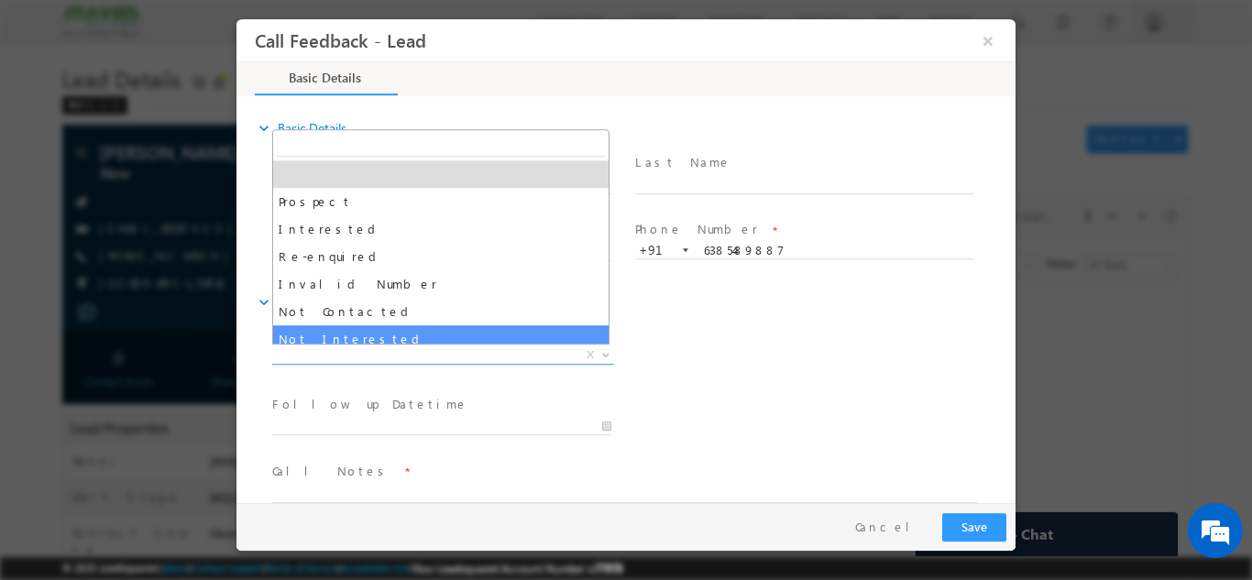
select select "Not Interested"
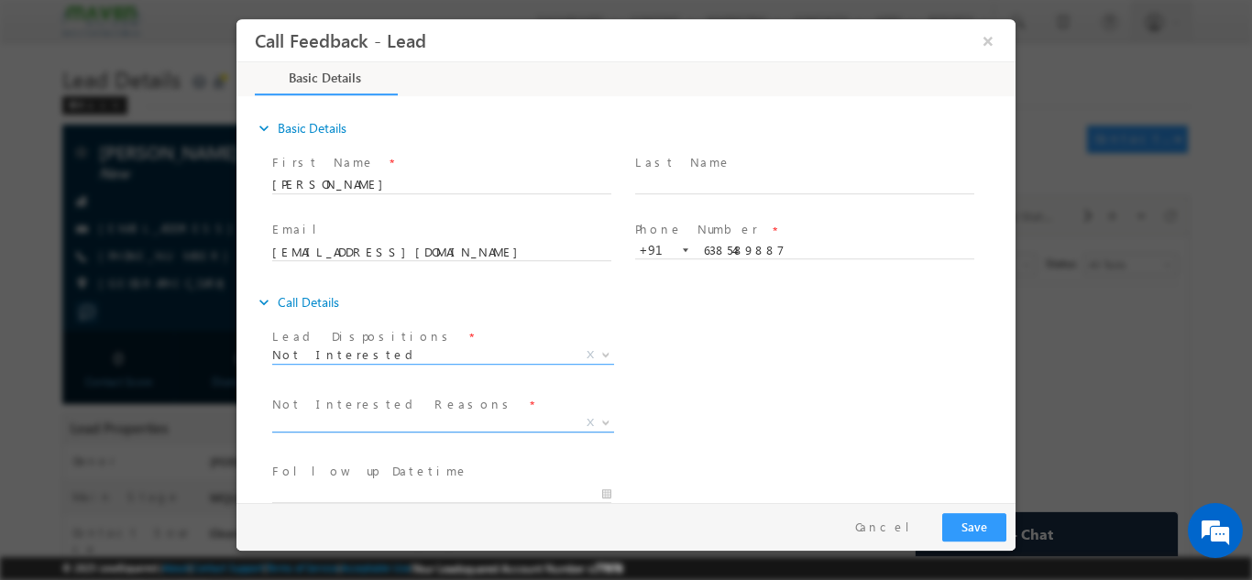
click at [362, 416] on span "X" at bounding box center [443, 422] width 342 height 18
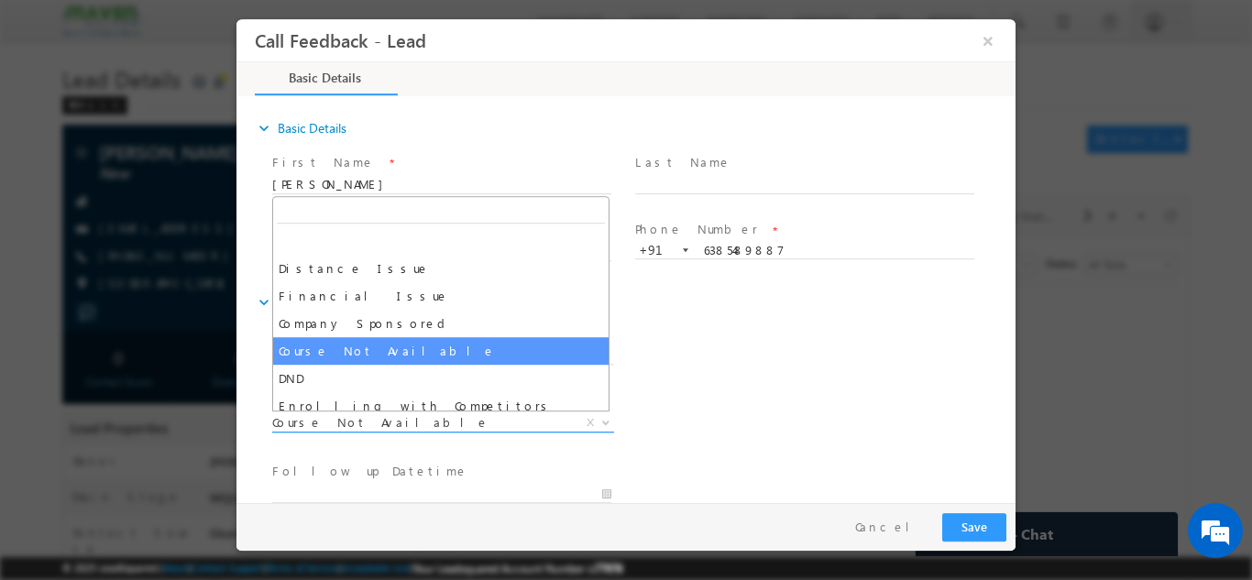
click at [342, 424] on span "Course Not Available" at bounding box center [421, 421] width 298 height 16
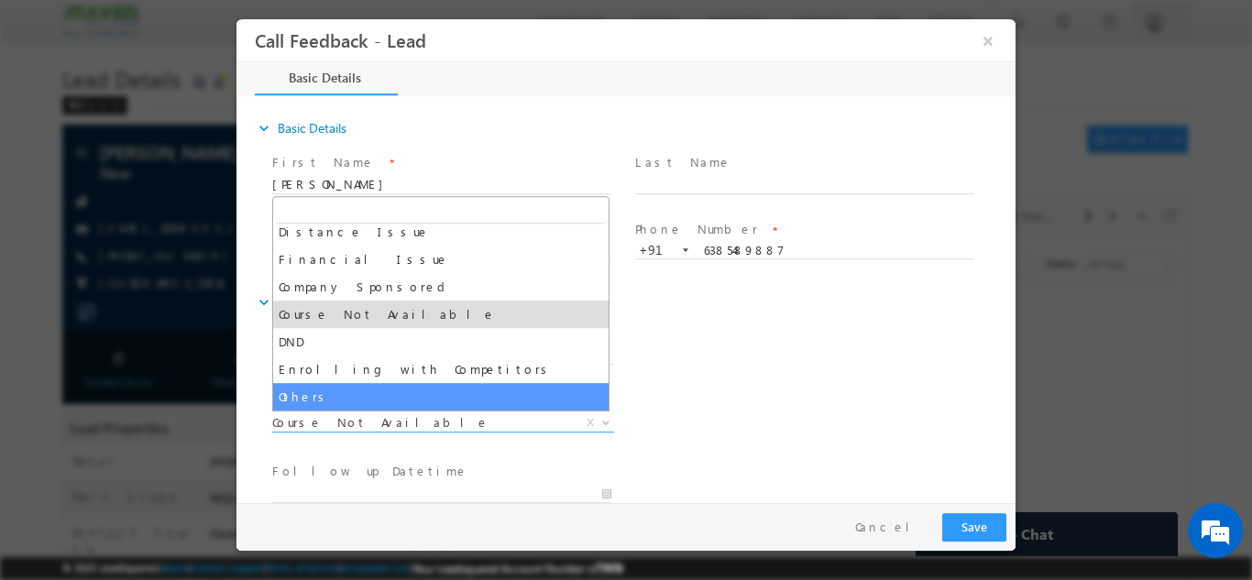
select select "Others"
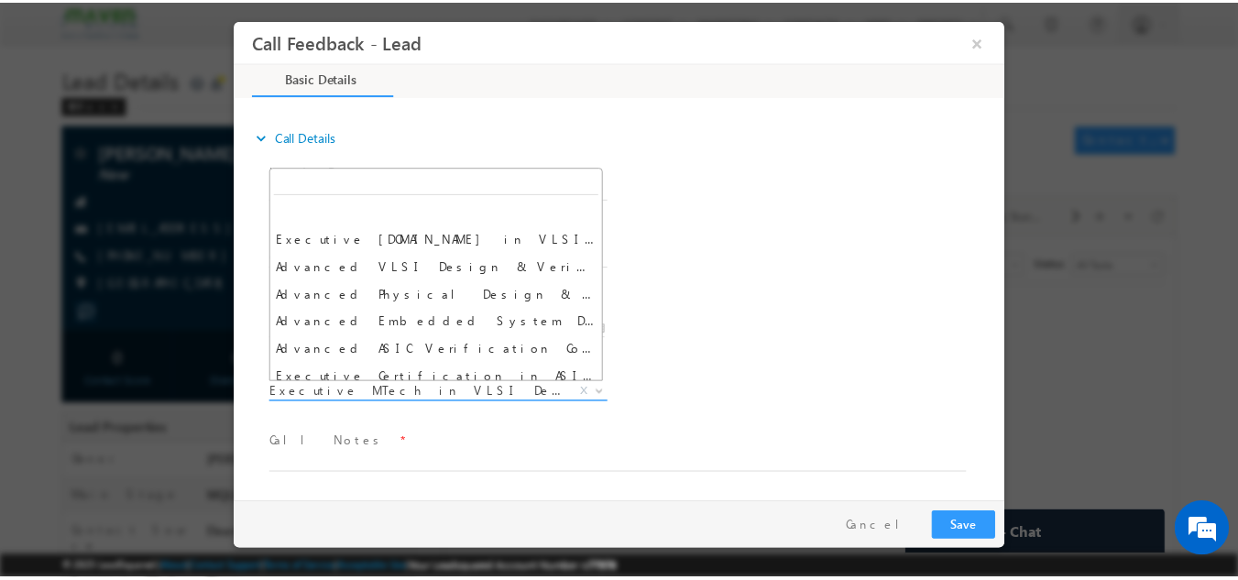
scroll to position [1384, 0]
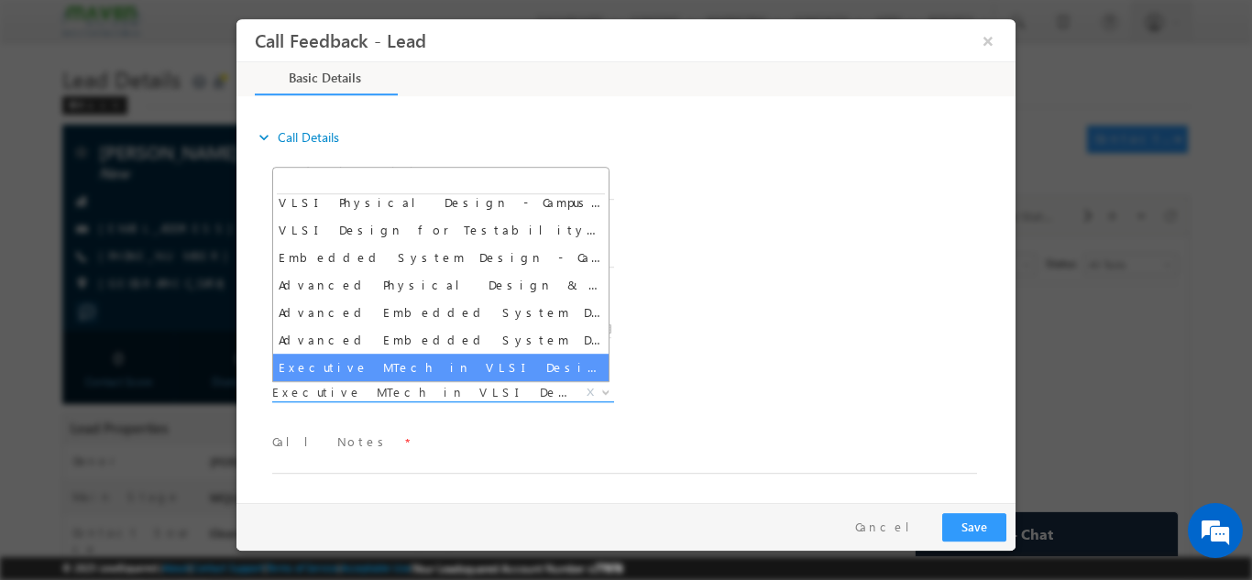
click at [384, 393] on span "Executive MTech in VLSI Design" at bounding box center [421, 391] width 298 height 16
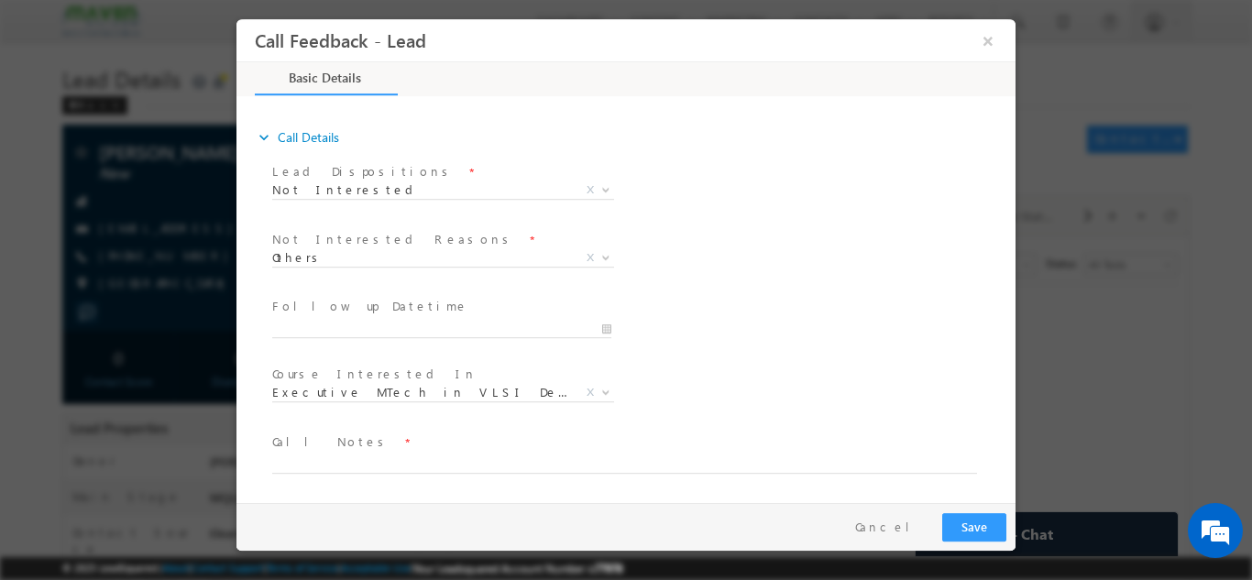
click at [744, 404] on div "Course Interested In * Executive M.Tech in VLSI Design Advanced VLSI Design & V…" at bounding box center [641, 394] width 747 height 68
click at [424, 453] on textarea at bounding box center [624, 462] width 705 height 21
type textarea "Not interested as looking for job in emb."
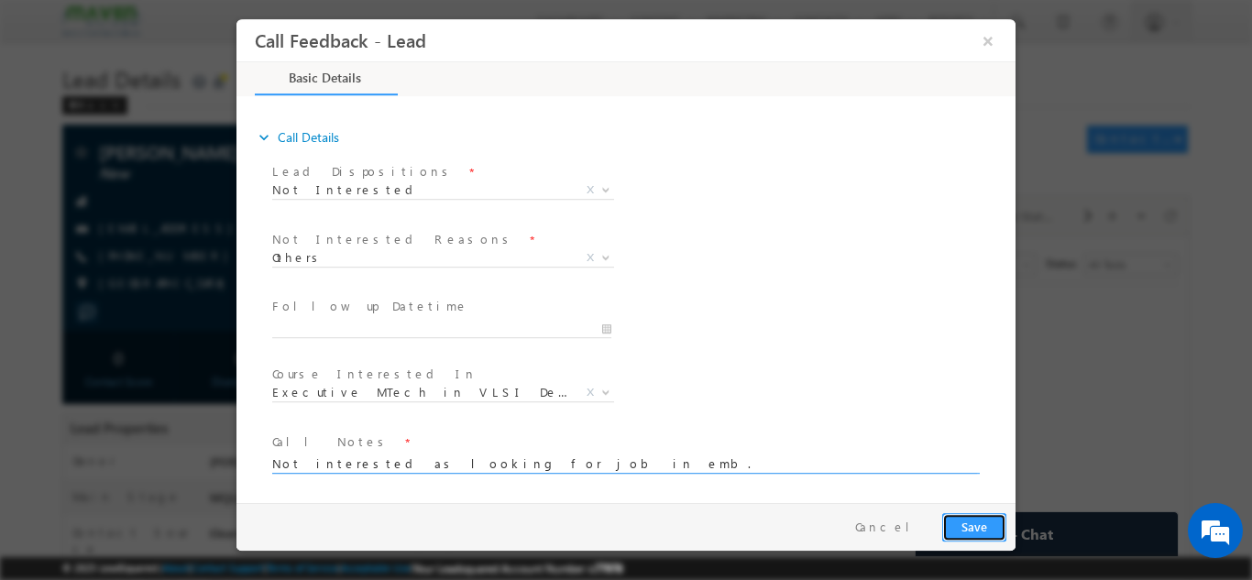
click at [981, 517] on button "Save" at bounding box center [974, 526] width 64 height 28
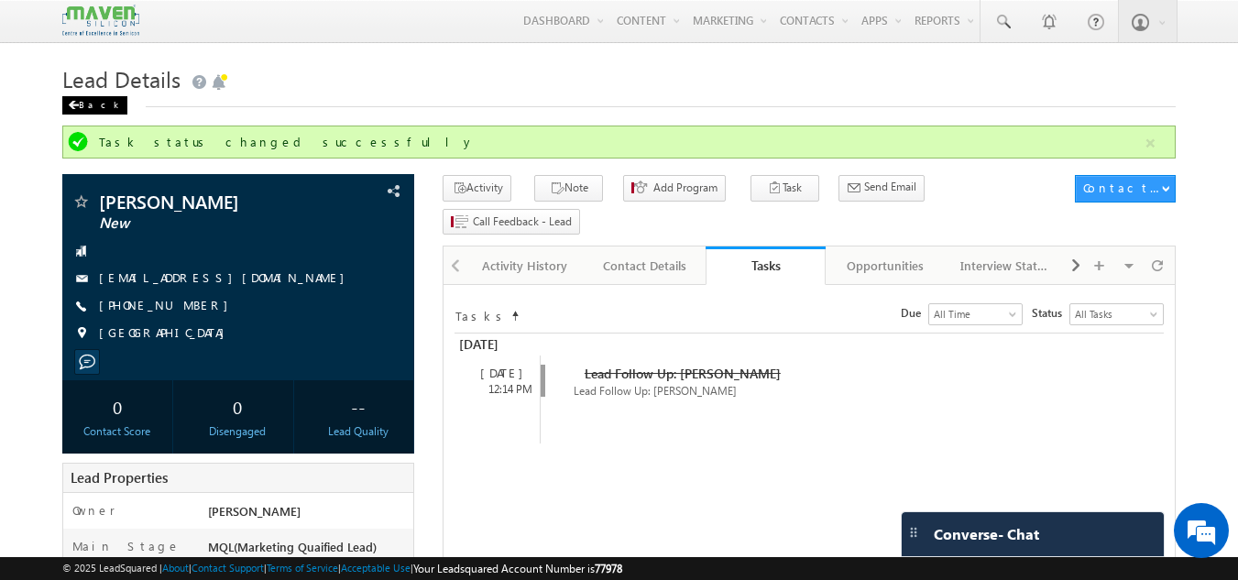
click at [78, 104] on span at bounding box center [73, 105] width 11 height 9
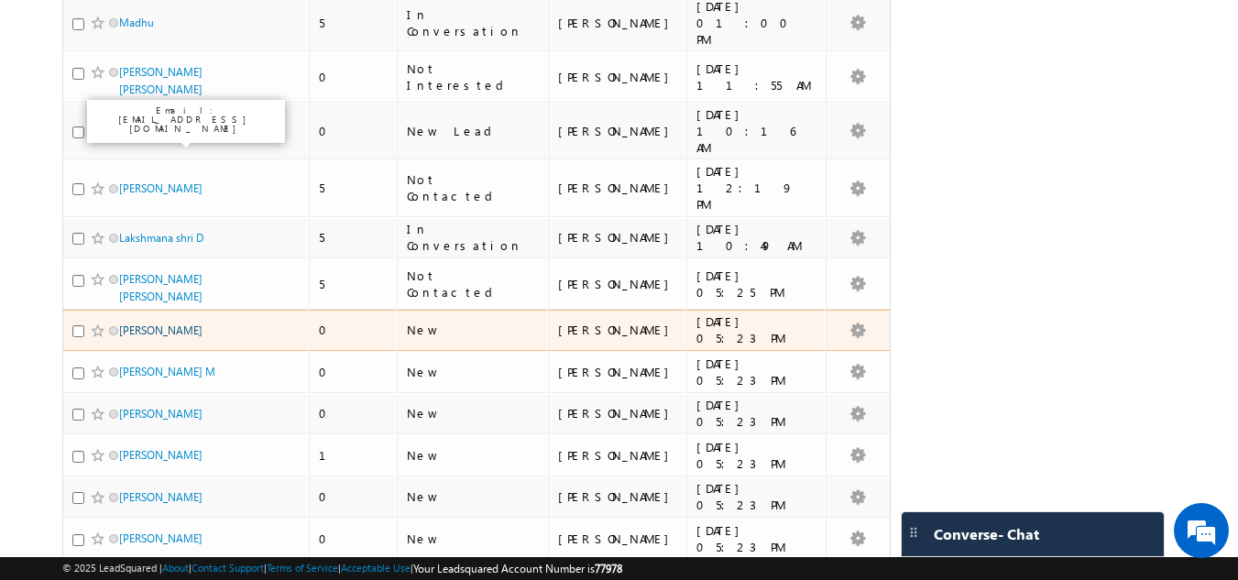
click at [196, 323] on link "[PERSON_NAME]" at bounding box center [160, 330] width 83 height 14
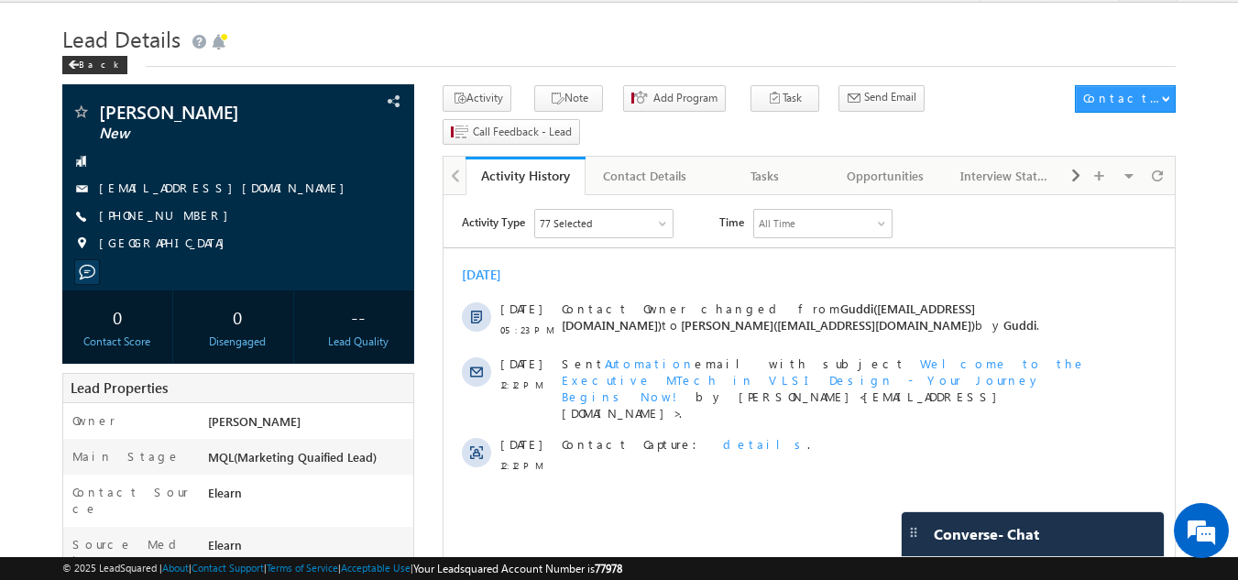
scroll to position [39, 0]
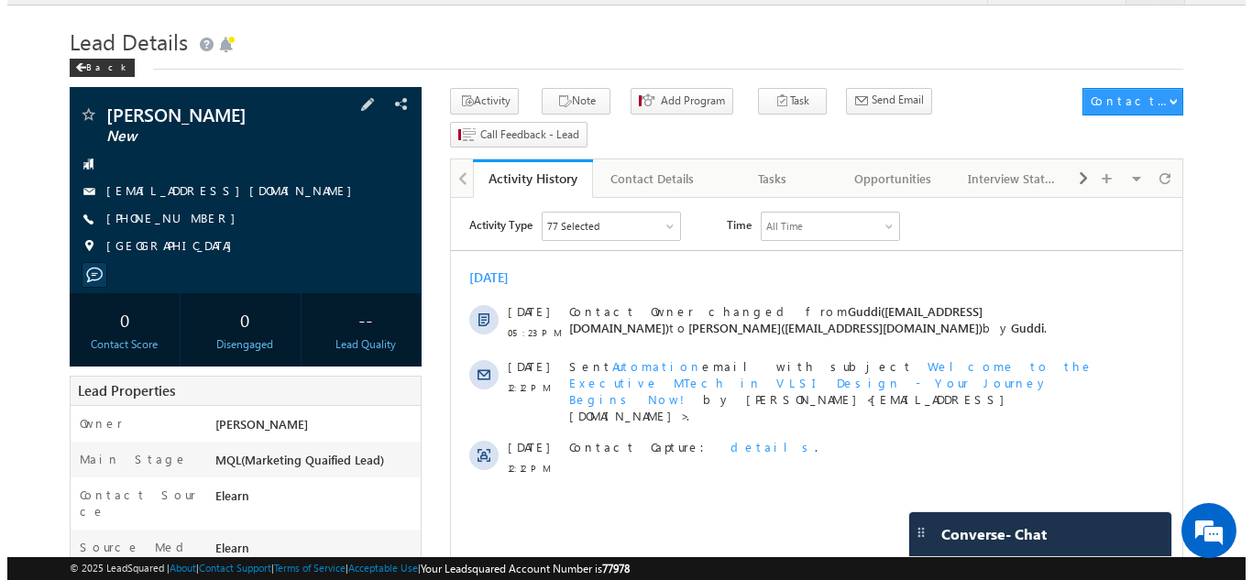
scroll to position [0, 0]
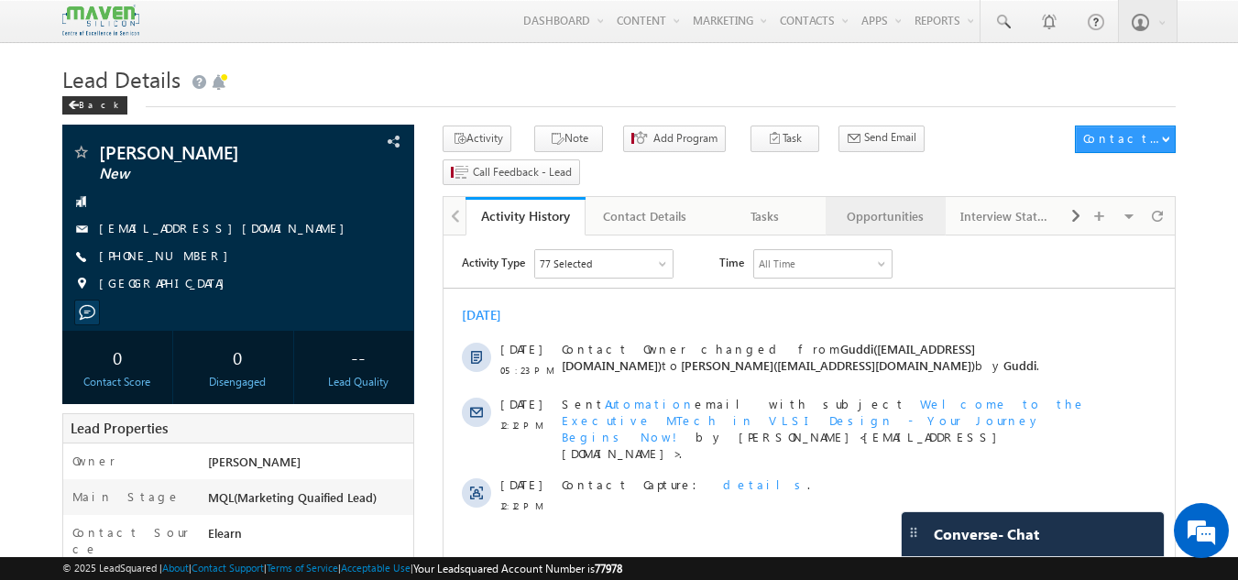
click at [855, 205] on div "Opportunities" at bounding box center [884, 216] width 89 height 22
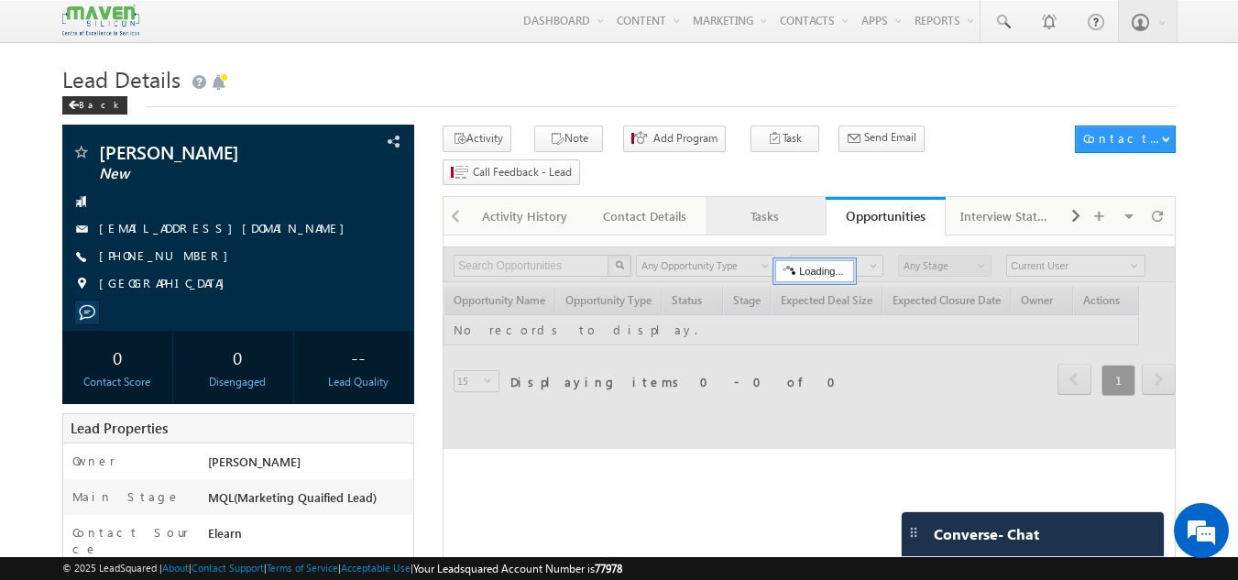
click at [760, 205] on div "Tasks" at bounding box center [764, 216] width 89 height 22
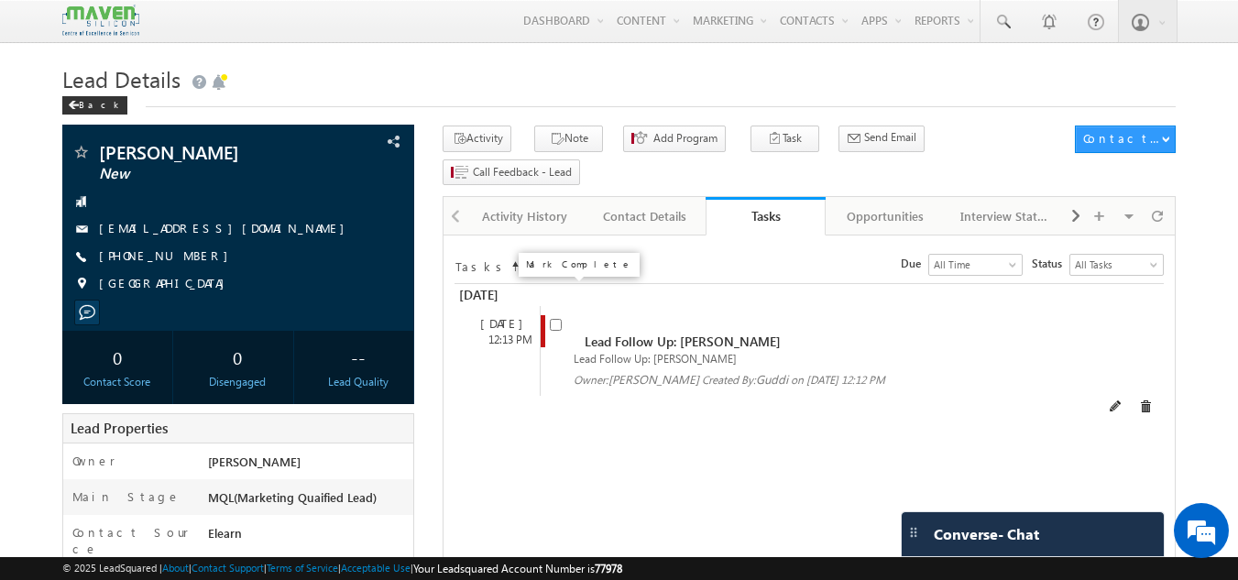
click at [551, 319] on input "checkbox" at bounding box center [556, 325] width 12 height 12
checkbox input "false"
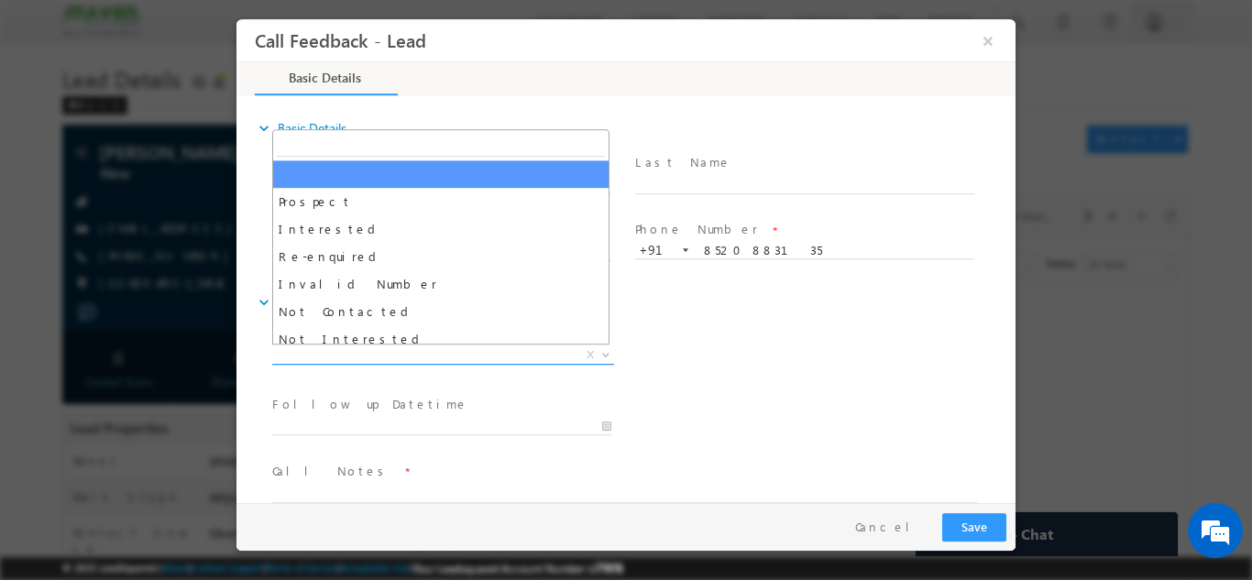
click at [504, 356] on span "X" at bounding box center [443, 354] width 342 height 18
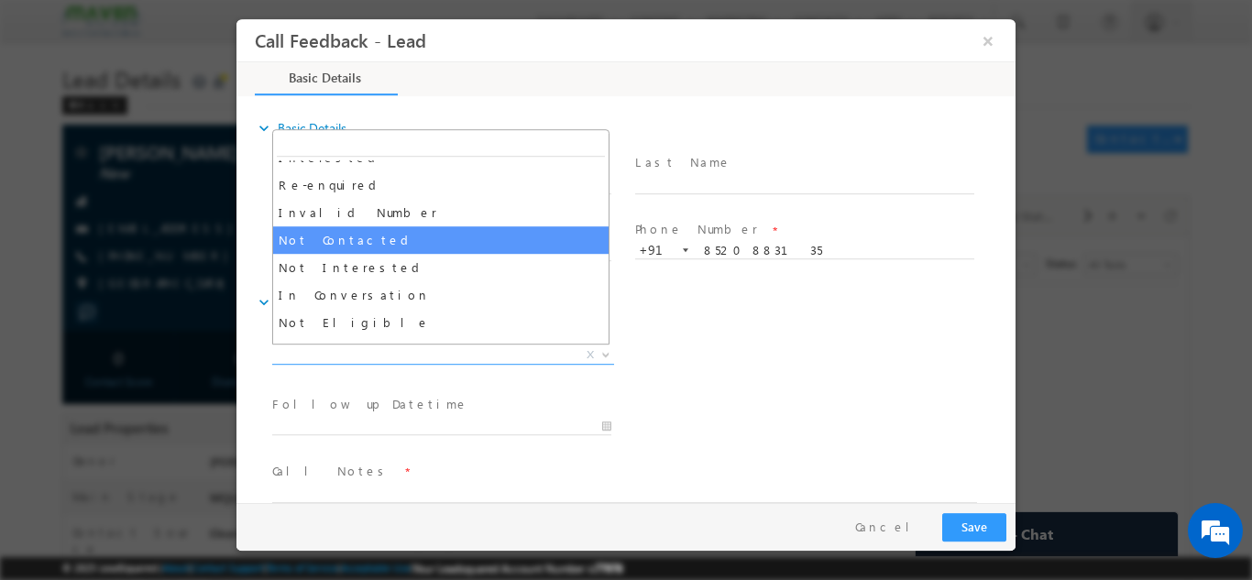
scroll to position [72, 0]
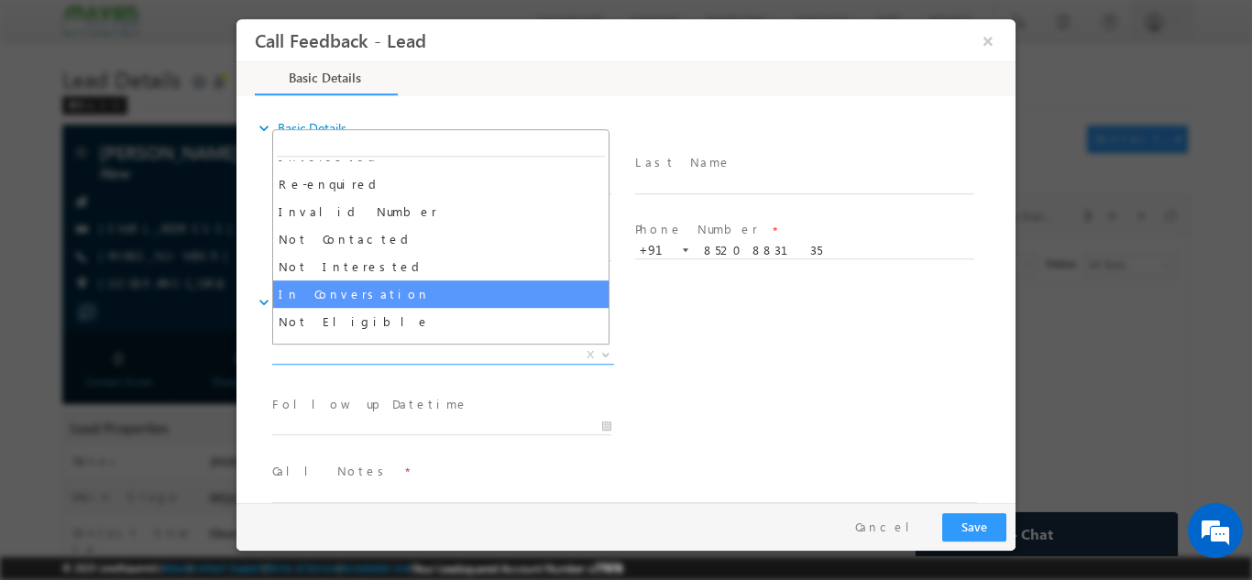
select select "In Conversation"
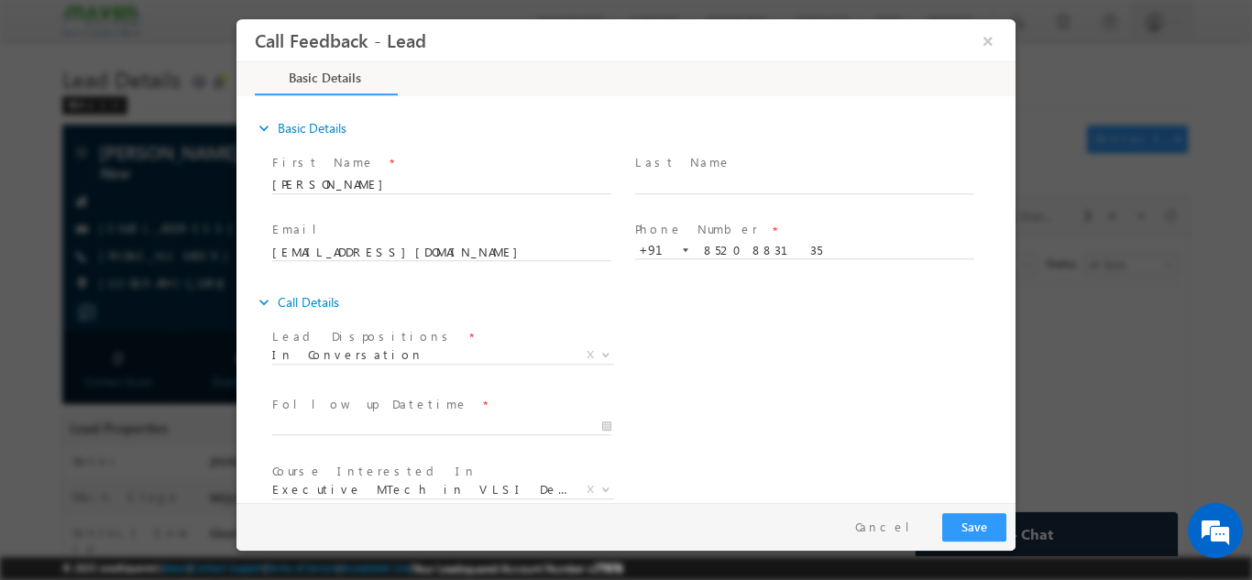
click at [444, 435] on span at bounding box center [441, 443] width 338 height 20
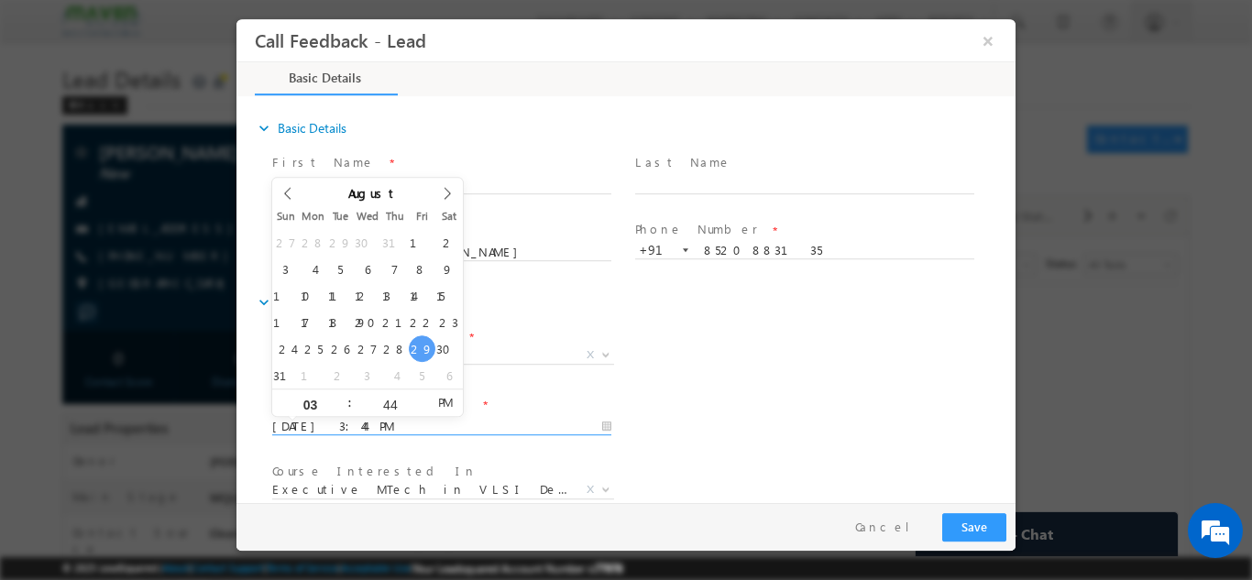
click at [445, 427] on input "29/08/2025 3:44 PM" at bounding box center [441, 426] width 339 height 18
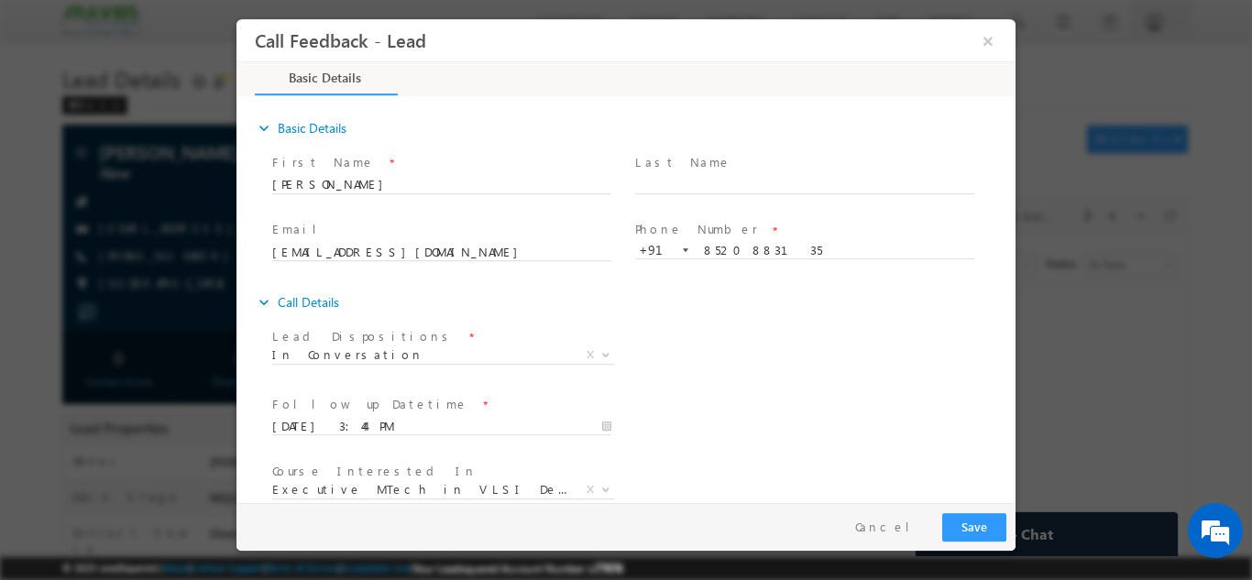
click at [693, 423] on div "Follow up Datetime * 29/08/2025 3:44 PM Program Type * Long Term Short Term X" at bounding box center [641, 424] width 747 height 68
click at [472, 434] on span at bounding box center [441, 443] width 338 height 20
click at [467, 414] on div "29/08/2025 3:44 PM" at bounding box center [450, 425] width 356 height 22
click at [438, 422] on input "29/08/2025 3:44 PM" at bounding box center [441, 426] width 339 height 18
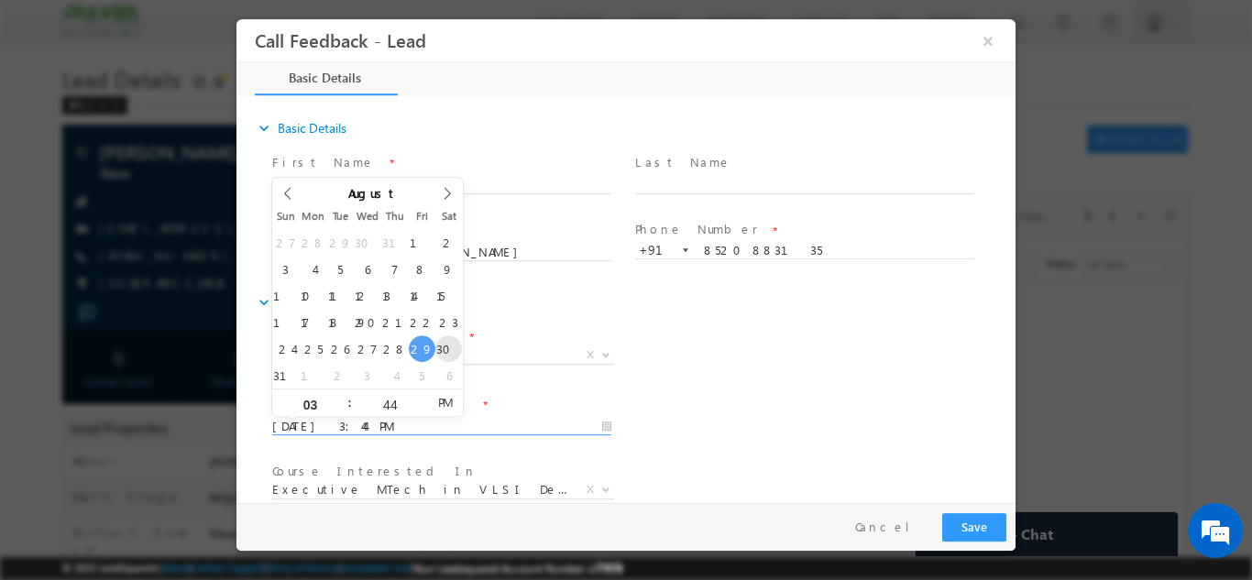
type input "30/08/2025 3:44 PM"
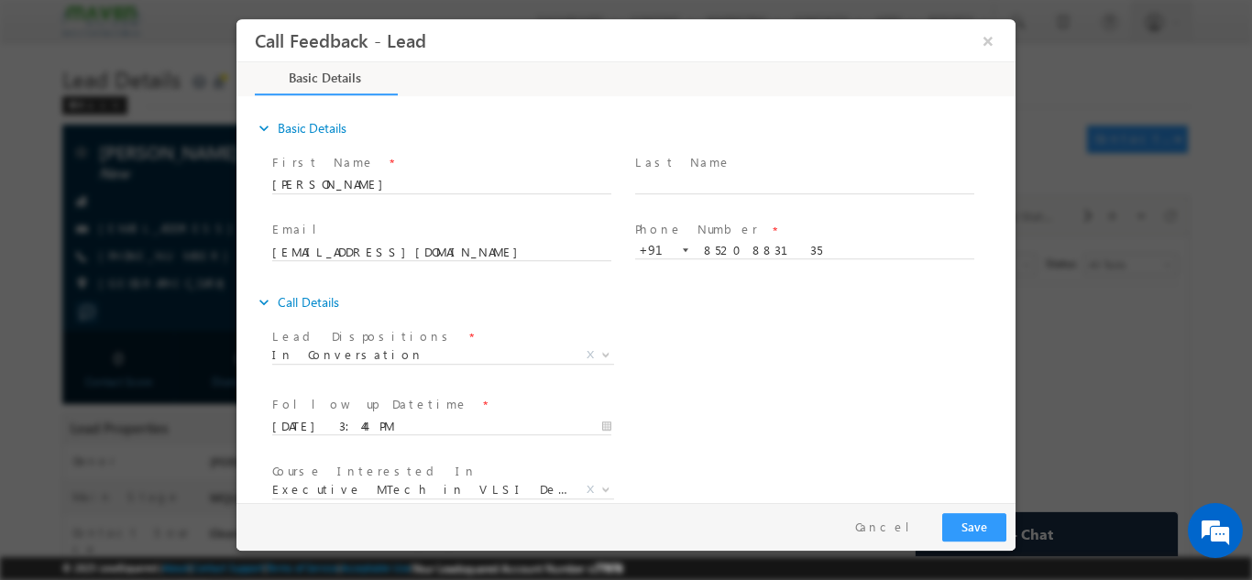
click at [605, 385] on span at bounding box center [441, 377] width 338 height 20
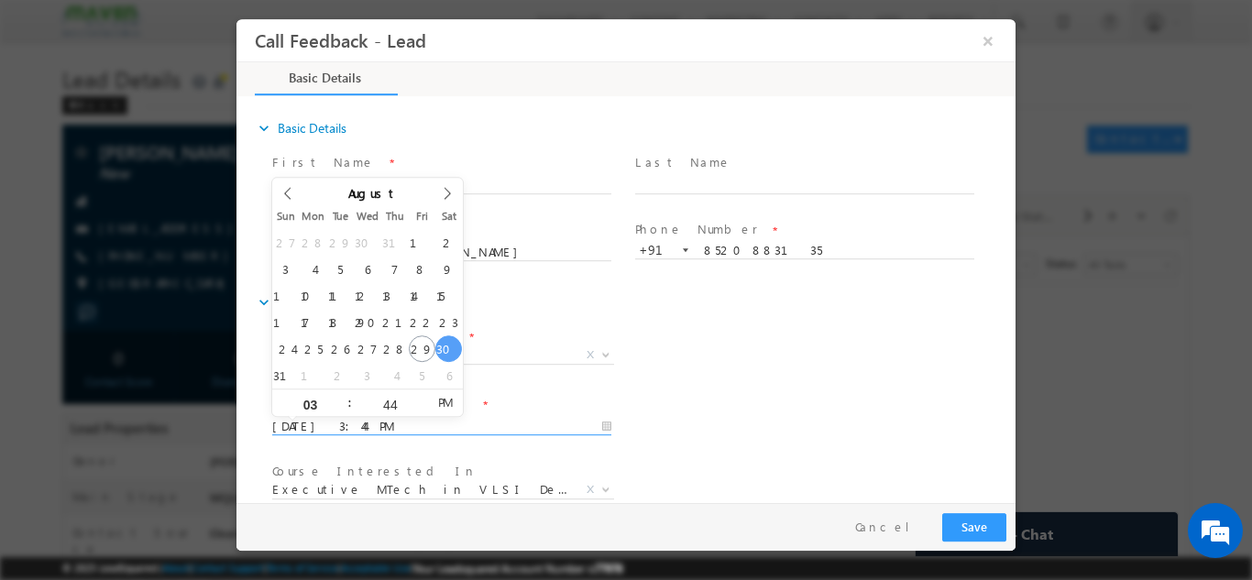
click at [314, 418] on input "30/08/2025 3:44 PM" at bounding box center [441, 426] width 339 height 18
click at [304, 400] on input "03" at bounding box center [310, 404] width 76 height 12
type input "10"
type input "30/08/2025 10:44 AM"
click at [439, 403] on span "AM" at bounding box center [445, 401] width 34 height 27
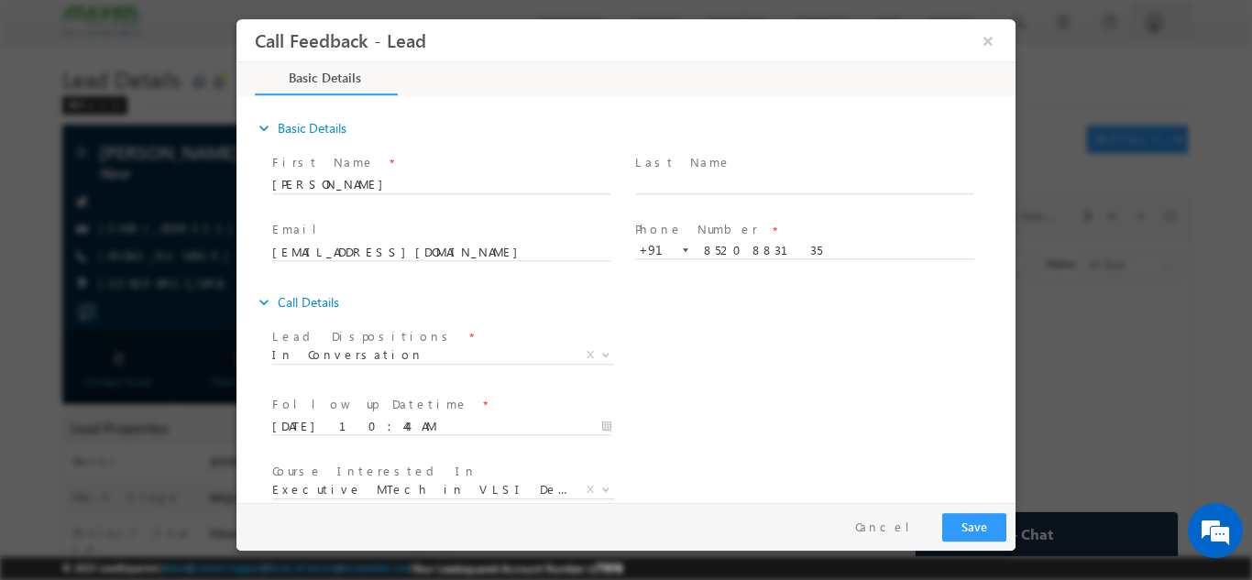
click at [740, 400] on div "Follow up Datetime * 30/08/2025 10:44 AM Program Type * Long Term Short Term X" at bounding box center [641, 424] width 747 height 68
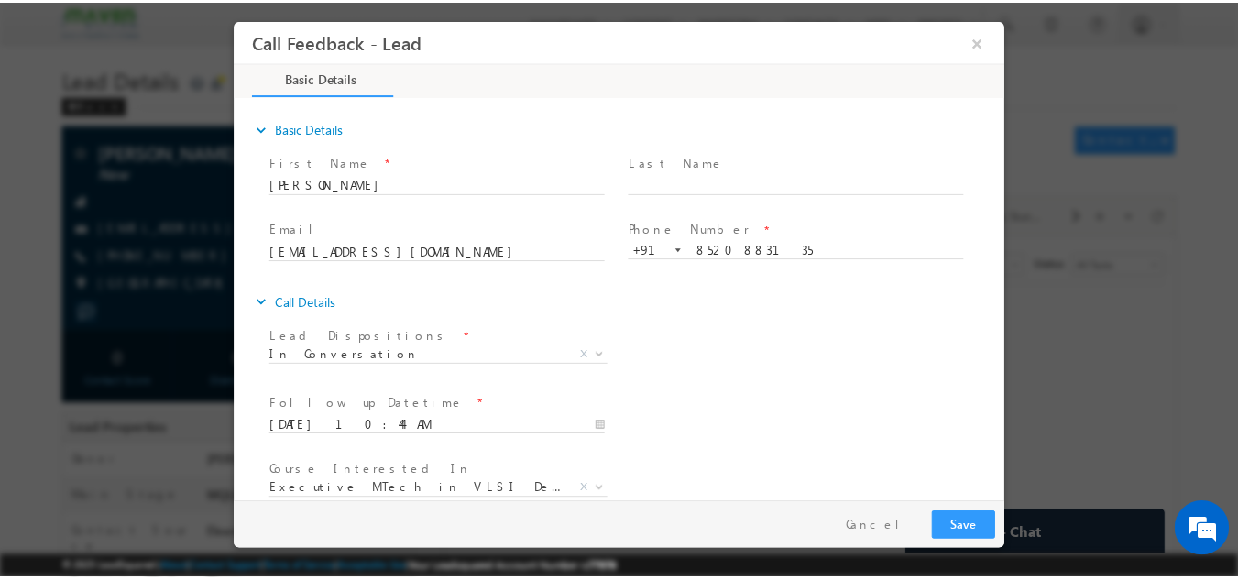
scroll to position [97, 0]
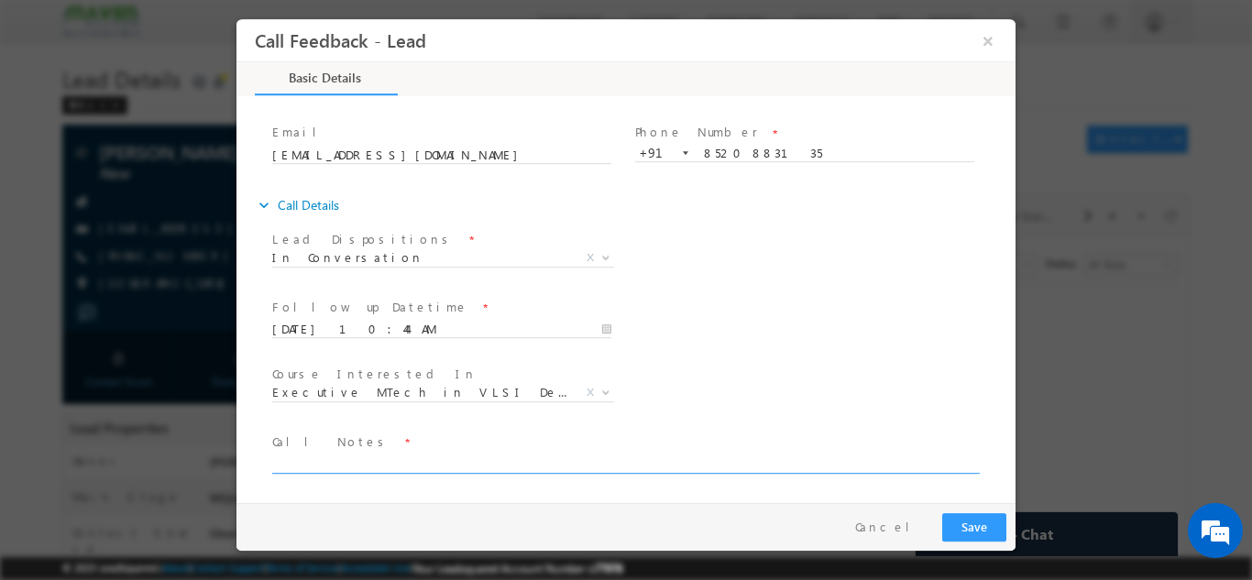
click at [689, 453] on textarea at bounding box center [624, 462] width 705 height 21
type textarea "Busy, call back."
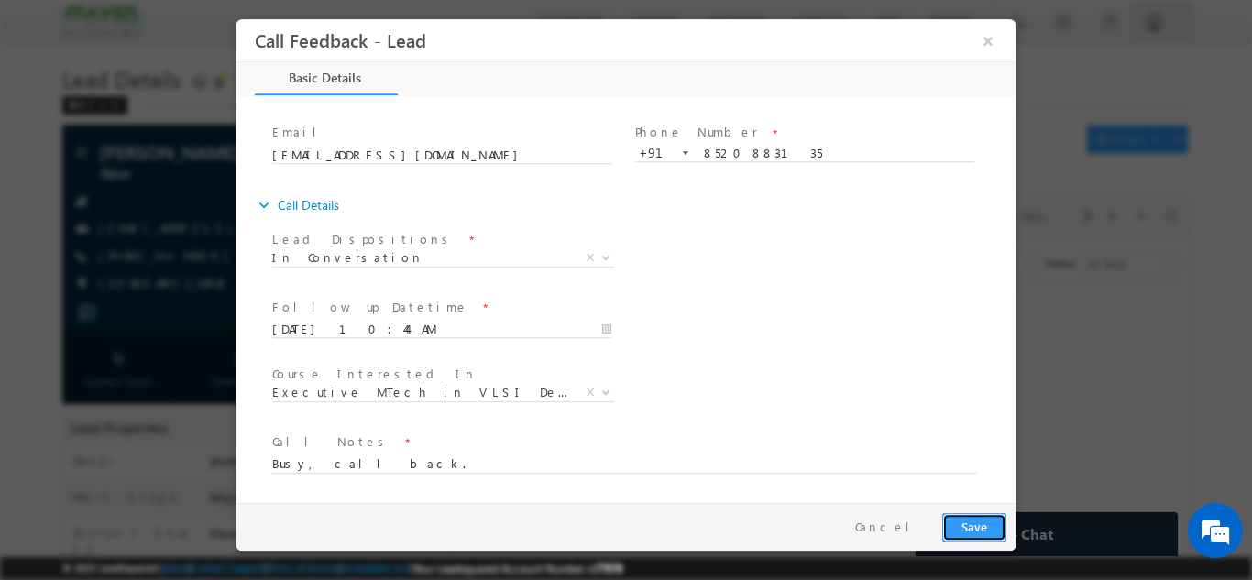
click at [974, 531] on button "Save" at bounding box center [974, 526] width 64 height 28
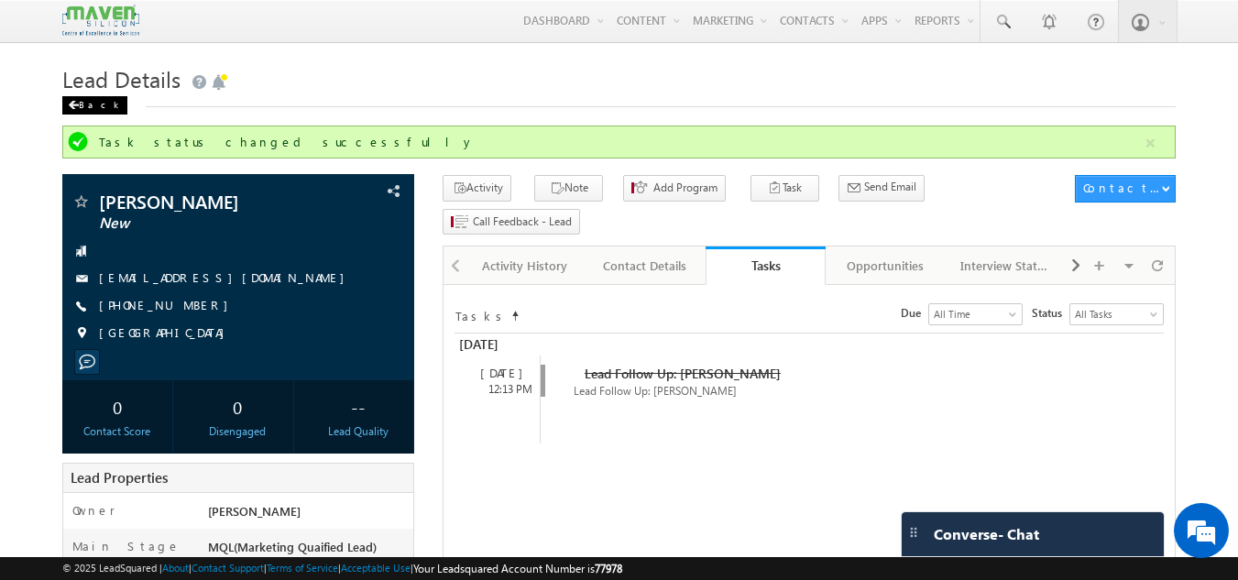
click at [83, 103] on div "Back" at bounding box center [94, 105] width 65 height 18
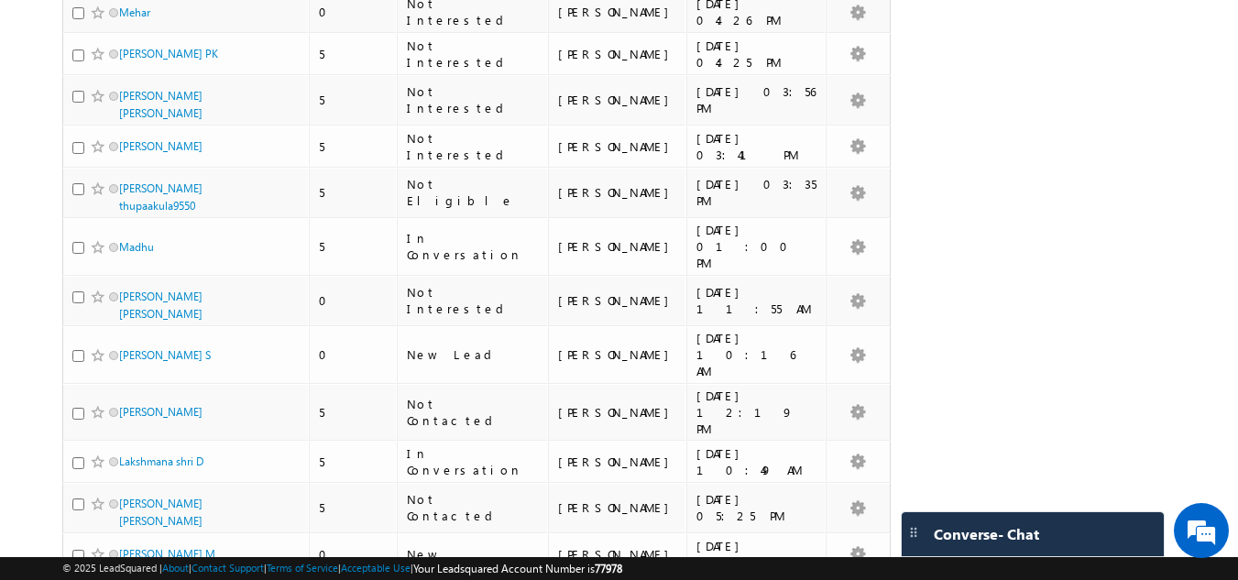
scroll to position [3769, 0]
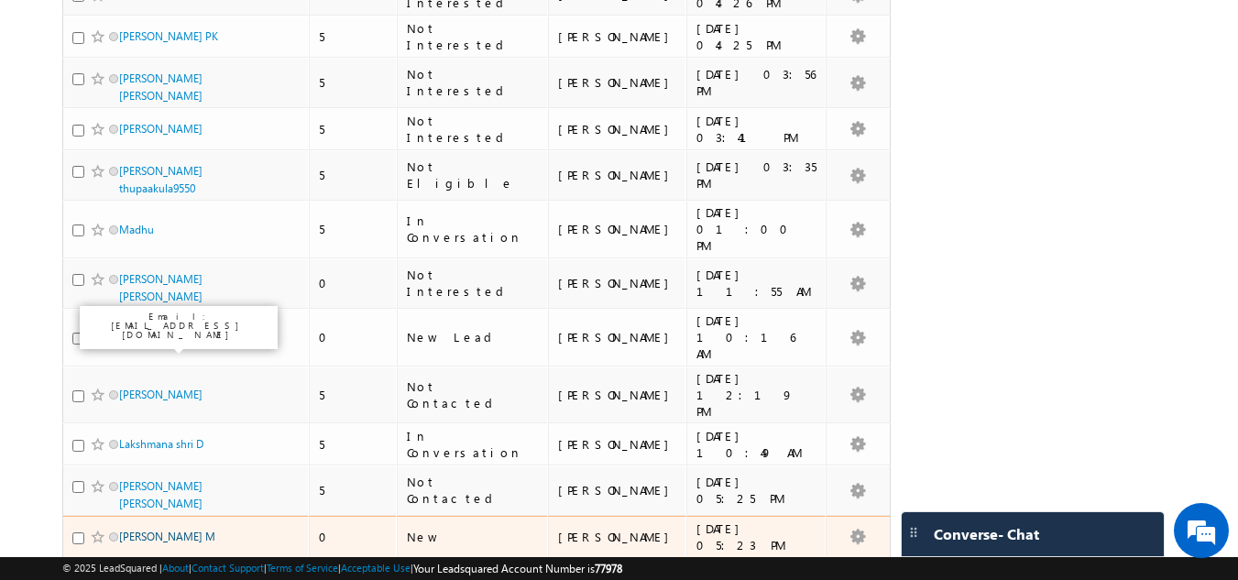
click at [203, 530] on link "[PERSON_NAME] M" at bounding box center [167, 537] width 96 height 14
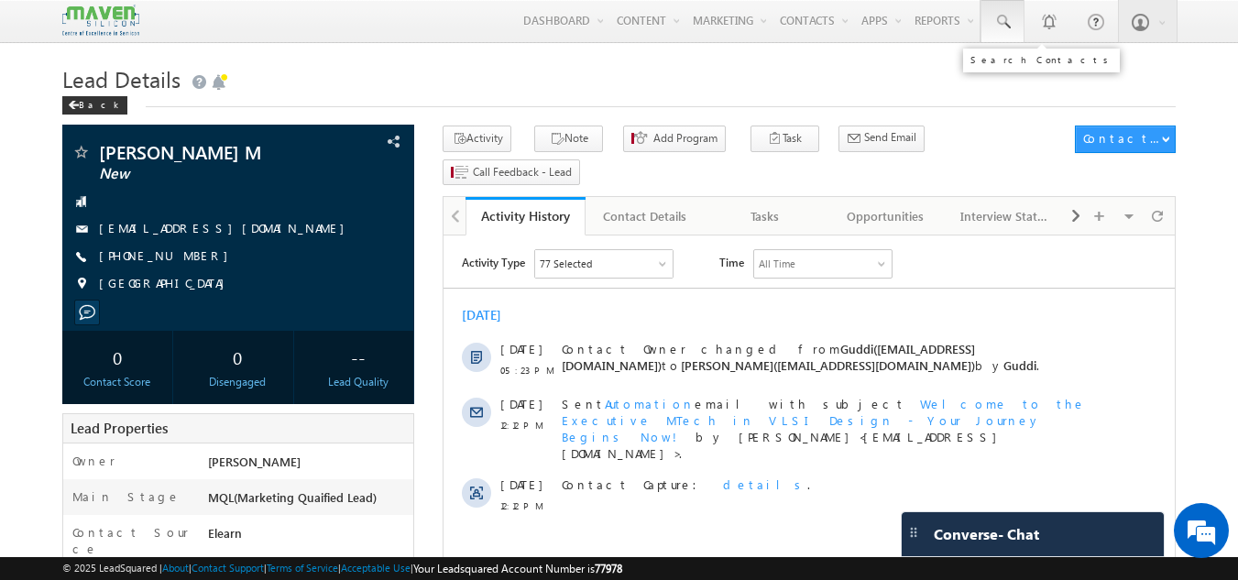
click at [1005, 18] on span at bounding box center [1002, 22] width 18 height 18
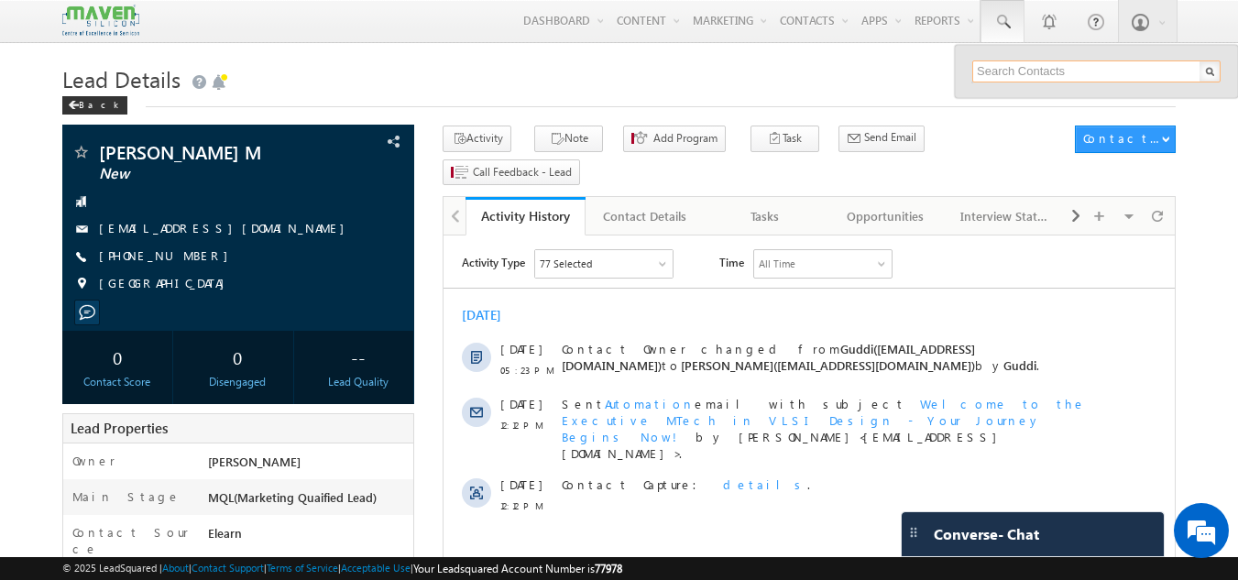
paste input "[PHONE_NUMBER]"
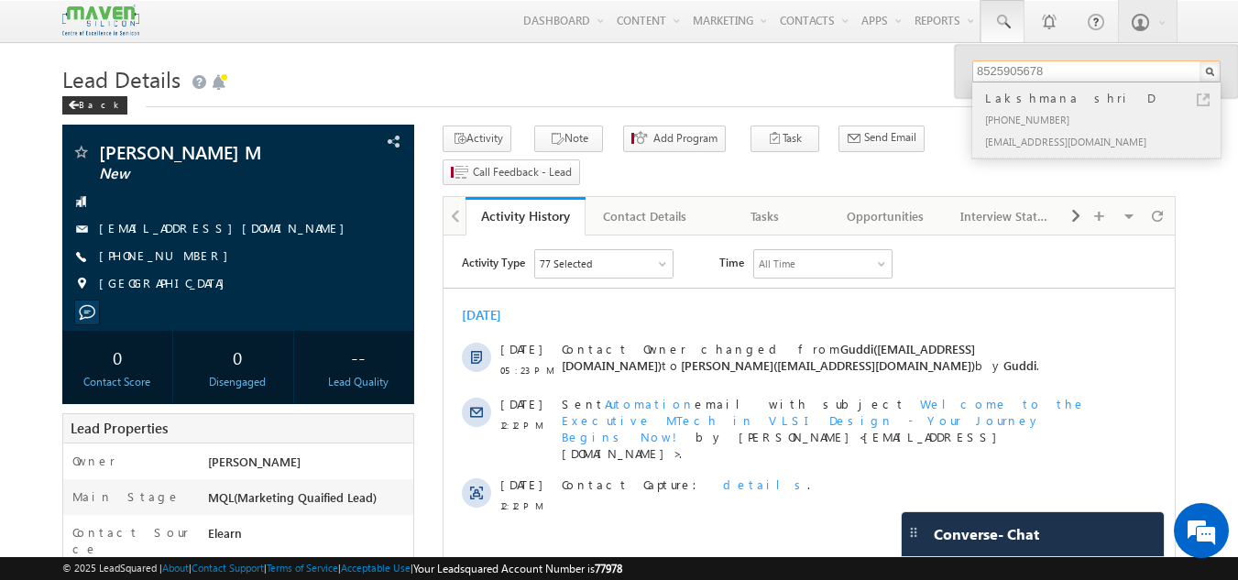
type input "8525905678"
click at [1077, 93] on div "Lakshmana shri D" at bounding box center [1104, 98] width 246 height 20
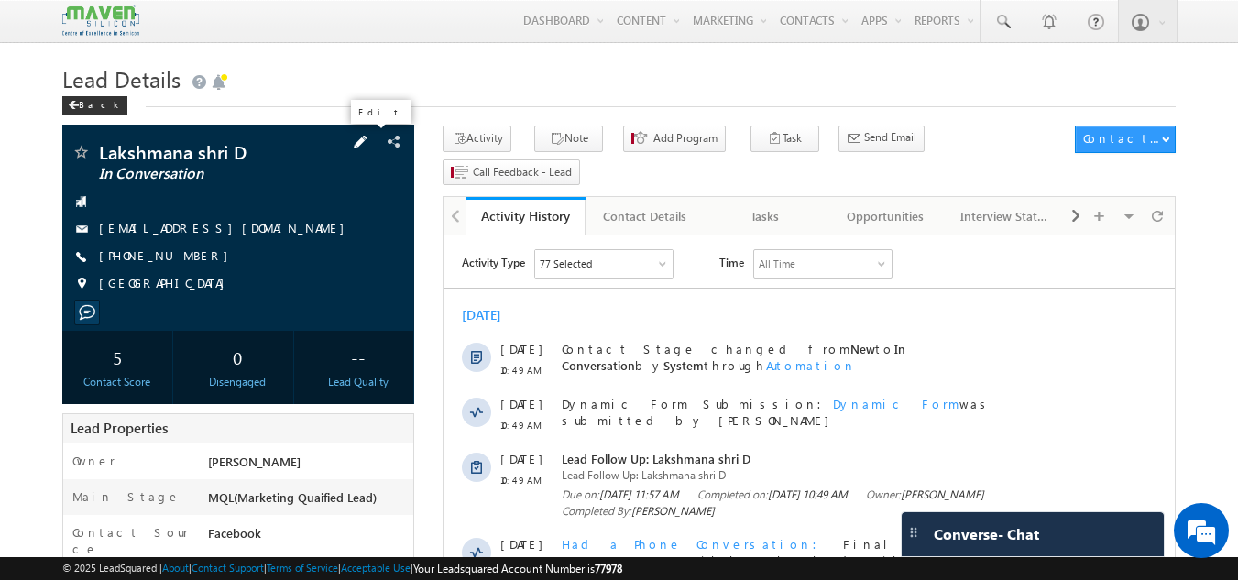
click at [365, 141] on span at bounding box center [360, 142] width 20 height 20
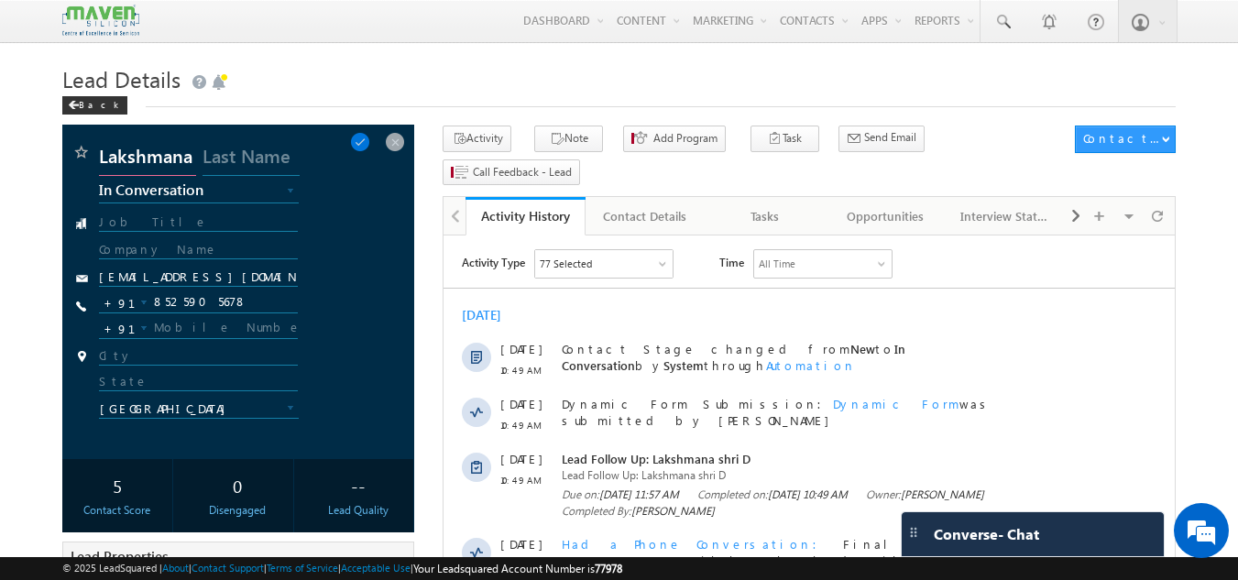
click at [169, 159] on input "Lakshmana shri D" at bounding box center [147, 159] width 97 height 33
click at [173, 154] on input "Lakshmana shri D" at bounding box center [147, 159] width 97 height 33
click at [400, 140] on span at bounding box center [395, 142] width 20 height 20
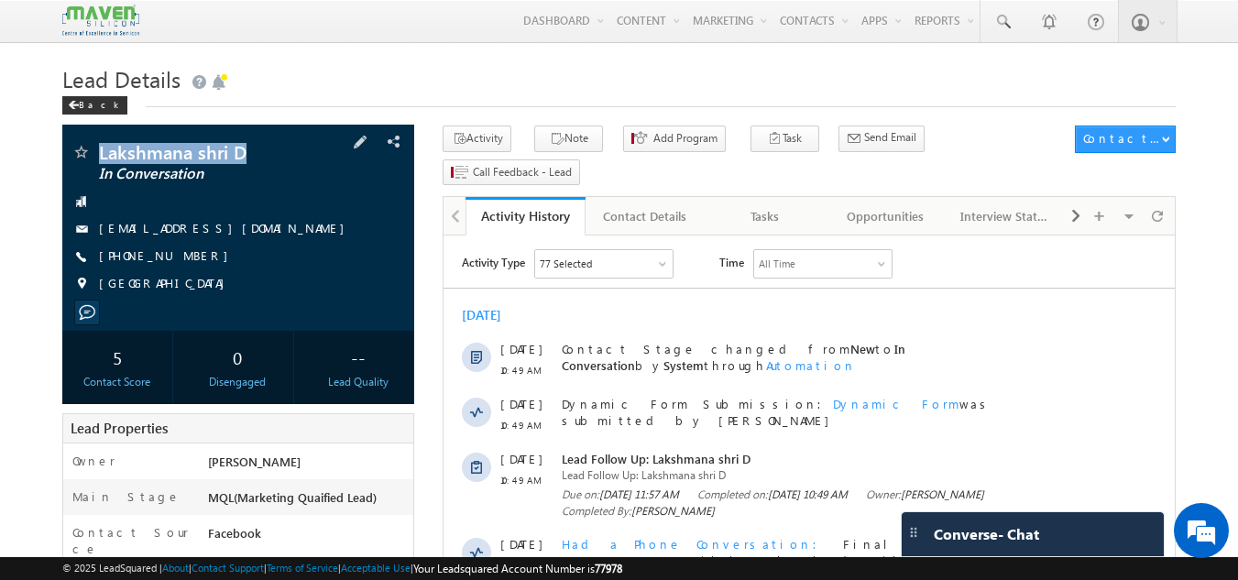
drag, startPoint x: 260, startPoint y: 153, endPoint x: 95, endPoint y: 153, distance: 164.9
click at [95, 153] on div "Lakshmana shri D In Conversation" at bounding box center [238, 152] width 334 height 18
copy div "Lakshmana shri D"
click at [366, 140] on span at bounding box center [360, 142] width 20 height 20
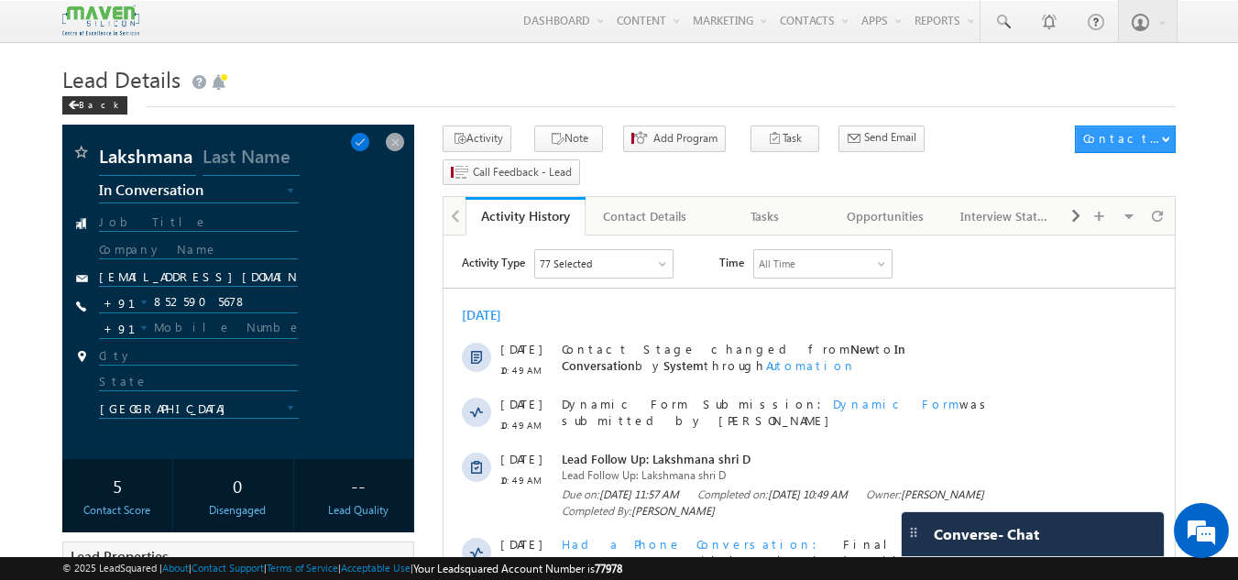
click at [284, 269] on div "Lakshmana shri D New Lead Interested In Conversation Others Prospect Future Pro…" at bounding box center [238, 292] width 334 height 298
click at [273, 284] on input "lakshmanashri956@gmail.com" at bounding box center [199, 277] width 200 height 17
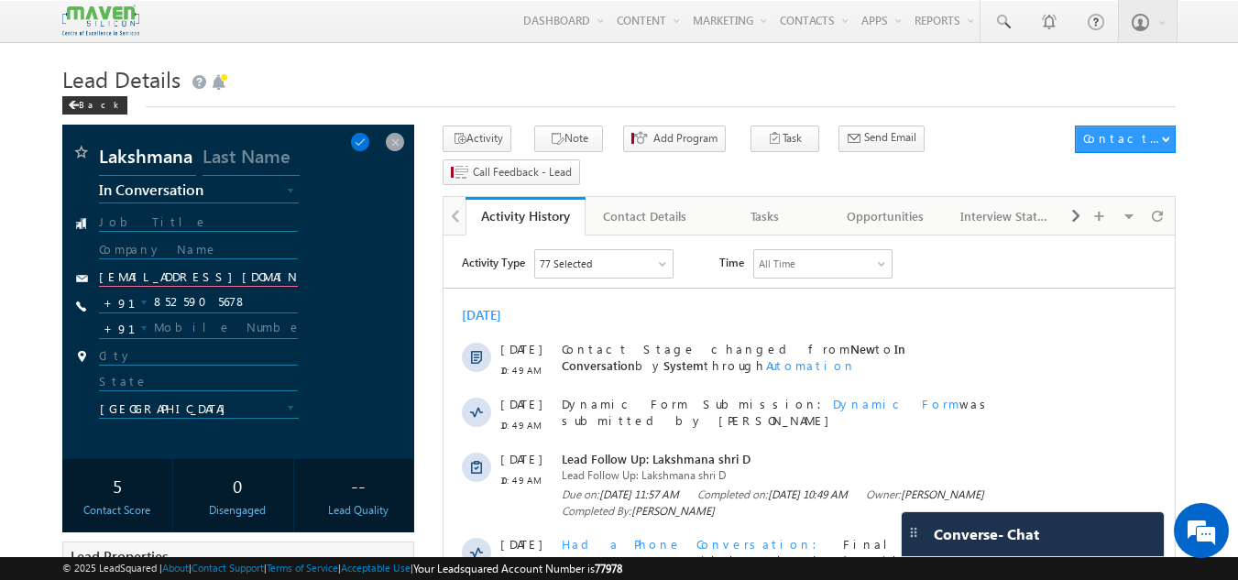
click at [273, 284] on input "lakshmanashri956@gmail.com" at bounding box center [199, 277] width 200 height 17
click at [232, 300] on input "8525905678" at bounding box center [199, 302] width 200 height 22
click at [396, 149] on span at bounding box center [395, 142] width 20 height 20
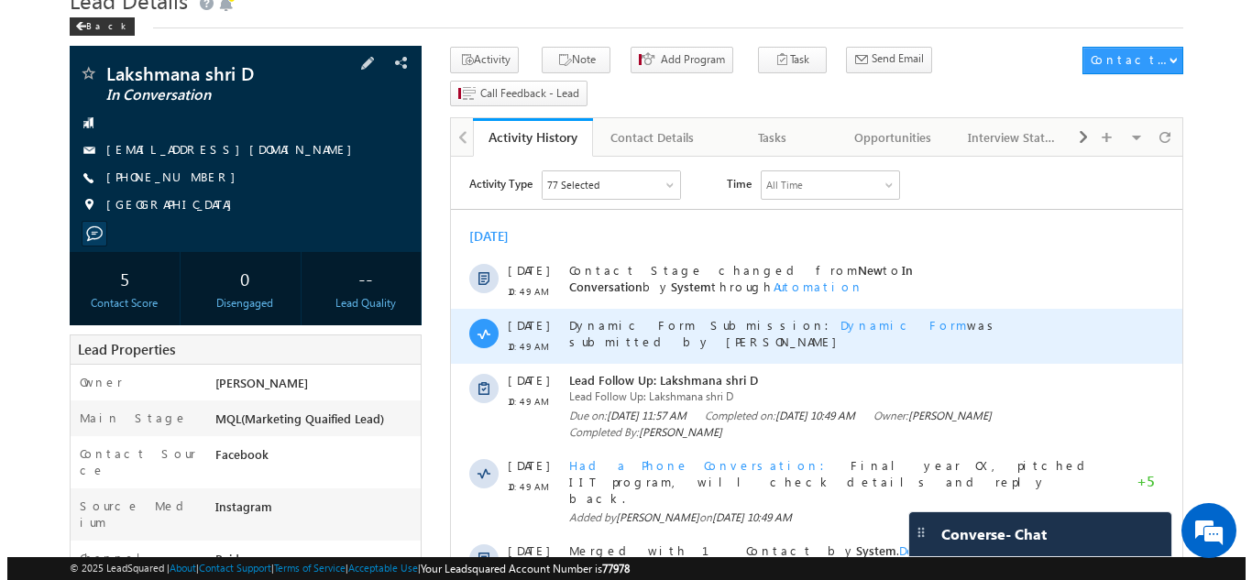
scroll to position [78, 0]
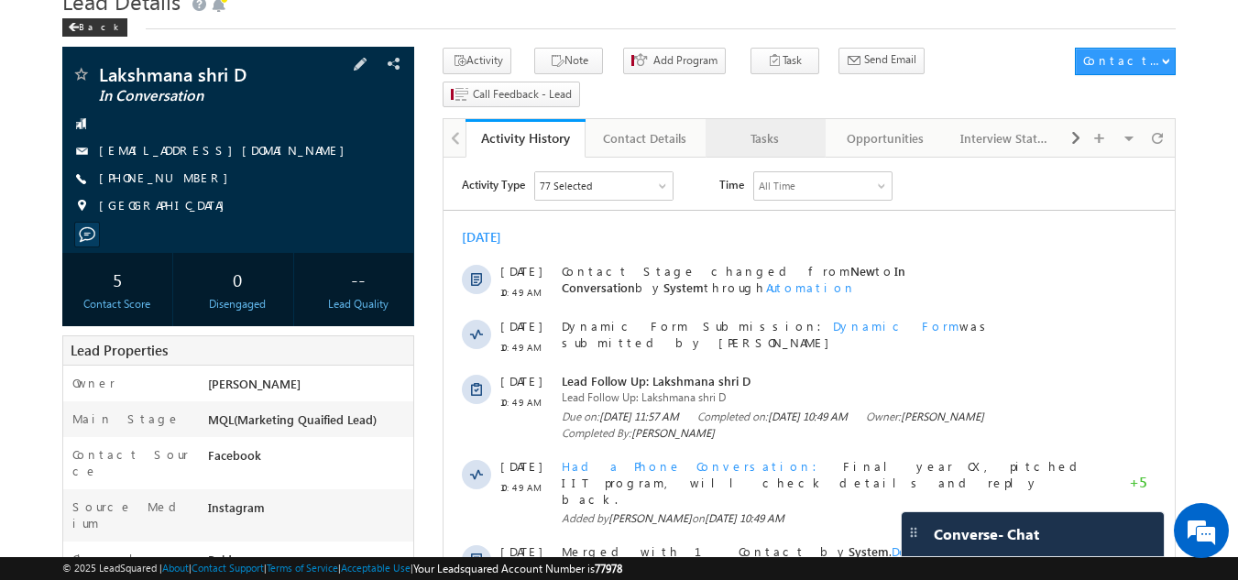
click at [769, 127] on div "Tasks" at bounding box center [764, 138] width 89 height 22
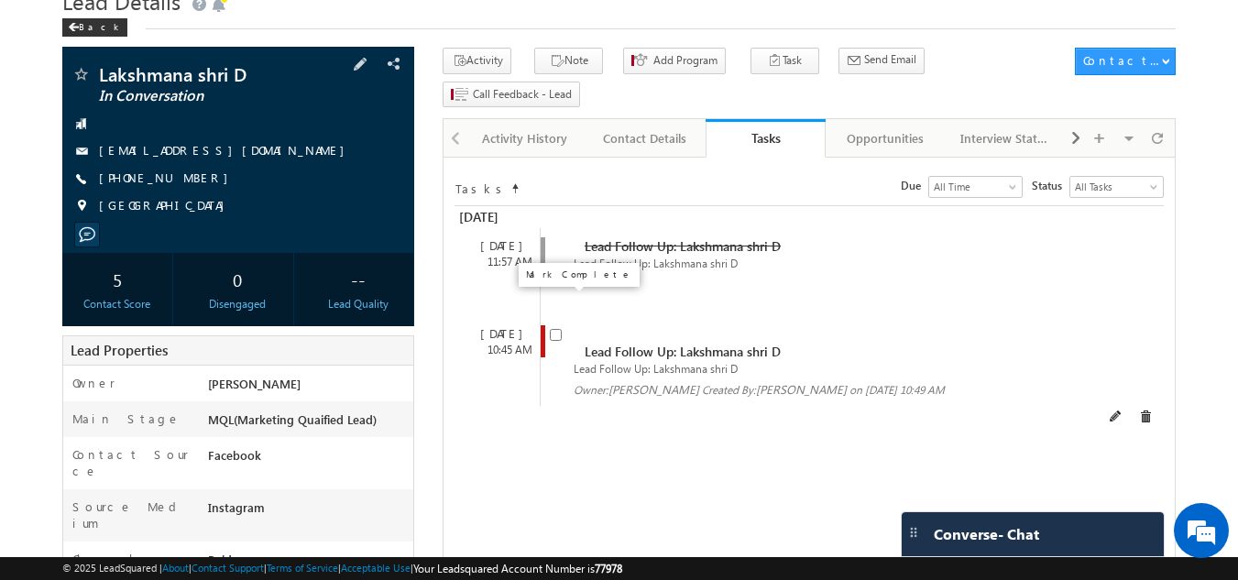
click at [554, 329] on input "checkbox" at bounding box center [556, 335] width 12 height 12
checkbox input "false"
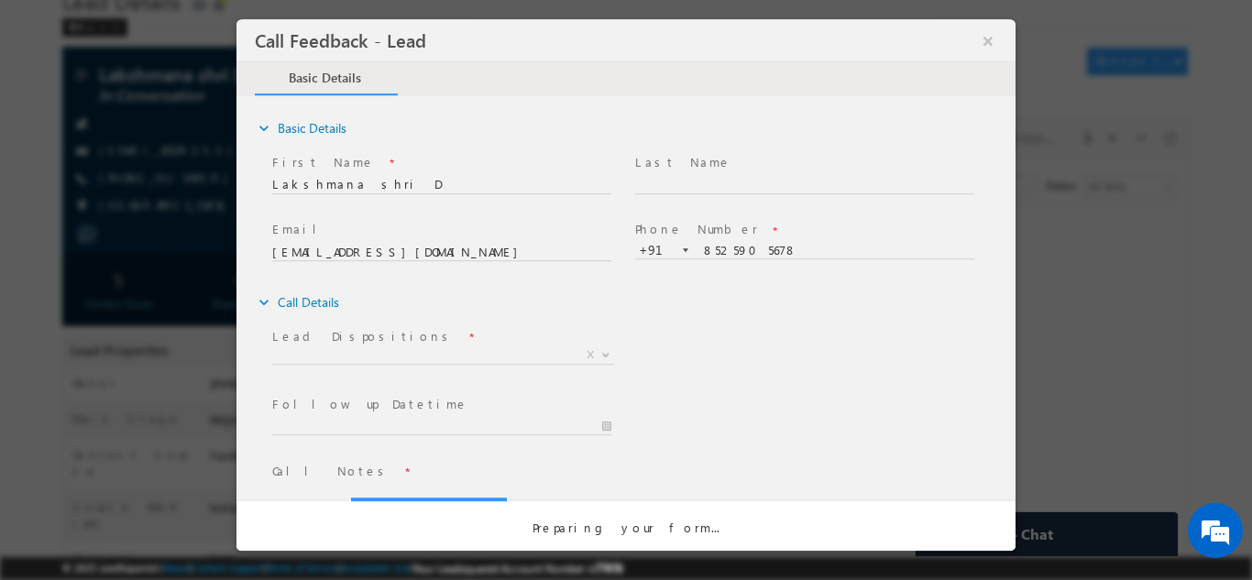
scroll to position [0, 0]
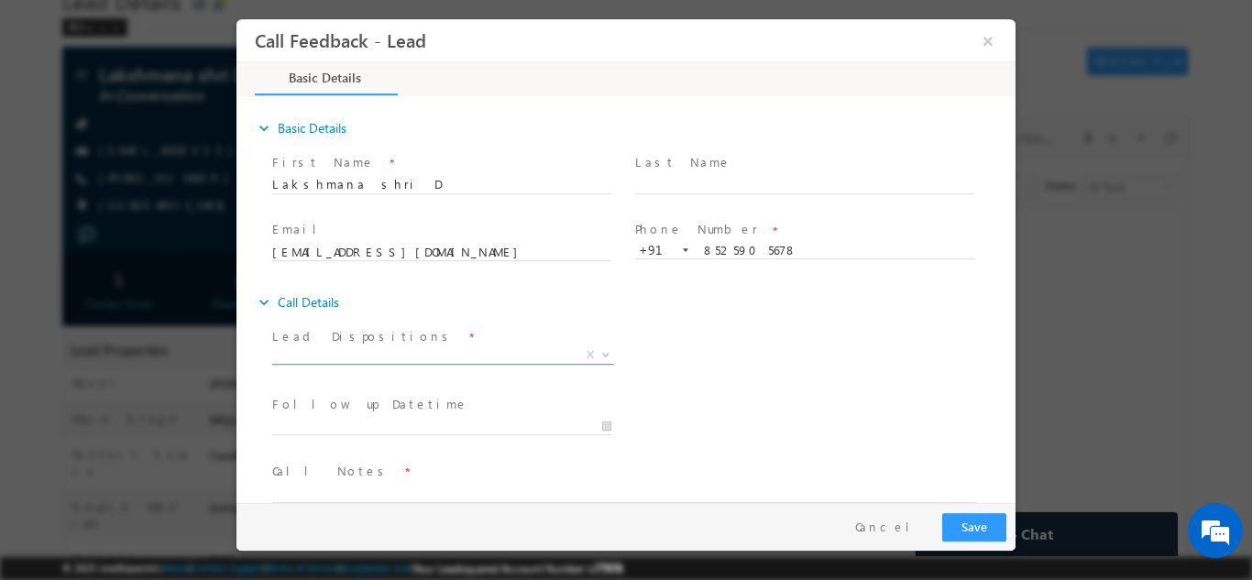
click at [479, 346] on span "X" at bounding box center [443, 354] width 342 height 18
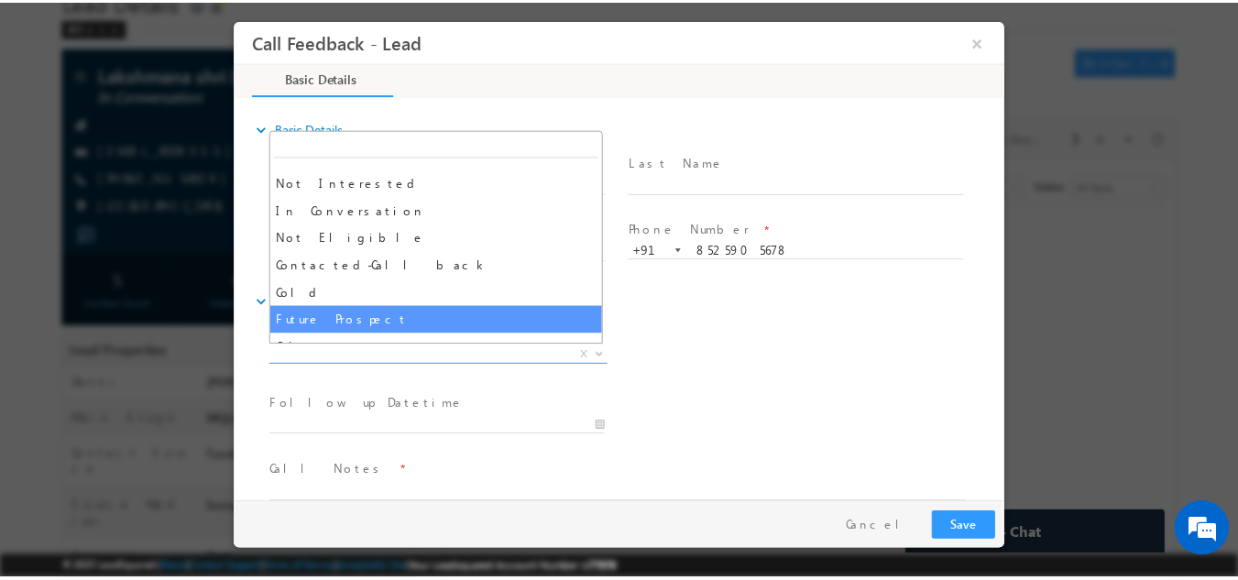
scroll to position [174, 0]
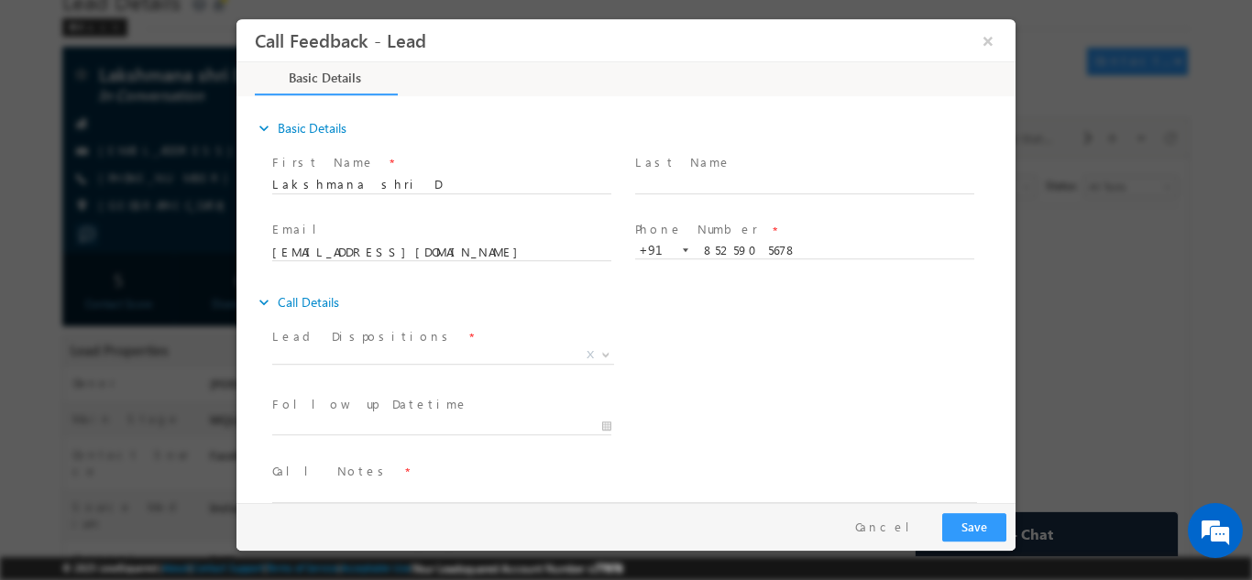
click at [905, 158] on span "Last Name *" at bounding box center [804, 162] width 338 height 20
click at [991, 46] on button "×" at bounding box center [987, 40] width 31 height 34
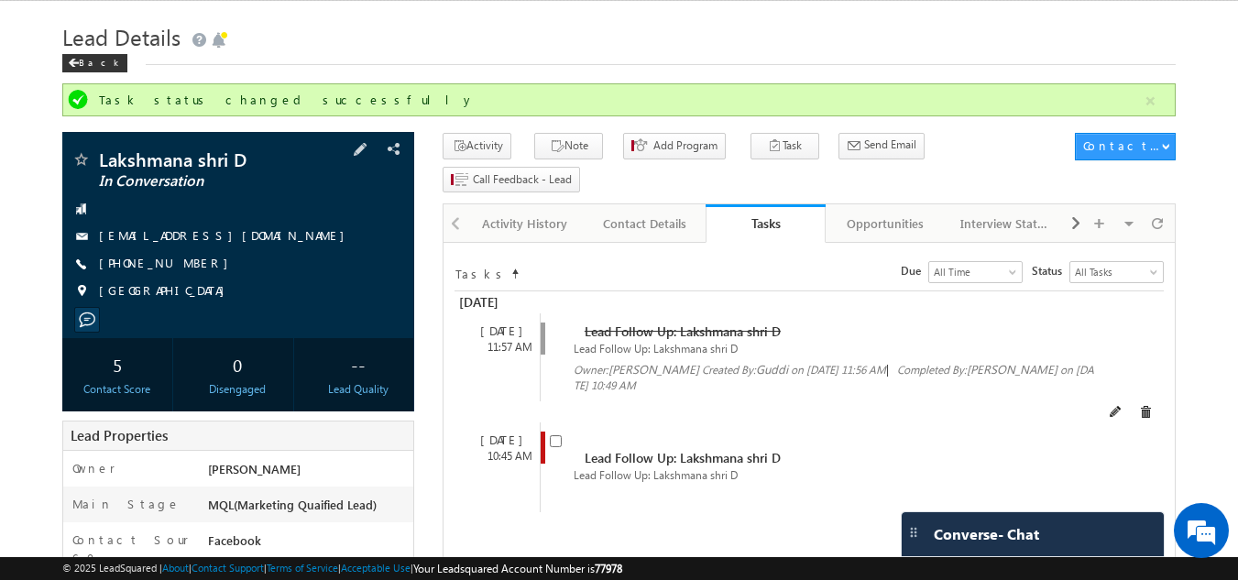
scroll to position [0, 0]
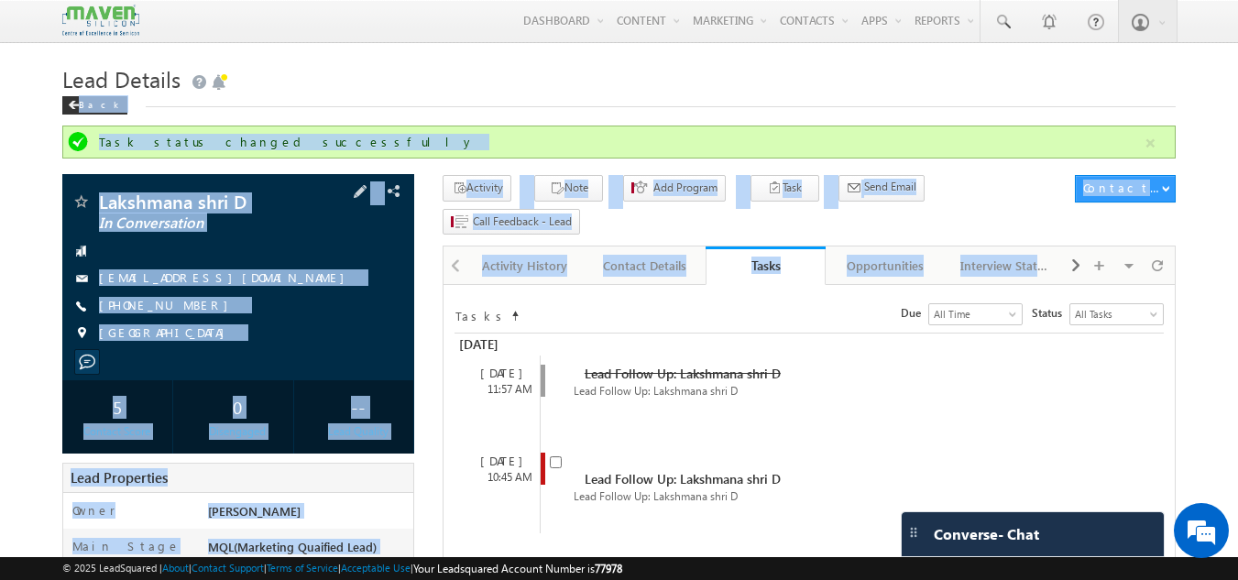
drag, startPoint x: 477, startPoint y: 266, endPoint x: 251, endPoint y: 110, distance: 274.8
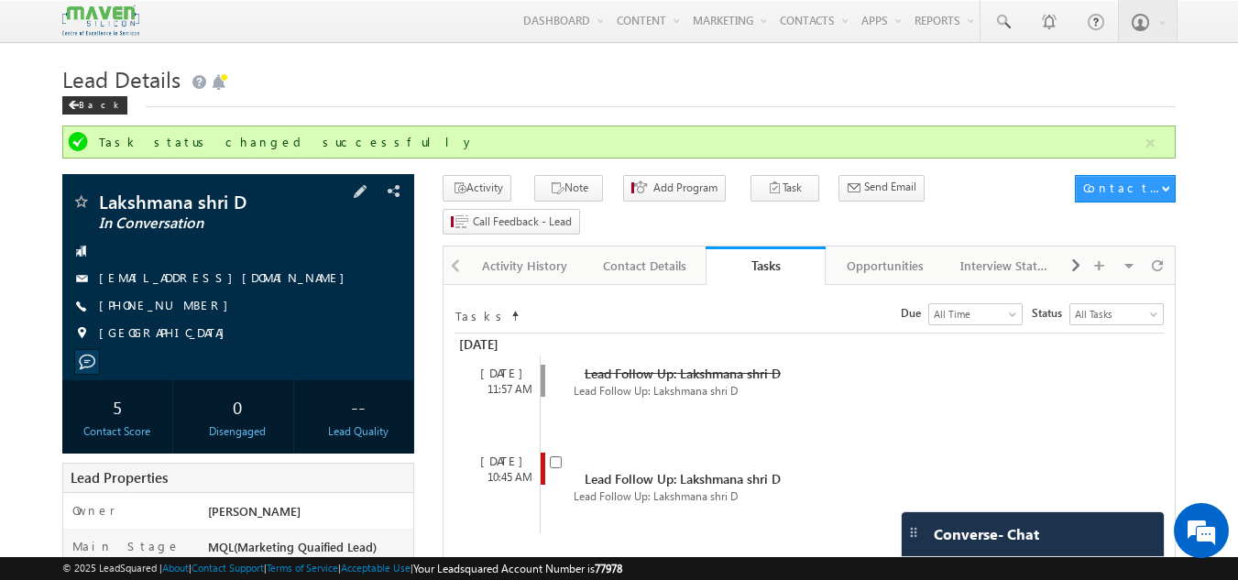
click at [349, 77] on h1 "Lead Details" at bounding box center [619, 78] width 1114 height 36
